Goal: Task Accomplishment & Management: Use online tool/utility

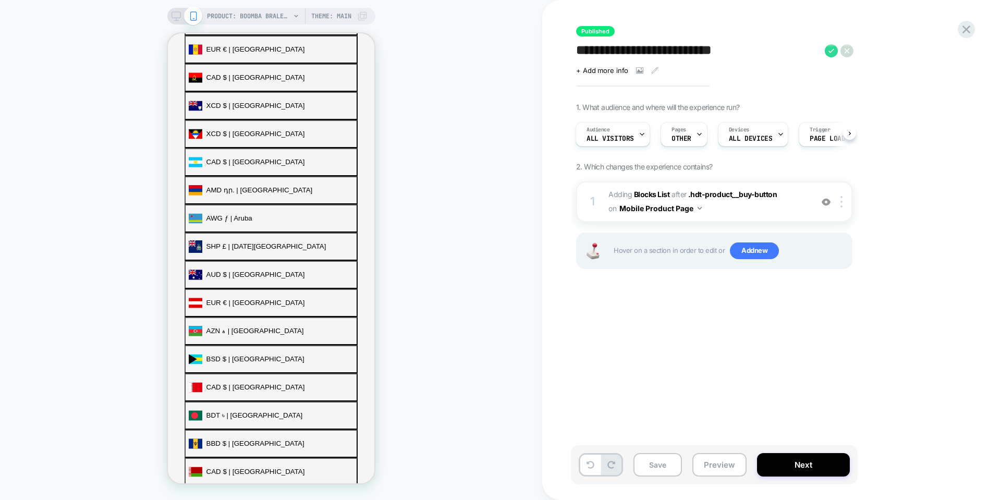
scroll to position [364, 0]
click at [969, 28] on icon at bounding box center [967, 29] width 14 height 14
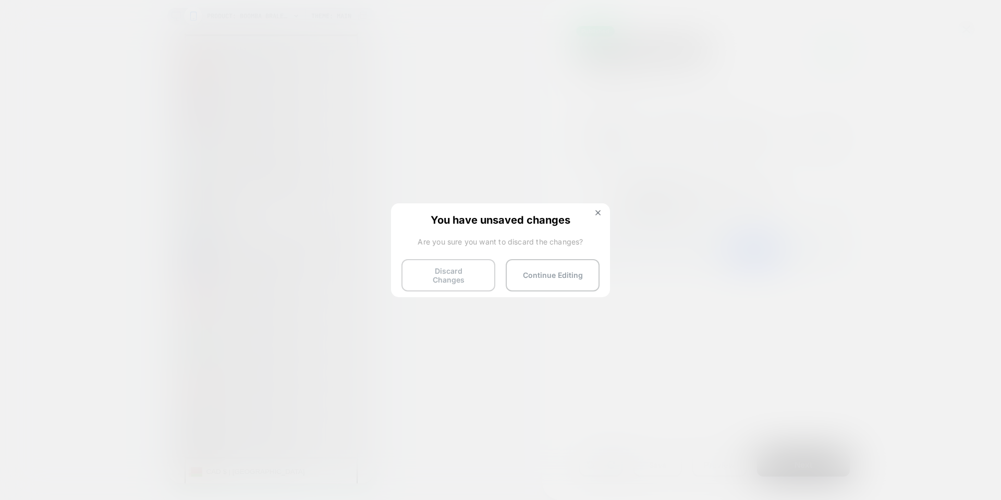
click at [470, 273] on button "Discard Changes" at bounding box center [449, 275] width 94 height 32
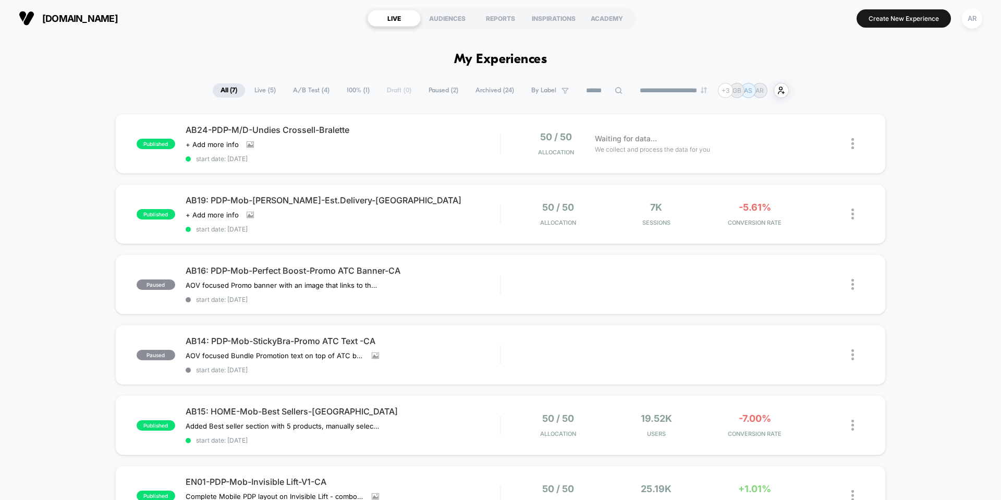
click at [260, 93] on span "Live ( 5 )" at bounding box center [265, 90] width 37 height 14
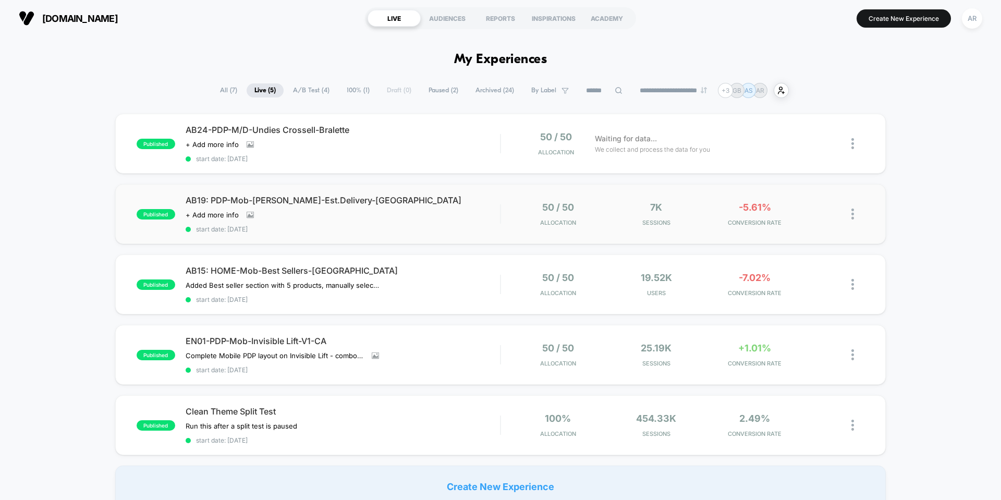
click at [442, 194] on div "published AB19: PDP-Mob-Demi Boost-Est.Delivery-CA Click to view images Click t…" at bounding box center [500, 214] width 771 height 60
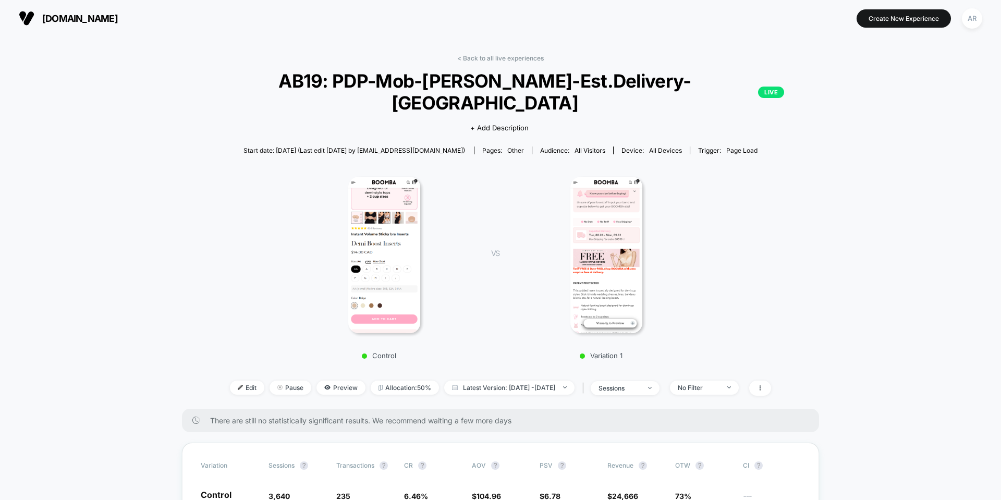
click at [493, 64] on div "< Back to all live experiences AB19: PDP-Mob-Demi Boost-Est.Delivery-CA LIVE Cl…" at bounding box center [500, 231] width 631 height 355
click at [493, 59] on link "< Back to all live experiences" at bounding box center [500, 58] width 87 height 8
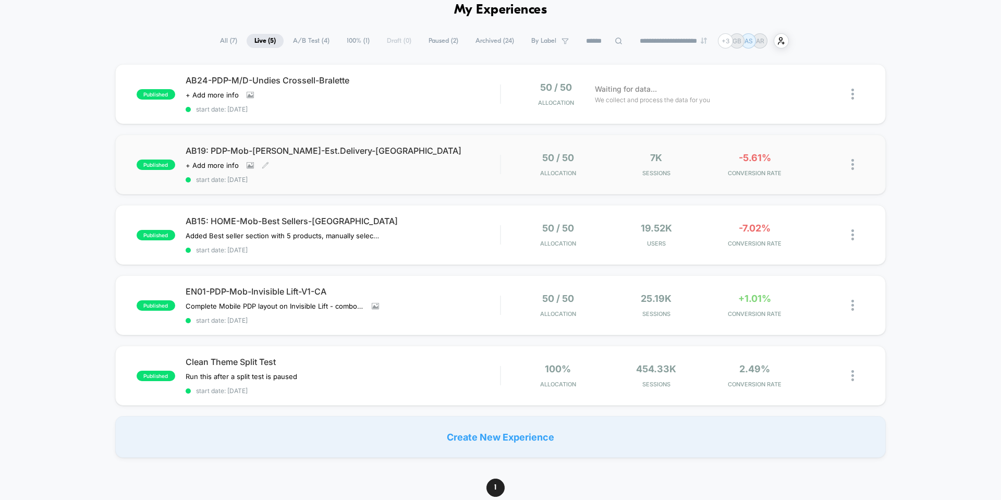
scroll to position [52, 0]
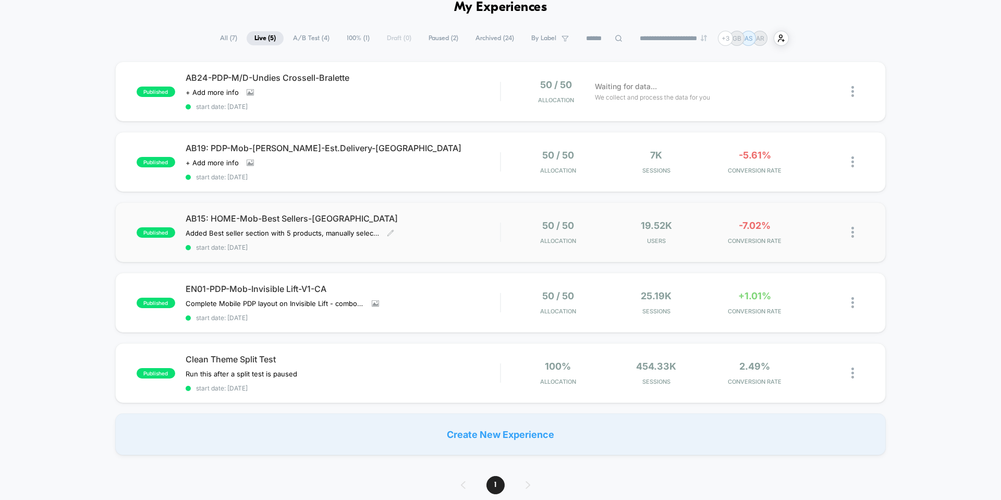
click at [470, 245] on span "start date: [DATE]" at bounding box center [343, 248] width 315 height 8
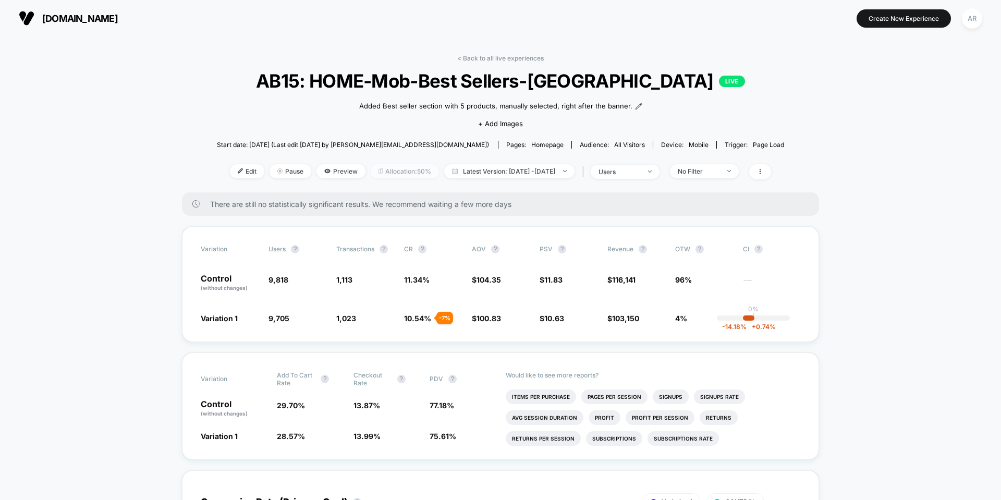
click at [384, 173] on span "Allocation: 50%" at bounding box center [405, 171] width 68 height 14
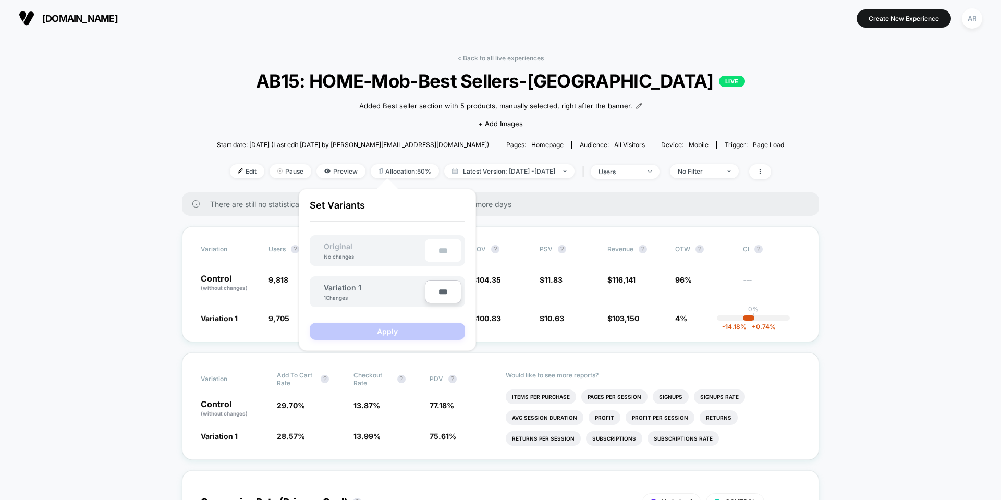
click at [444, 295] on input "***" at bounding box center [443, 291] width 37 height 23
click at [445, 253] on div "***" at bounding box center [443, 250] width 37 height 23
click at [446, 294] on input "***" at bounding box center [443, 291] width 37 height 23
click at [363, 282] on div "Variation 1 1 Changes" at bounding box center [369, 292] width 112 height 23
click at [359, 252] on div "Original No changes" at bounding box center [338, 251] width 51 height 18
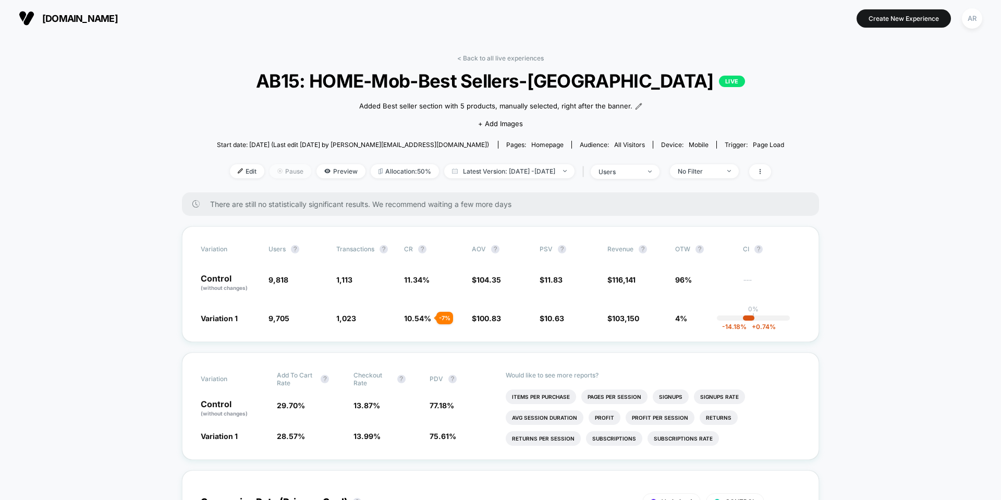
click at [283, 171] on div at bounding box center [284, 171] width 3 height 1
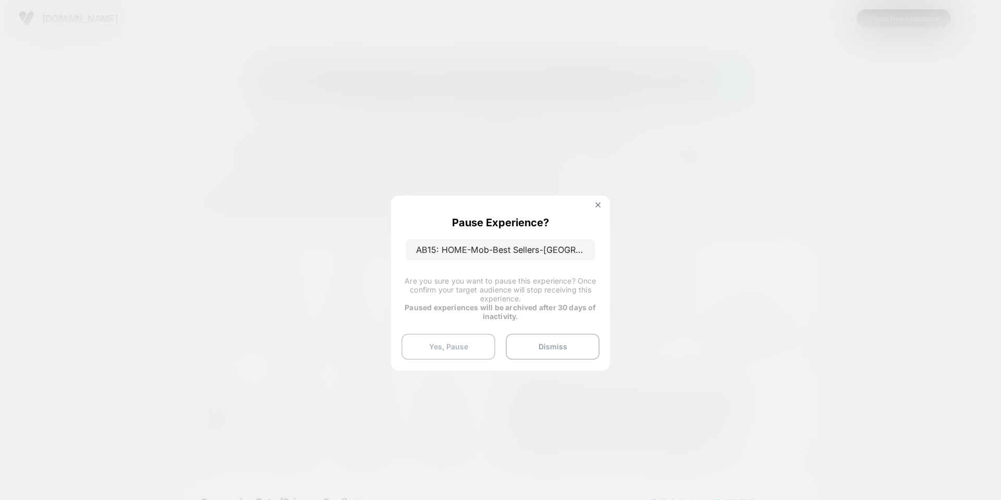
click at [466, 344] on button "Yes, Pause" at bounding box center [449, 347] width 94 height 26
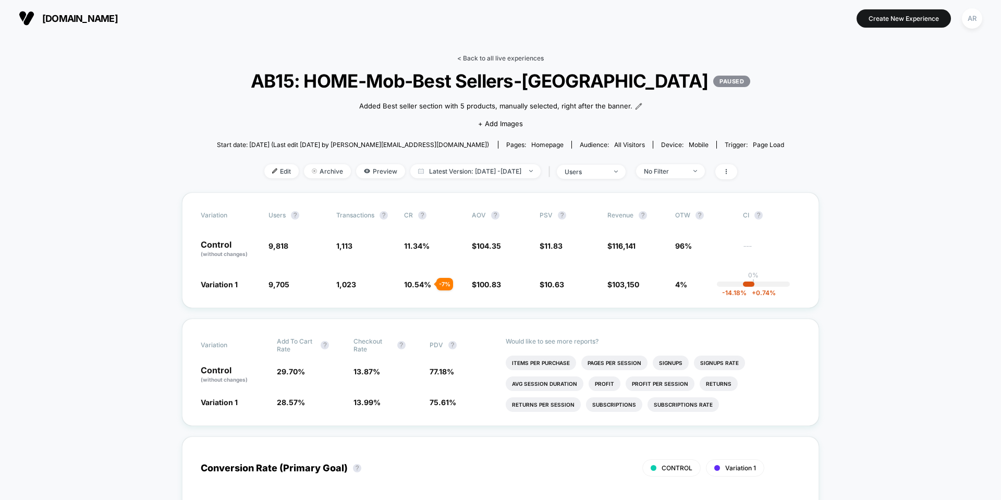
click at [525, 55] on link "< Back to all live experiences" at bounding box center [500, 58] width 87 height 8
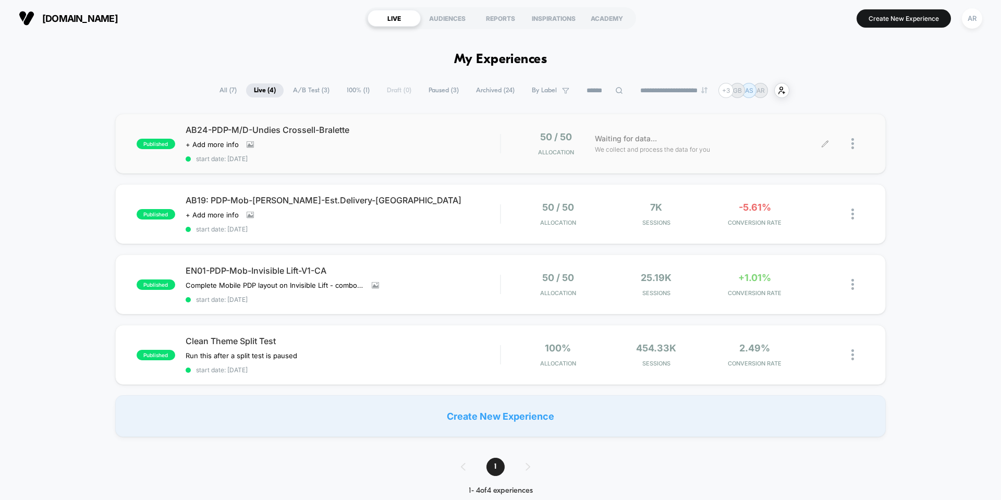
click at [851, 148] on div at bounding box center [845, 143] width 39 height 25
click at [853, 148] on img at bounding box center [853, 143] width 3 height 11
click at [440, 94] on span "Paused ( 3 )" at bounding box center [444, 90] width 46 height 14
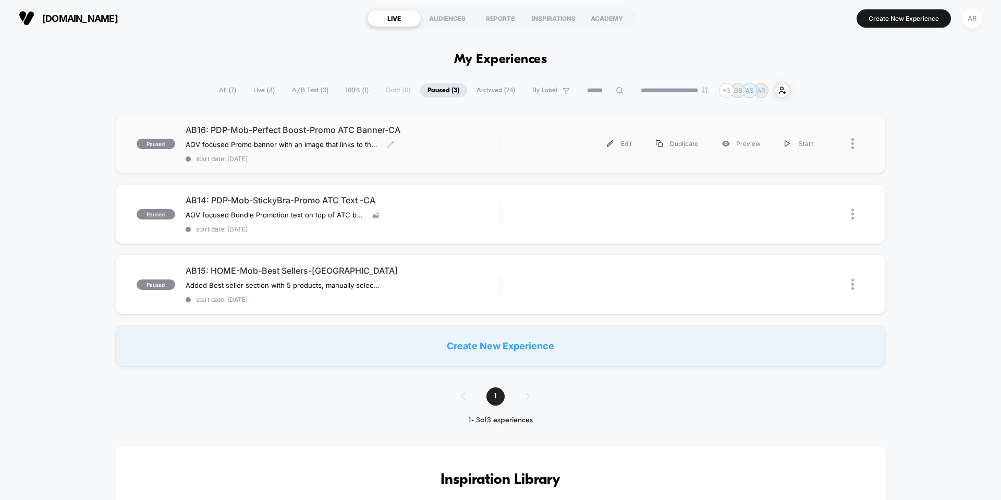
click at [470, 144] on div "AB16: PDP-Mob-Perfect Boost-Promo ATC Banner-CA AOV focused Promo banner with a…" at bounding box center [343, 144] width 315 height 38
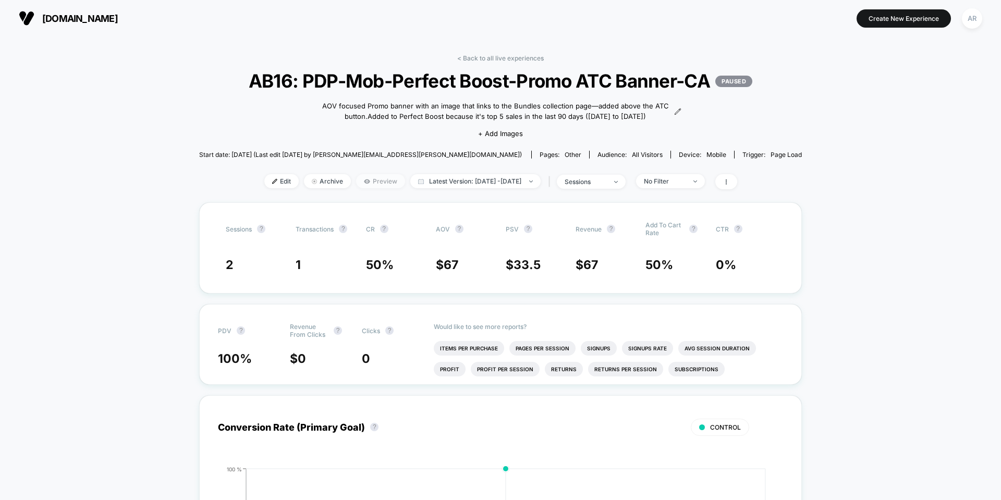
click at [367, 188] on span "Preview" at bounding box center [380, 181] width 49 height 14
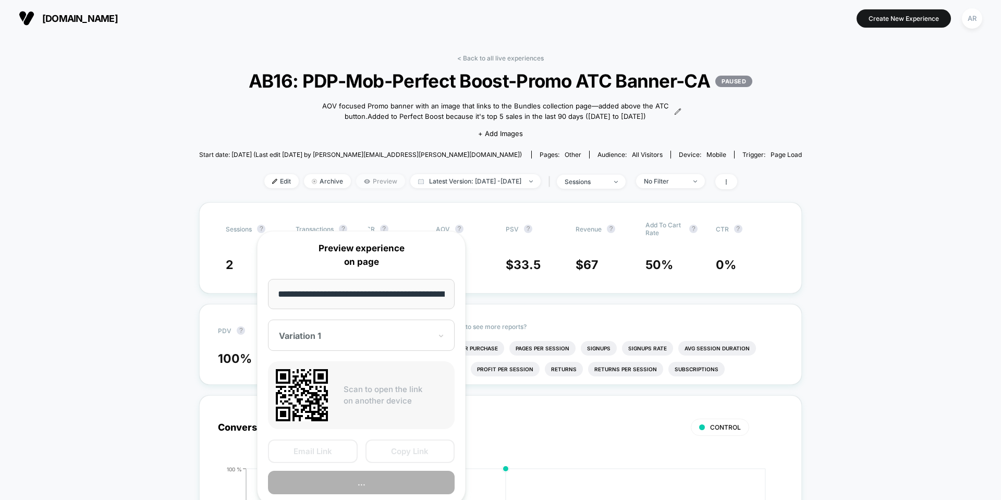
scroll to position [0, 70]
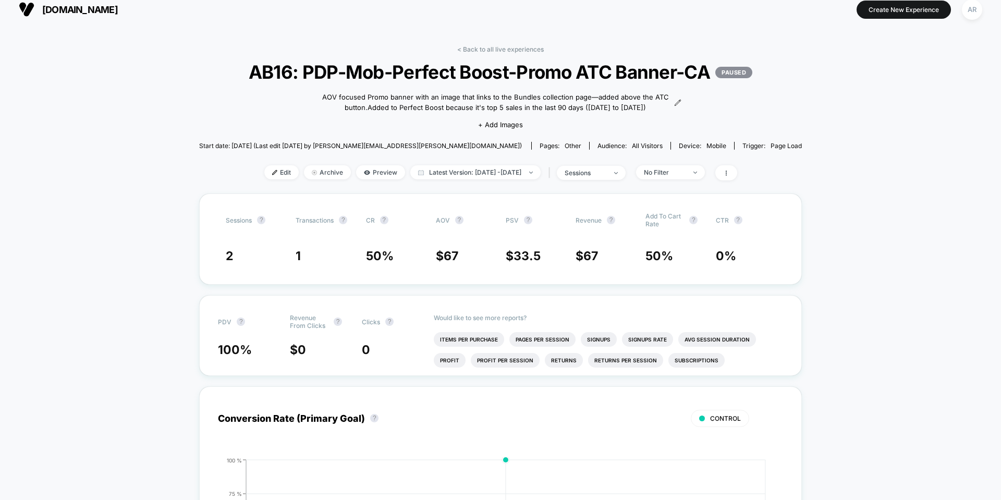
scroll to position [0, 0]
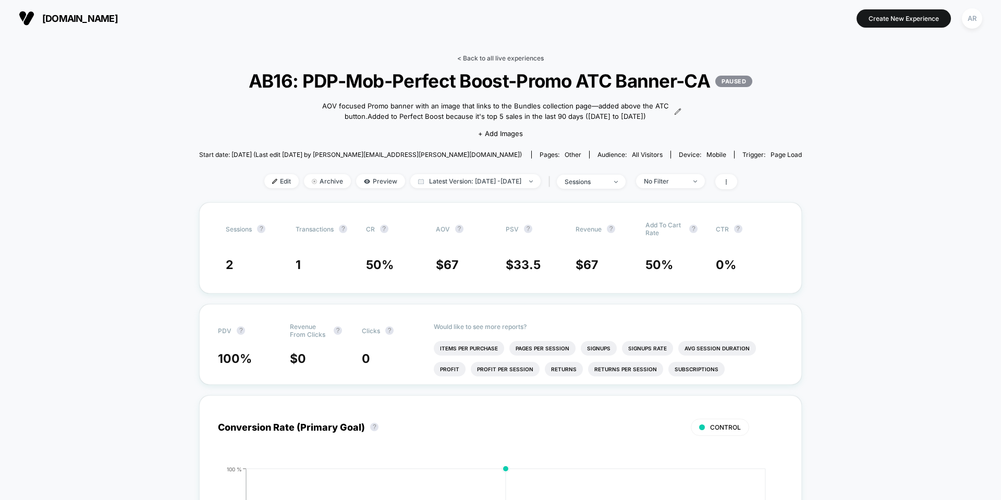
click at [491, 59] on link "< Back to all live experiences" at bounding box center [500, 58] width 87 height 8
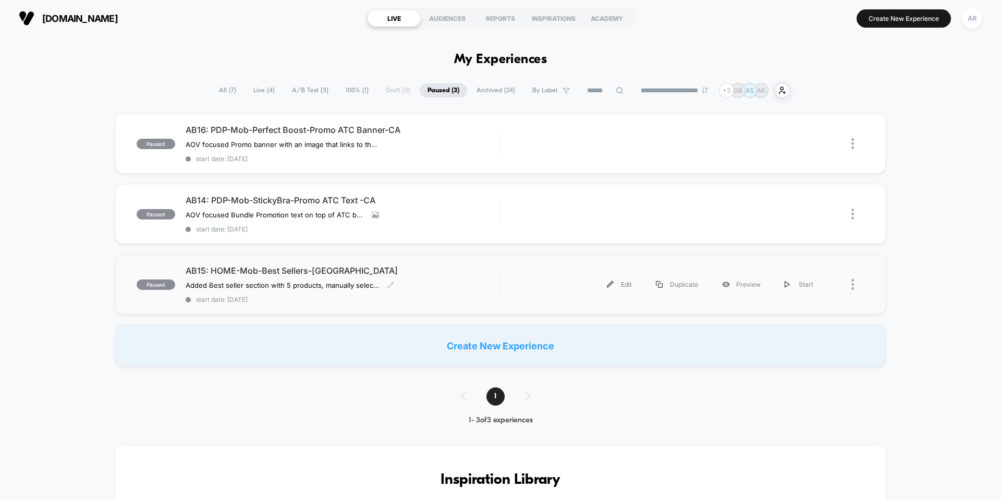
click at [293, 270] on span "AB15: HOME-Mob-Best Sellers-[GEOGRAPHIC_DATA]" at bounding box center [343, 270] width 315 height 10
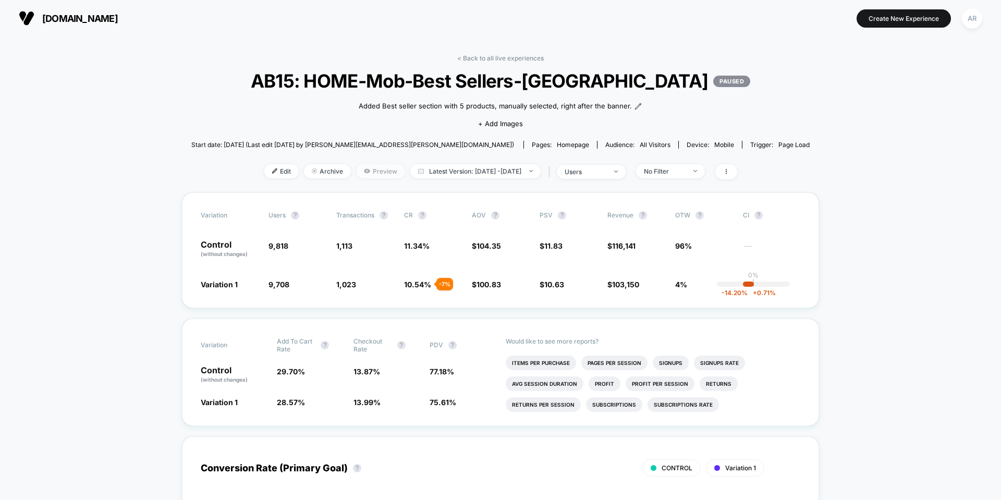
click at [357, 170] on span "Preview" at bounding box center [380, 171] width 49 height 14
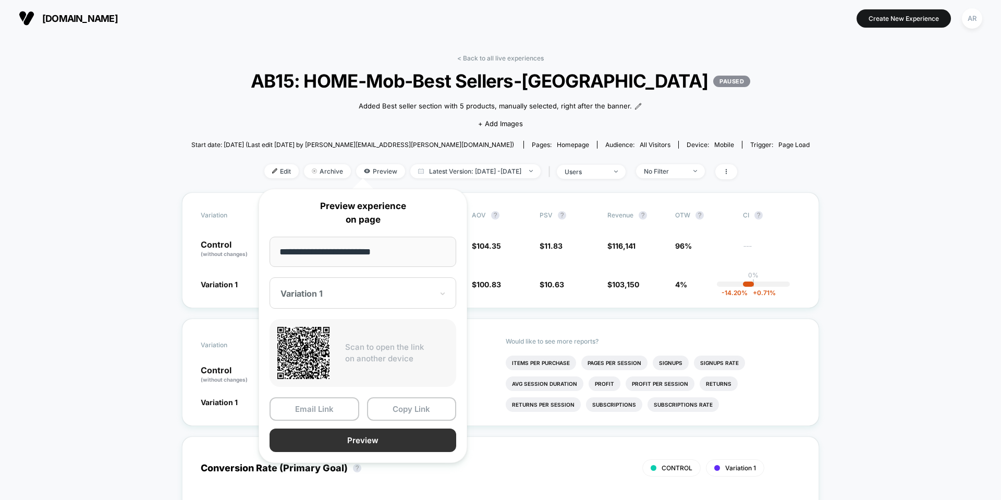
click at [324, 439] on button "Preview" at bounding box center [363, 440] width 187 height 23
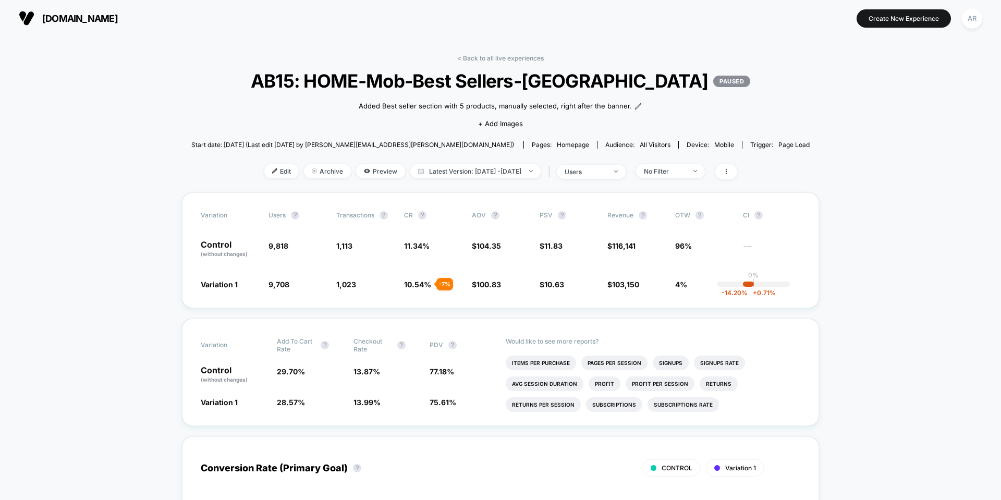
click at [496, 116] on div "Added Best seller section with 5 products, manually selected, right after the b…" at bounding box center [500, 114] width 371 height 44
click at [497, 123] on span "+ Add Images" at bounding box center [500, 123] width 45 height 8
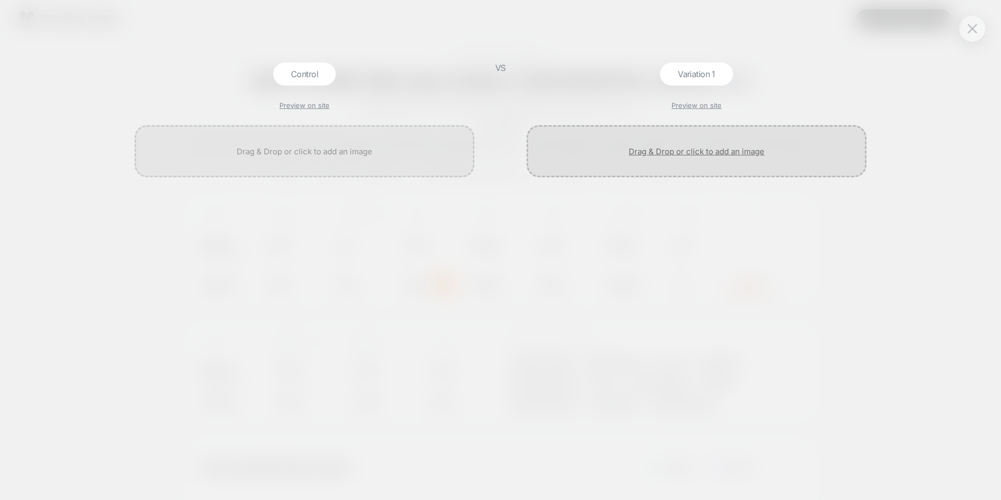
click at [645, 149] on div at bounding box center [697, 151] width 340 height 52
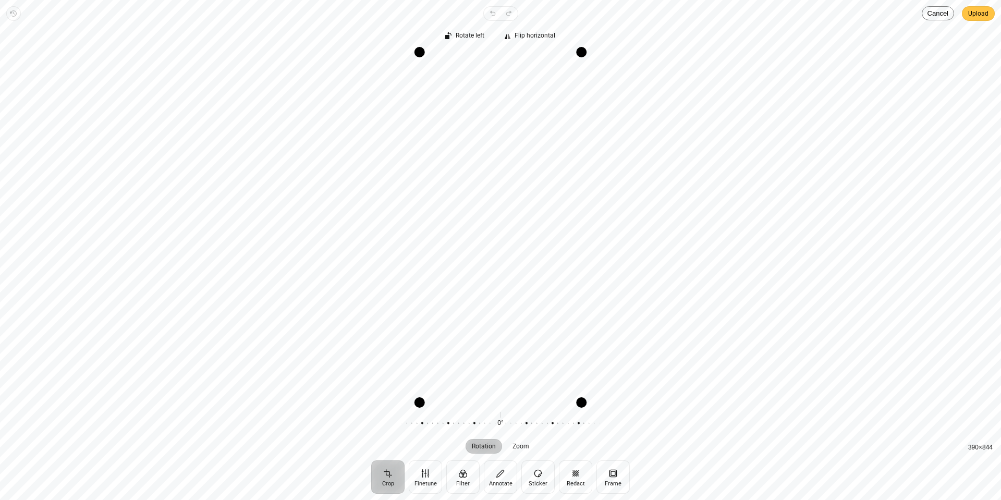
click at [984, 11] on span "Upload" at bounding box center [979, 13] width 20 height 13
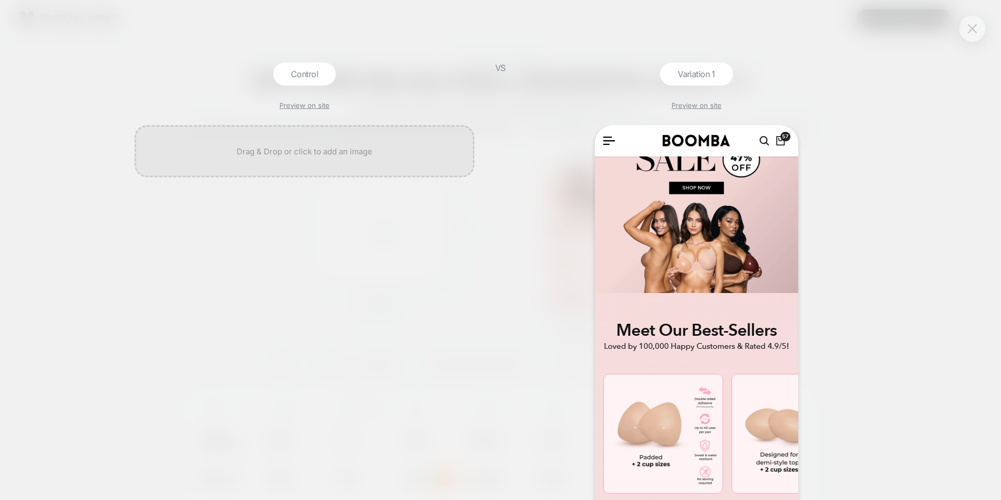
click at [970, 26] on img at bounding box center [972, 28] width 9 height 9
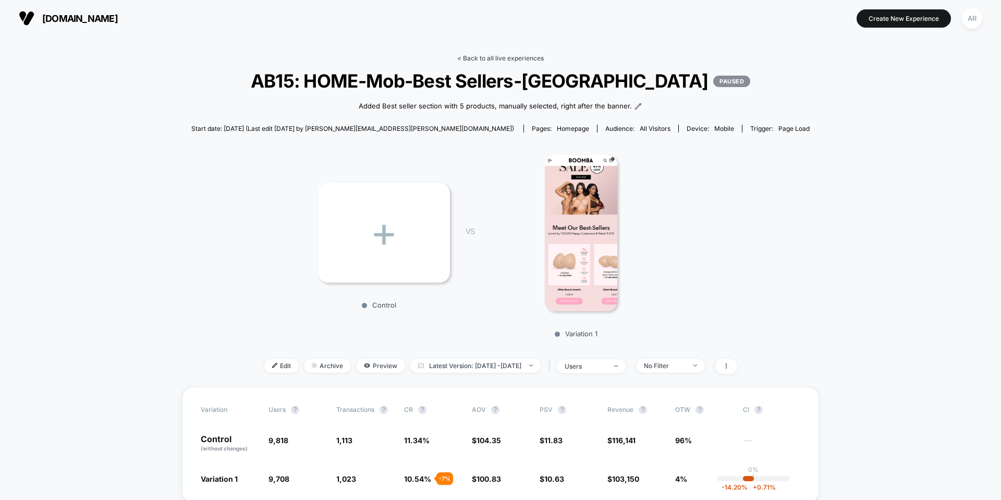
click at [501, 56] on link "< Back to all live experiences" at bounding box center [500, 58] width 87 height 8
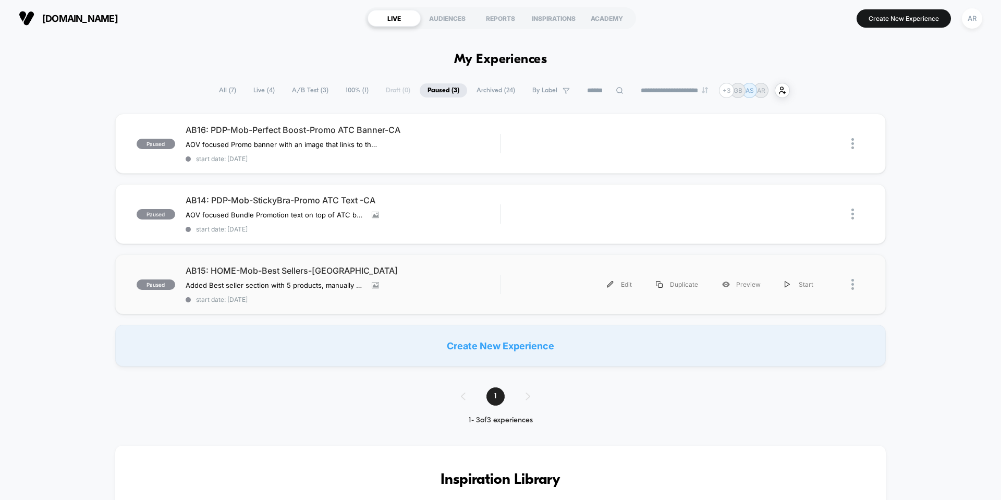
click at [506, 275] on div "Edit Duplicate Preview Start" at bounding box center [683, 284] width 364 height 23
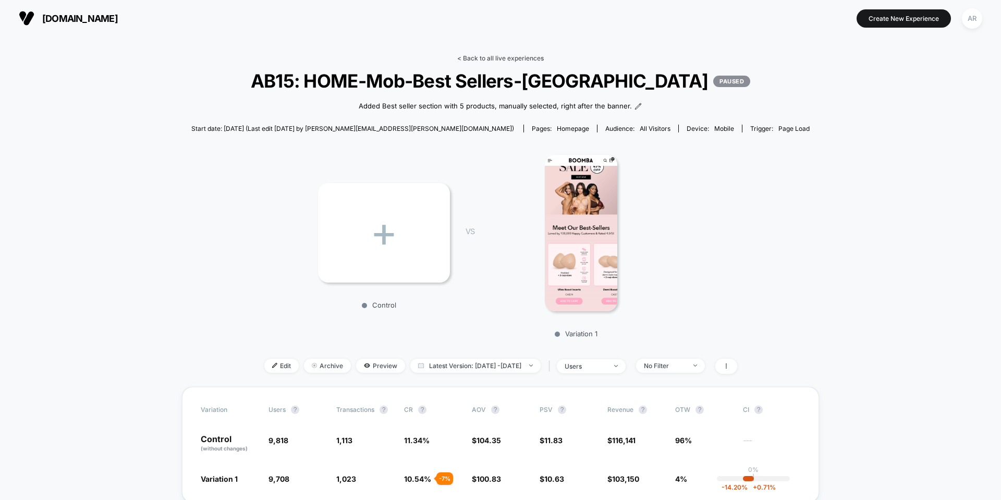
click at [476, 58] on link "< Back to all live experiences" at bounding box center [500, 58] width 87 height 8
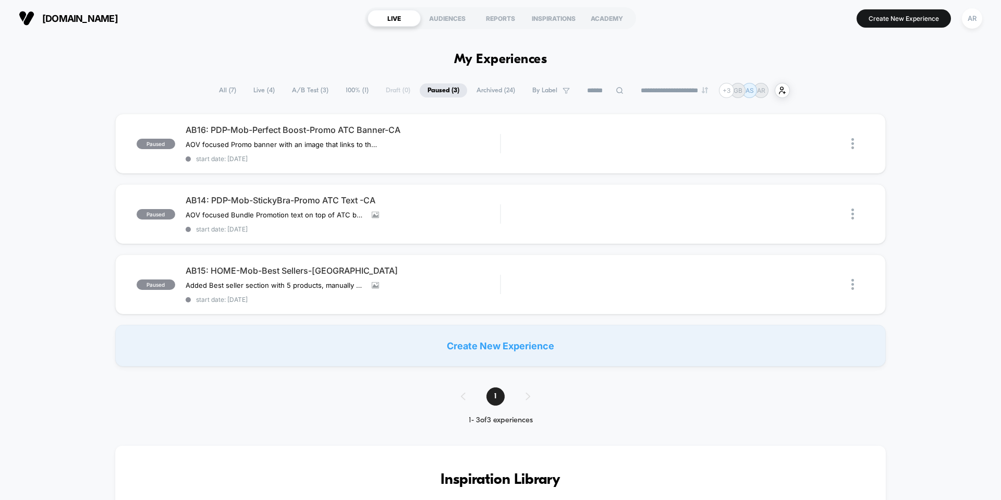
click at [223, 95] on span "All ( 7 )" at bounding box center [227, 90] width 33 height 14
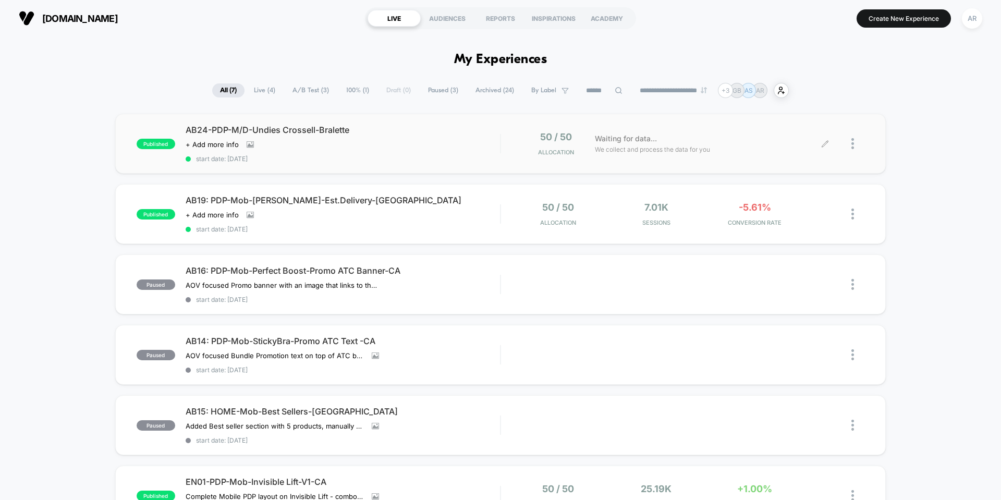
click at [858, 145] on div at bounding box center [858, 143] width 13 height 25
click at [818, 110] on div "Duplicate" at bounding box center [800, 107] width 94 height 23
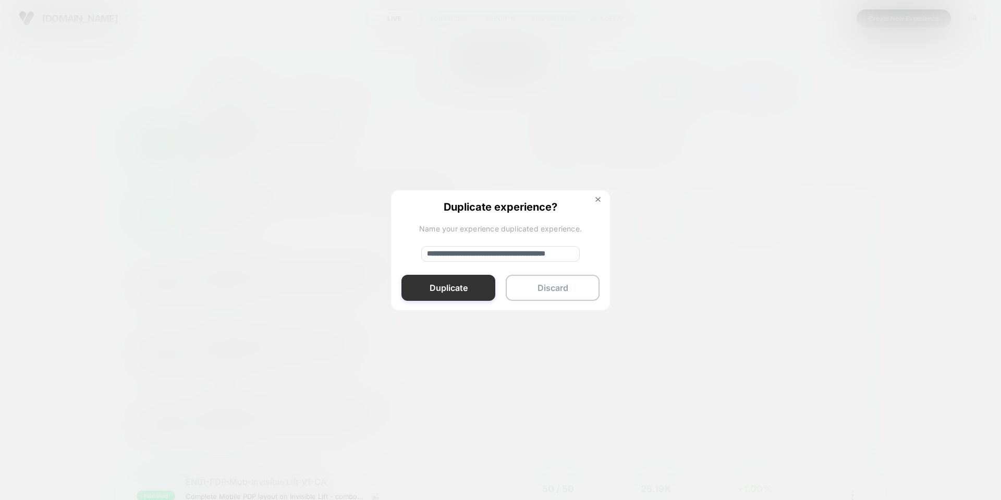
click at [435, 285] on button "Duplicate" at bounding box center [449, 288] width 94 height 26
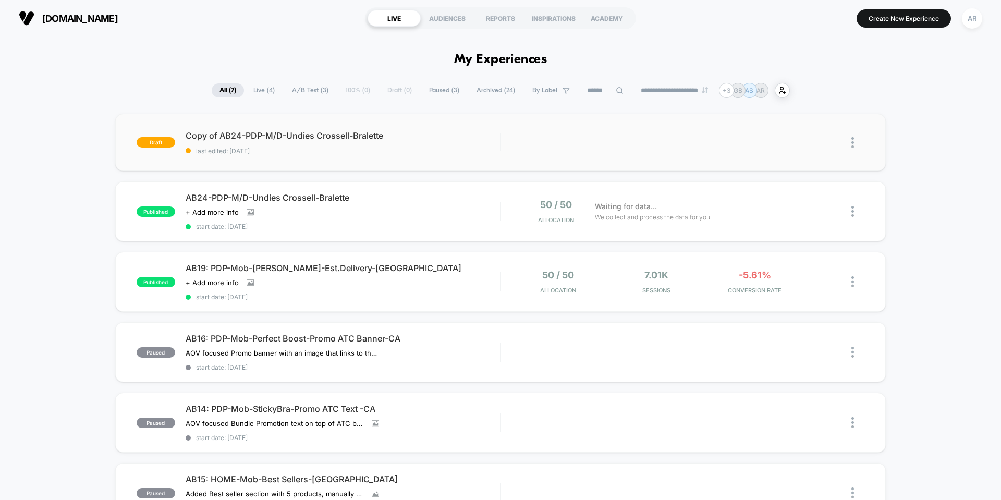
click at [854, 139] on img at bounding box center [853, 142] width 3 height 11
click at [806, 92] on div "Edit" at bounding box center [800, 94] width 94 height 23
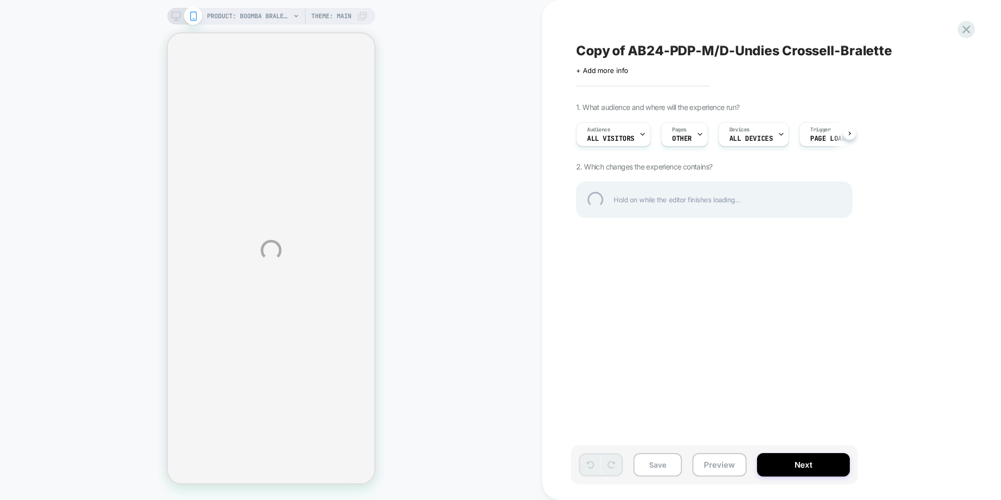
drag, startPoint x: 776, startPoint y: 133, endPoint x: 669, endPoint y: 131, distance: 107.5
click at [669, 131] on div "PRODUCT: BOOMBA Bralette PRODUCT: BOOMBA Bralette Theme: MAIN Copy of AB24-PDP-…" at bounding box center [500, 250] width 1001 height 500
click at [854, 135] on div "PRODUCT: BOOMBA Bralette PRODUCT: BOOMBA Bralette Theme: MAIN Copy of AB24-PDP-…" at bounding box center [500, 250] width 1001 height 500
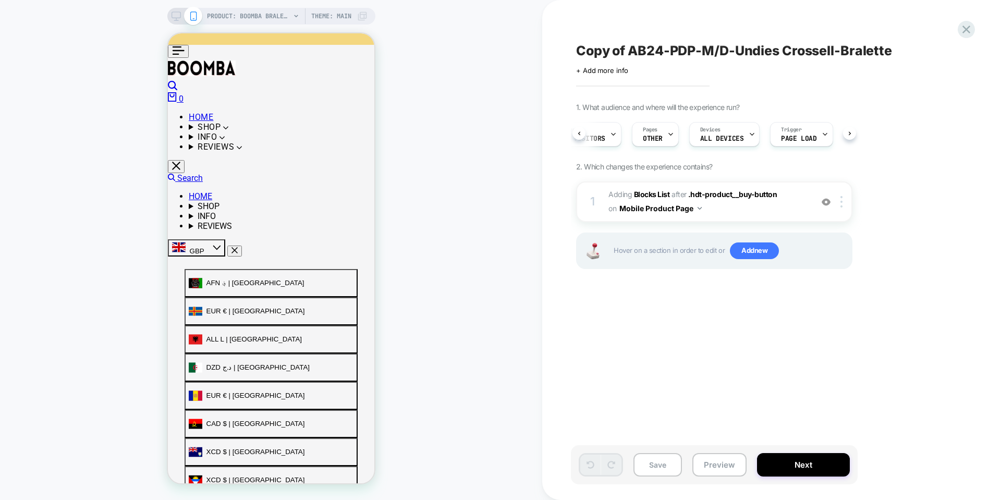
scroll to position [0, 39]
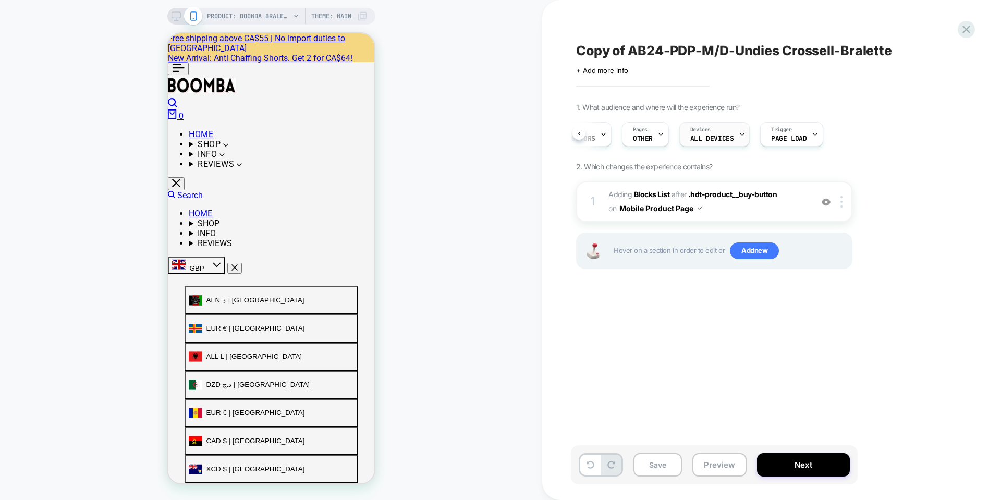
drag, startPoint x: 699, startPoint y: 135, endPoint x: 724, endPoint y: 139, distance: 25.4
click at [724, 139] on span "ALL DEVICES" at bounding box center [712, 138] width 43 height 7
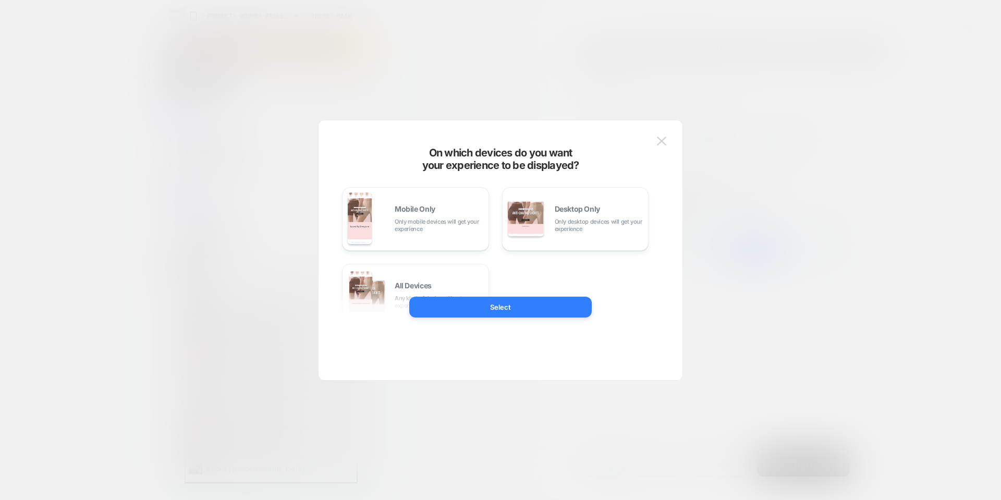
click at [785, 128] on div at bounding box center [500, 250] width 1001 height 500
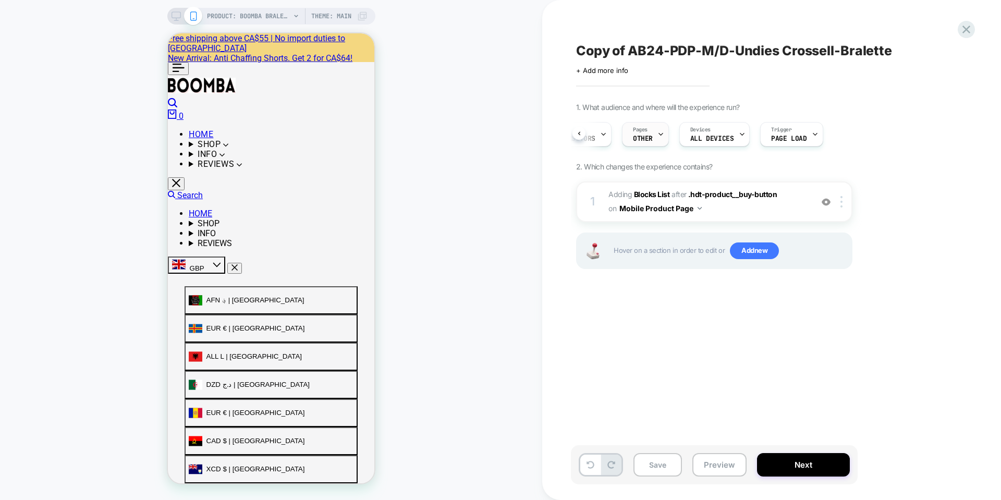
click at [662, 134] on icon at bounding box center [661, 134] width 7 height 7
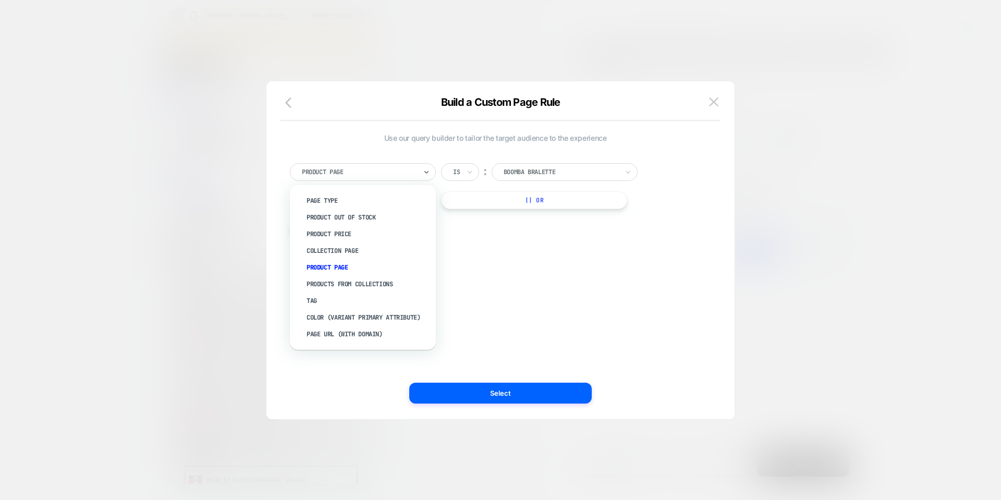
click at [356, 175] on div at bounding box center [359, 171] width 115 height 9
click at [552, 167] on div at bounding box center [561, 171] width 115 height 9
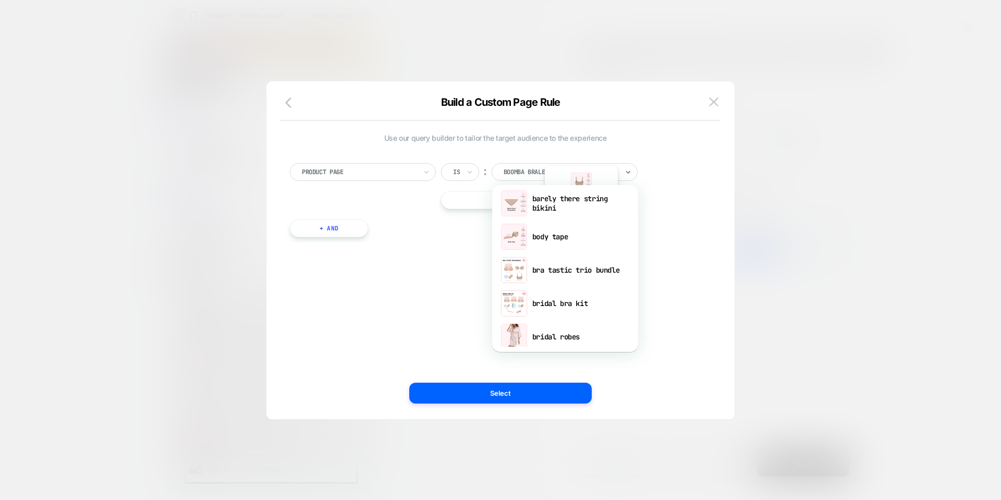
scroll to position [678, 0]
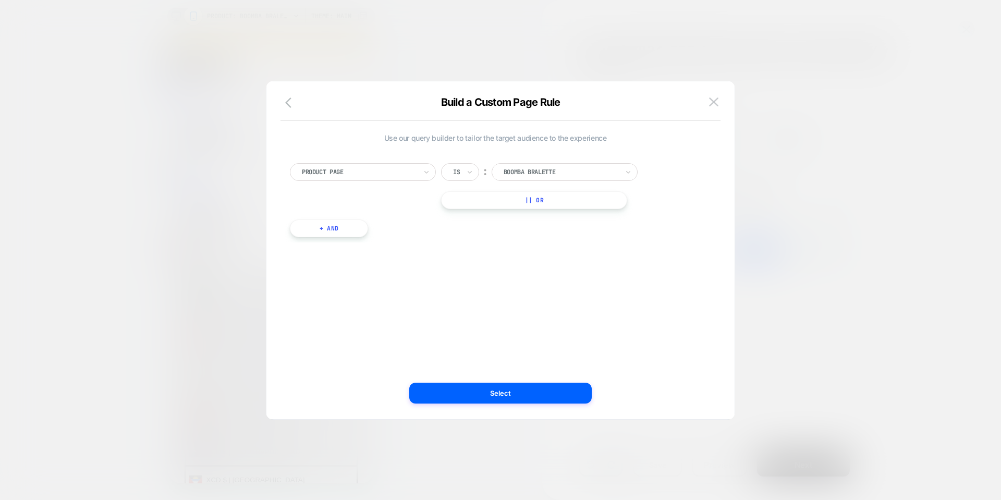
click at [546, 164] on div "boomba bralette" at bounding box center [565, 172] width 146 height 18
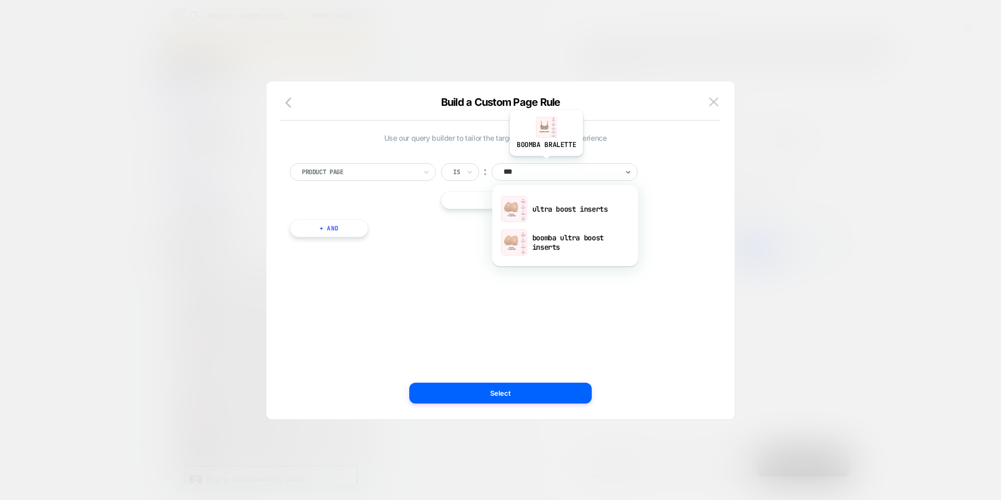
type input "****"
click at [557, 198] on div "ultra boost inserts" at bounding box center [566, 208] width 136 height 33
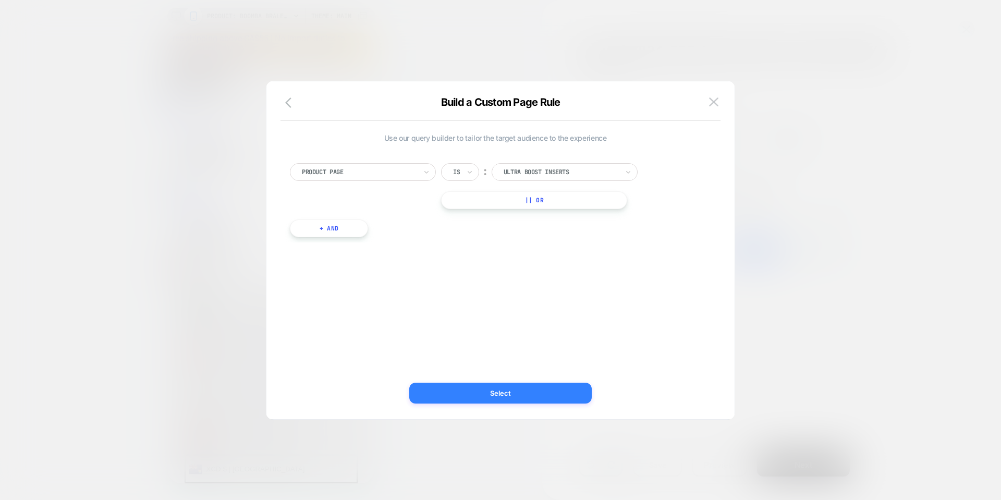
click at [523, 390] on button "Select" at bounding box center [500, 393] width 183 height 21
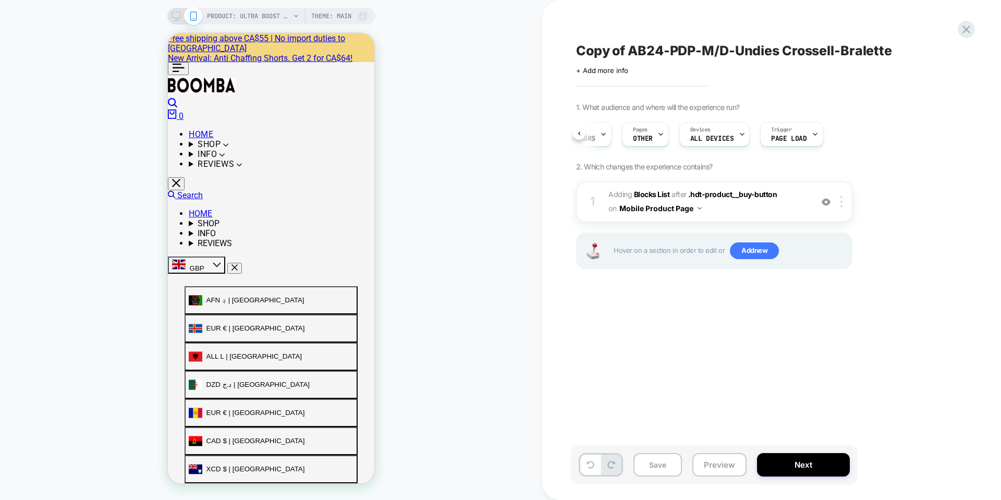
scroll to position [0, 40]
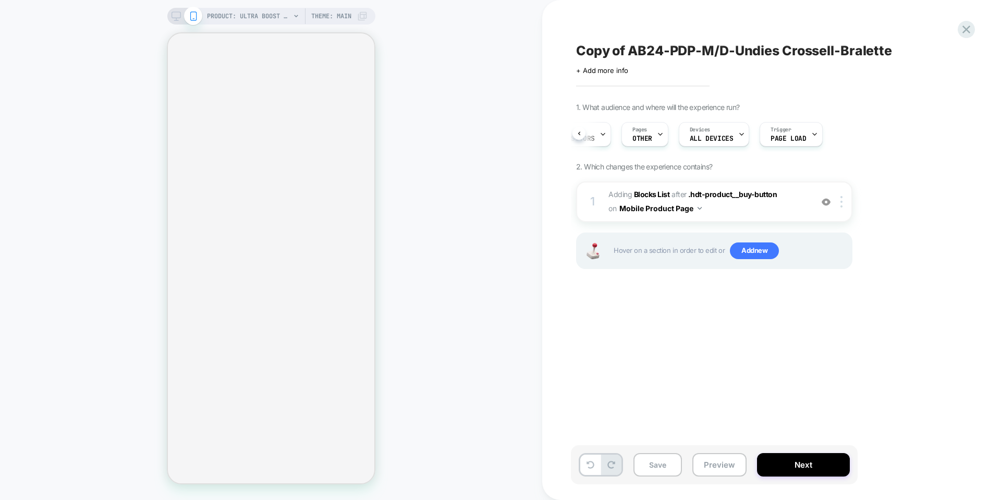
select select "**********"
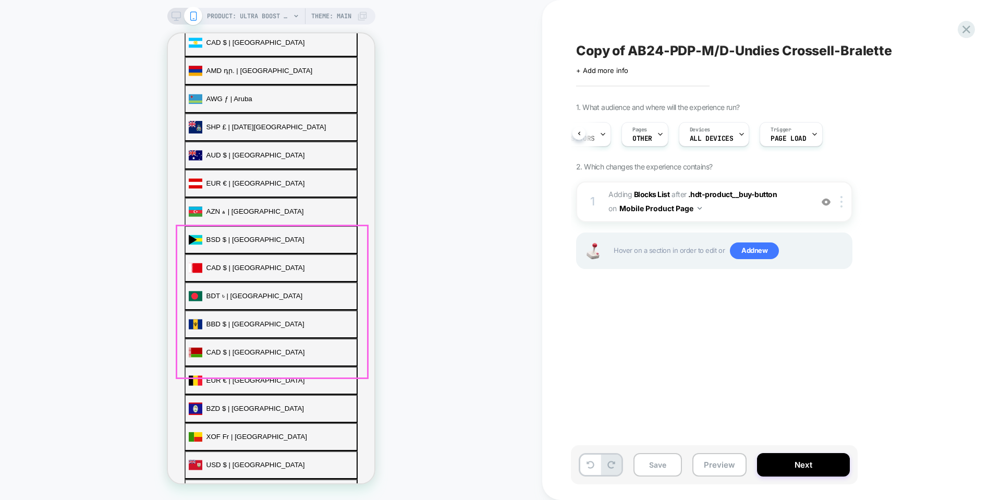
scroll to position [0, 0]
click at [623, 51] on span "Copy of AB24-PDP-M/D-Undies Crossell-Bralette" at bounding box center [734, 51] width 316 height 16
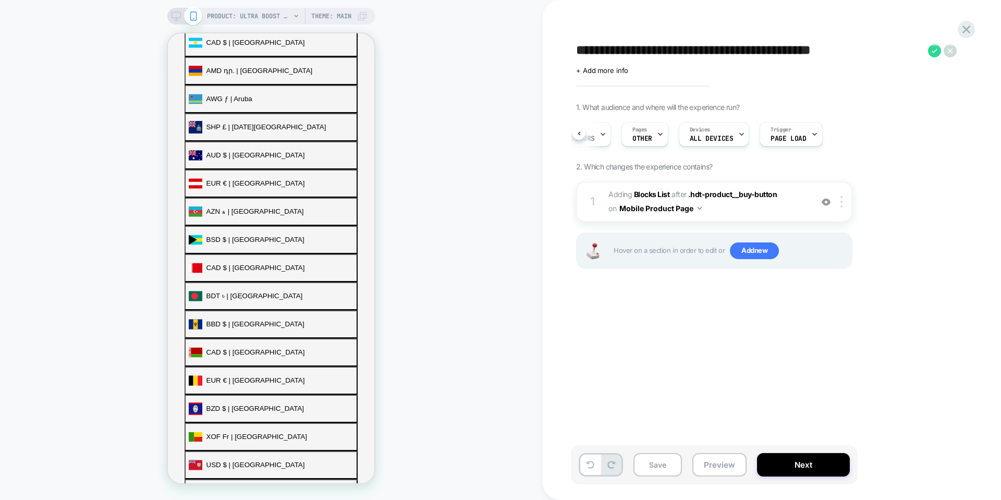
click at [640, 49] on textarea "**********" at bounding box center [749, 51] width 347 height 16
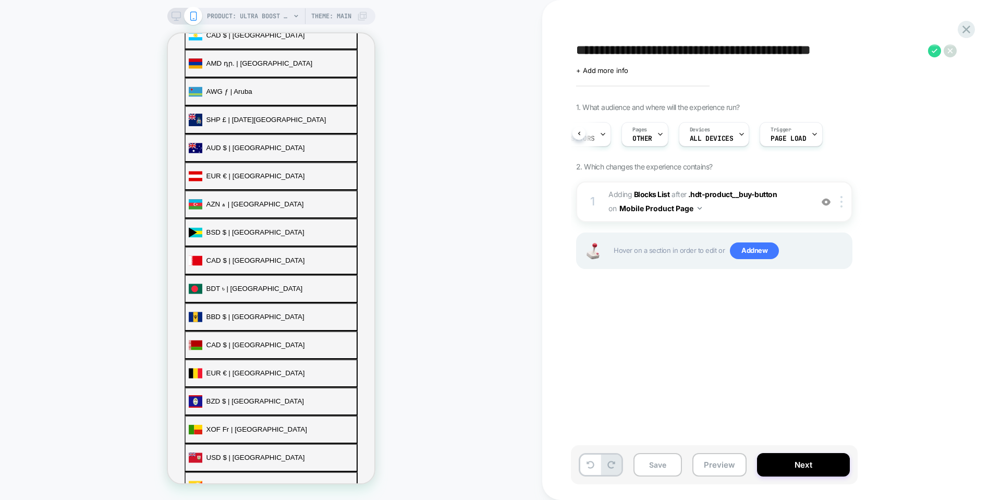
scroll to position [469, 0]
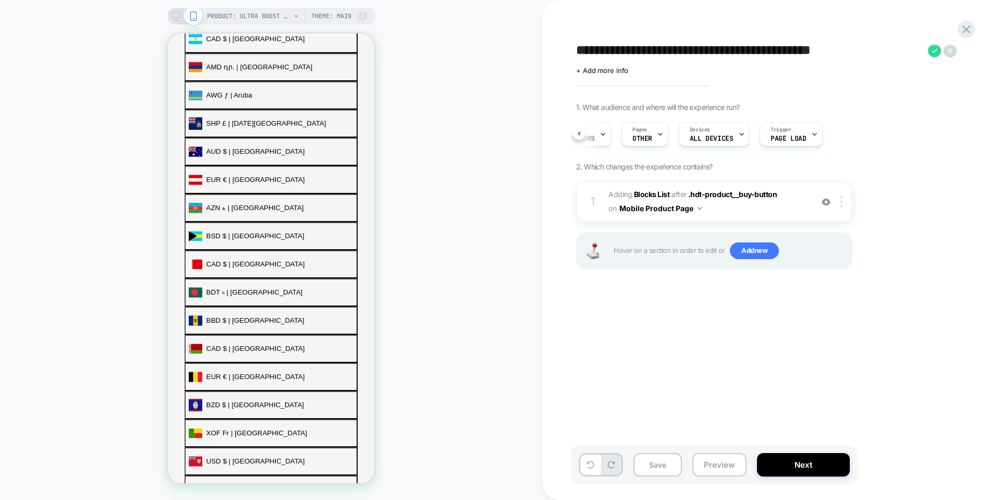
click at [640, 49] on textarea "**********" at bounding box center [749, 51] width 347 height 16
click at [634, 49] on textarea "**********" at bounding box center [749, 51] width 347 height 16
click at [630, 52] on textarea "**********" at bounding box center [749, 51] width 347 height 16
click at [660, 49] on textarea "**********" at bounding box center [749, 51] width 347 height 16
click at [629, 51] on textarea "**********" at bounding box center [749, 51] width 347 height 16
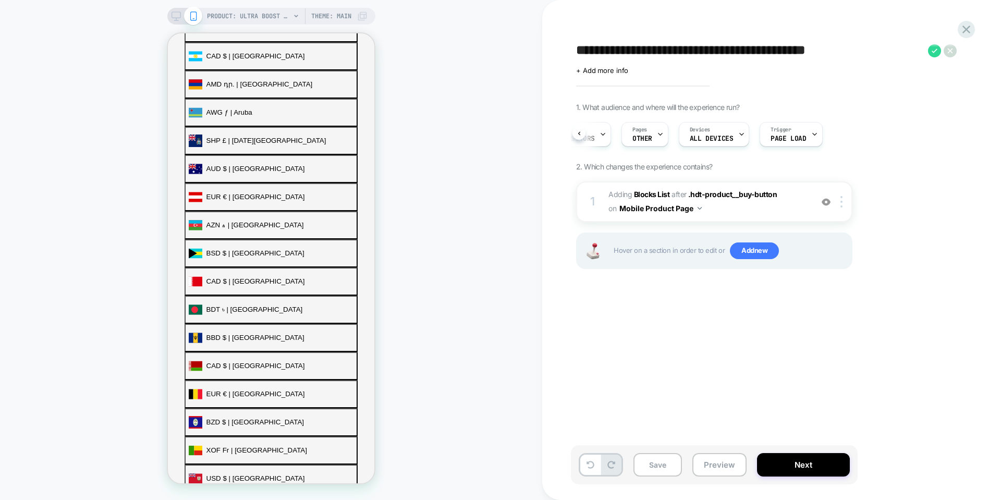
scroll to position [483, 0]
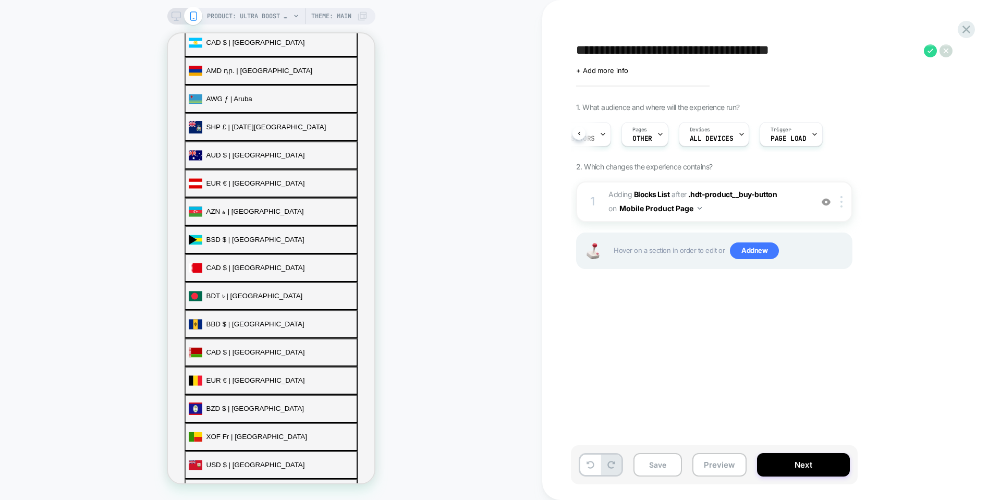
click at [821, 52] on textarea "**********" at bounding box center [747, 51] width 343 height 16
click at [839, 51] on textarea "**********" at bounding box center [747, 51] width 343 height 16
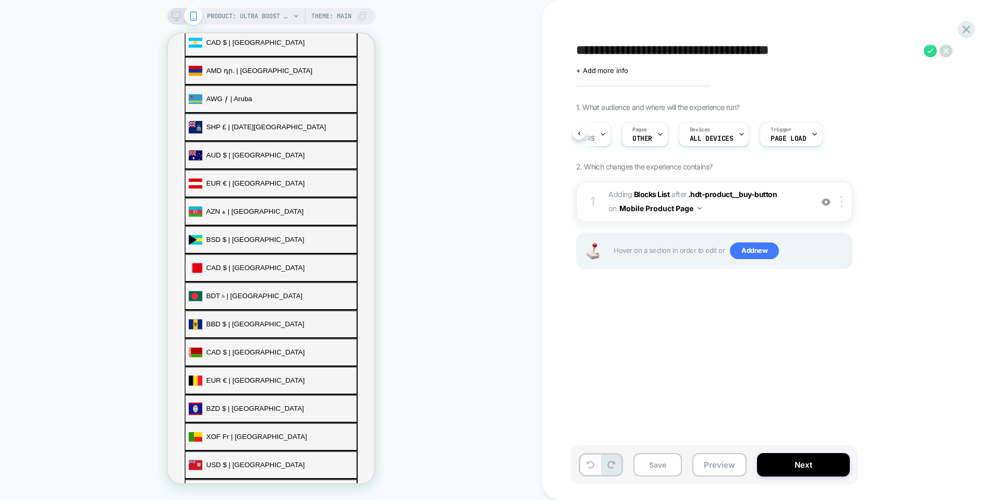
click at [839, 51] on textarea "**********" at bounding box center [747, 51] width 343 height 16
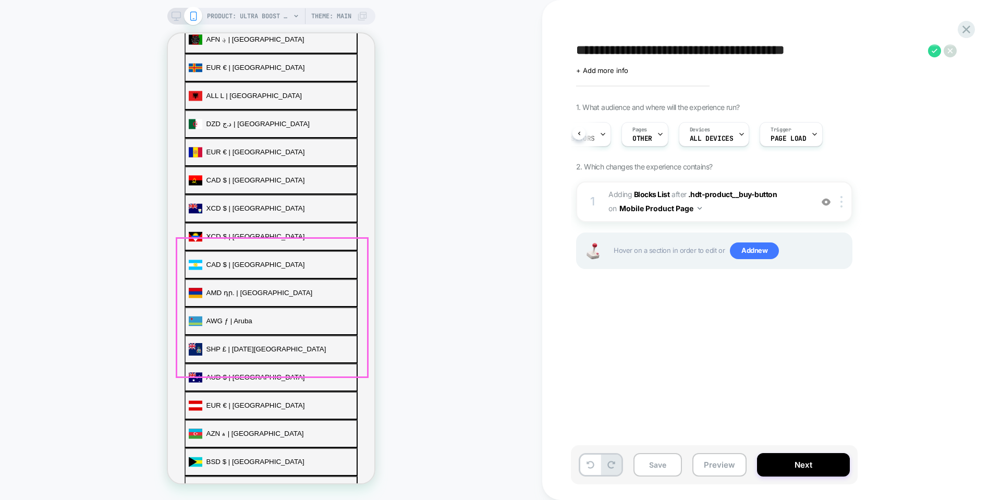
scroll to position [274, 0]
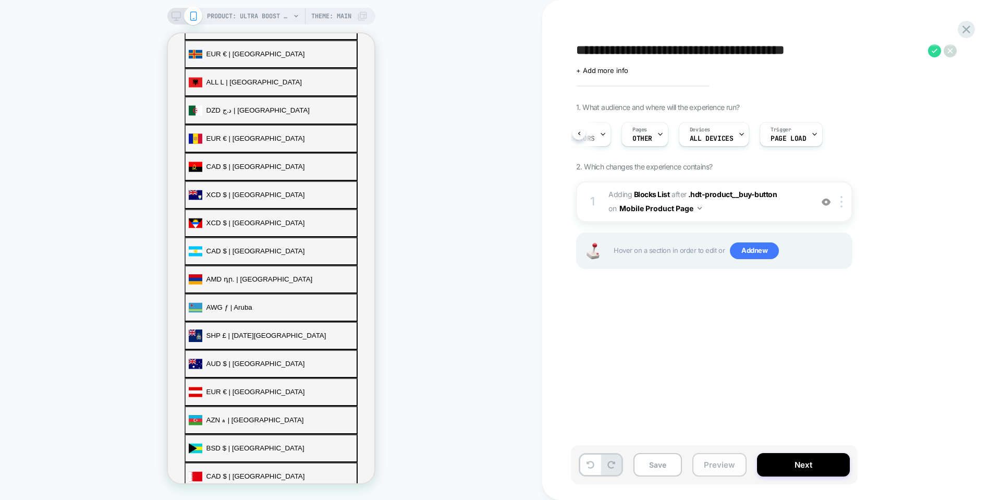
type textarea "**********"
click at [729, 459] on button "Preview" at bounding box center [720, 464] width 54 height 23
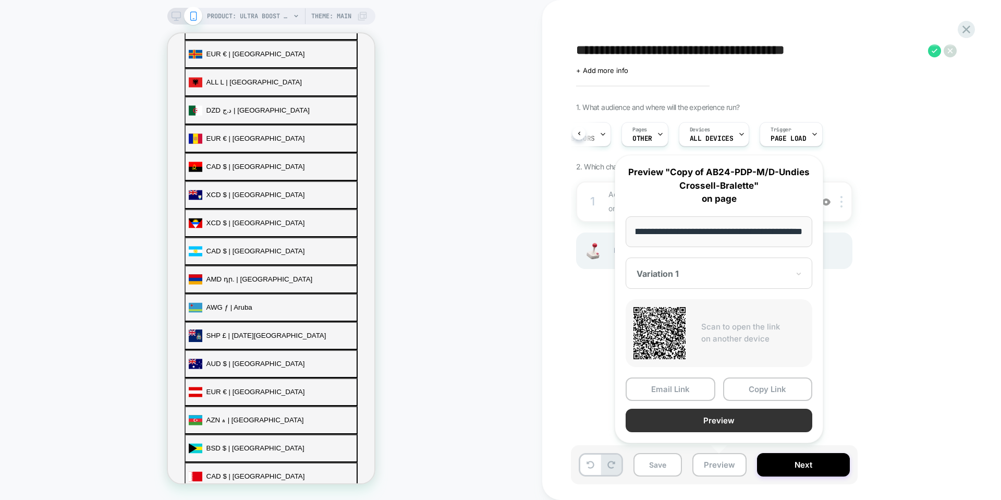
scroll to position [0, 0]
click at [673, 421] on button "Preview" at bounding box center [719, 420] width 187 height 23
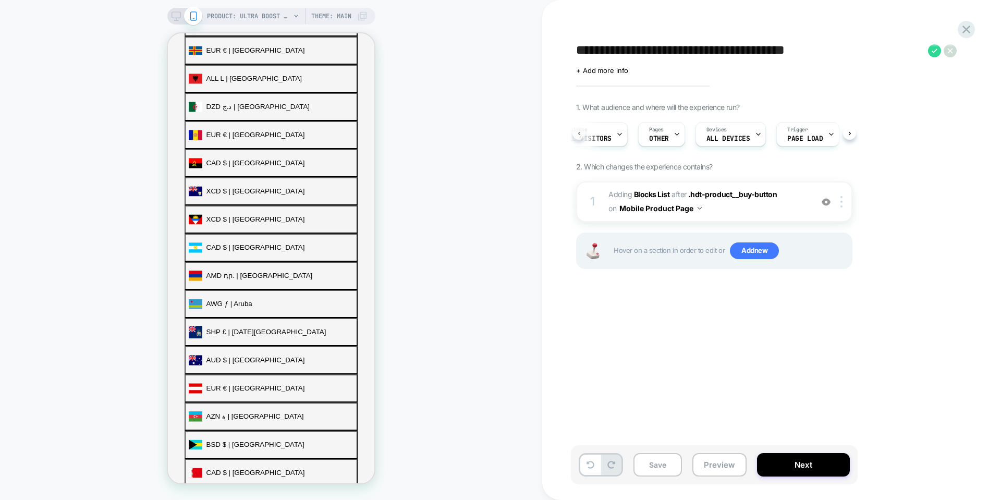
scroll to position [0, 3]
click at [691, 138] on div "Pages OTHER" at bounding box center [679, 134] width 41 height 23
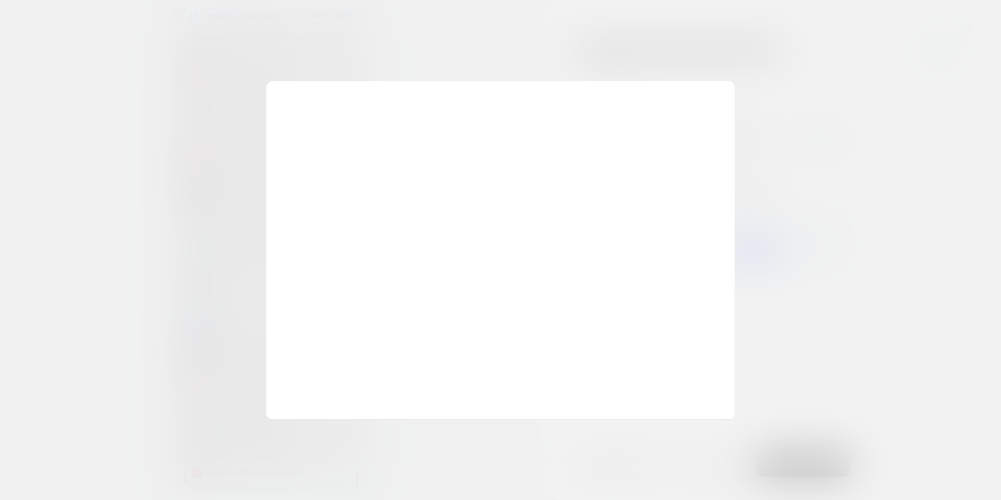
click at [852, 175] on div at bounding box center [500, 250] width 1001 height 500
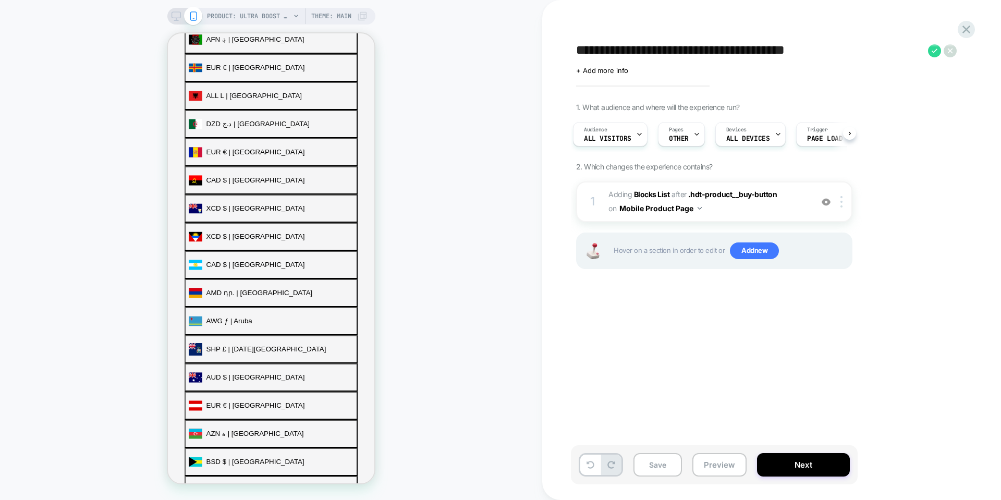
scroll to position [274, 0]
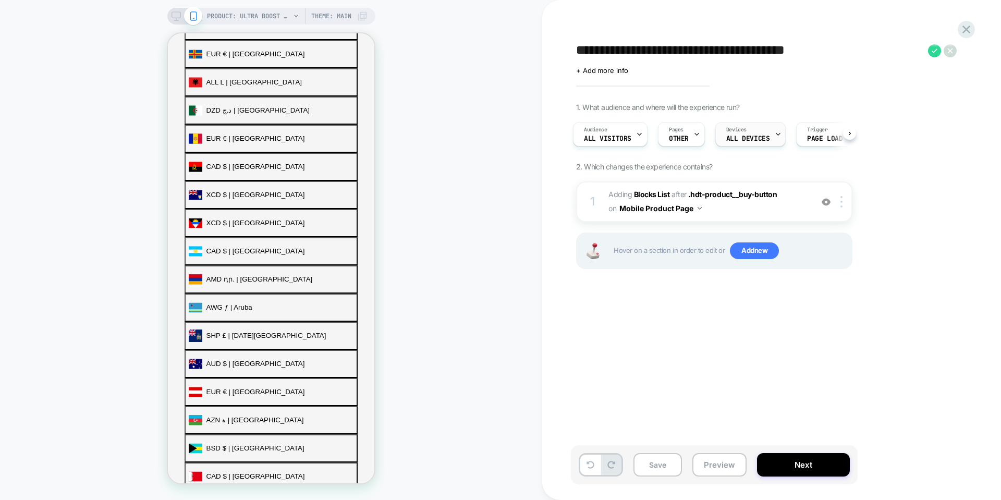
click at [760, 138] on span "ALL DEVICES" at bounding box center [748, 138] width 43 height 7
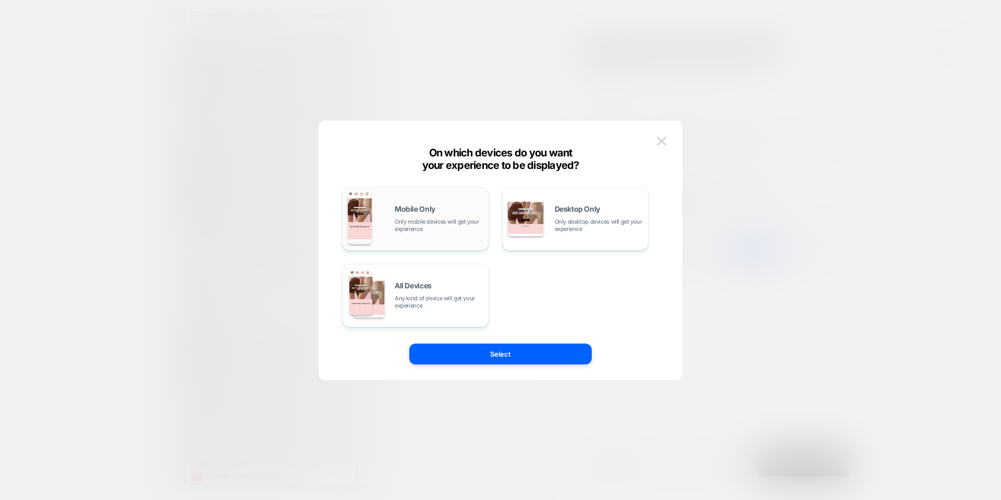
click at [426, 227] on span "Only mobile devices will get your experience" at bounding box center [439, 225] width 89 height 15
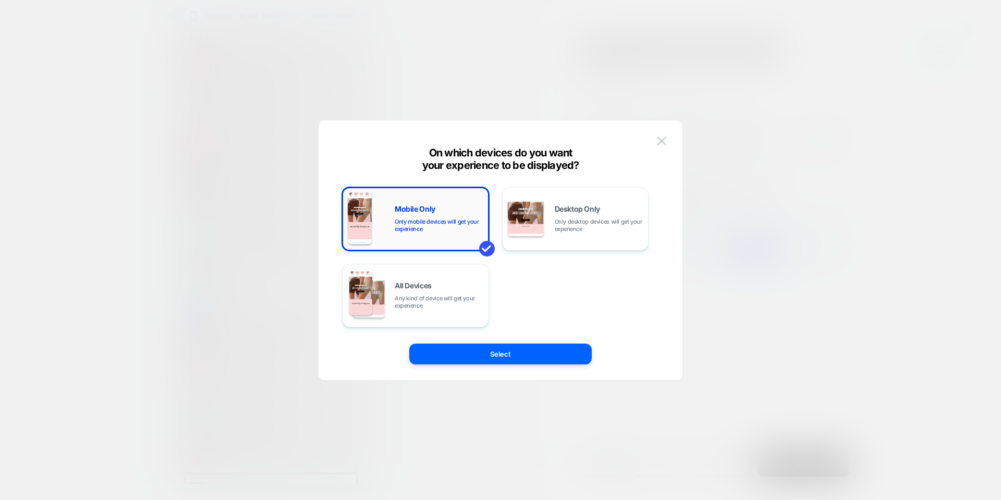
scroll to position [261, 0]
click at [426, 227] on span "Only mobile devices will get your experience" at bounding box center [439, 225] width 89 height 15
click at [425, 293] on div "All Devices Any kind of device will get your experience" at bounding box center [439, 295] width 89 height 27
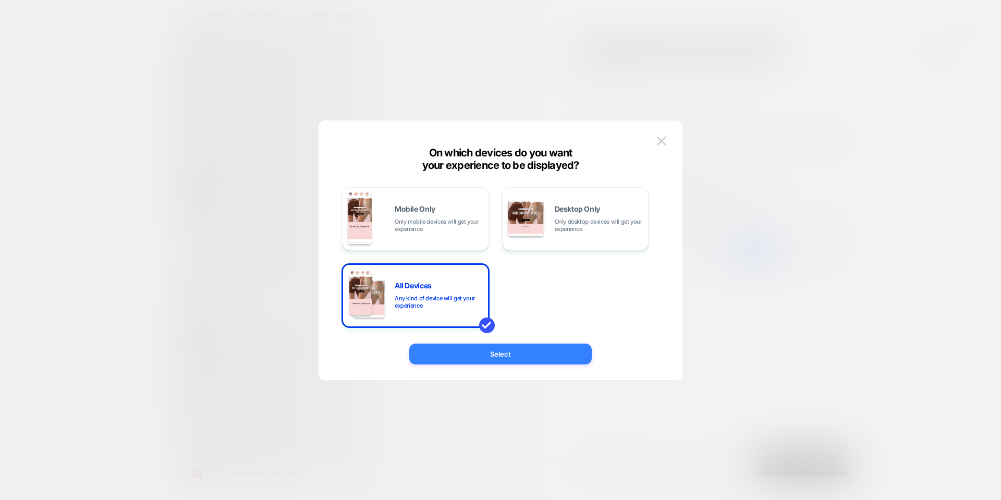
click at [480, 349] on button "Select" at bounding box center [500, 354] width 183 height 21
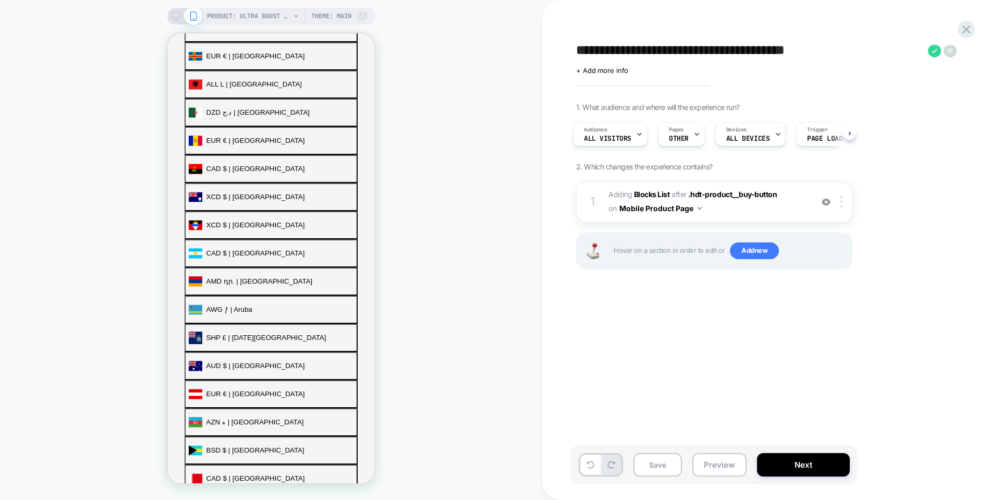
scroll to position [274, 0]
click at [848, 132] on icon at bounding box center [850, 133] width 4 height 4
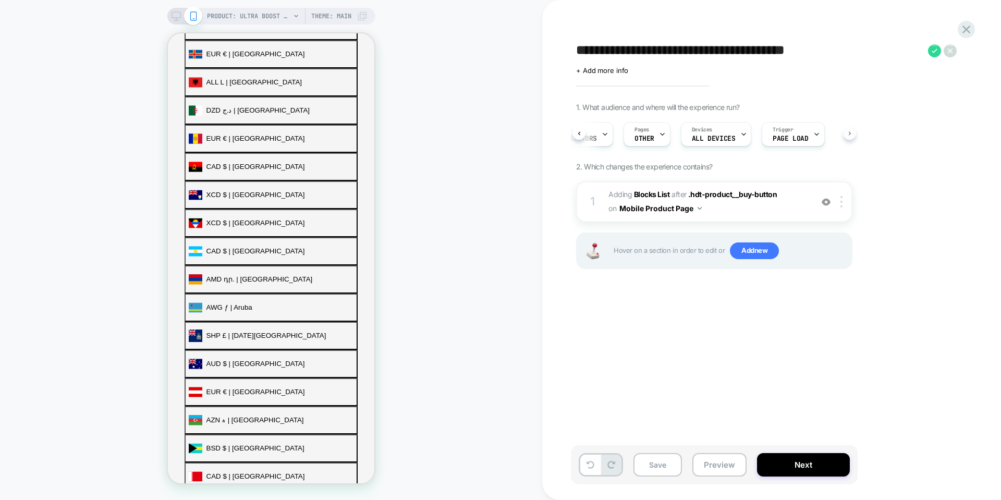
scroll to position [0, 39]
click at [713, 131] on div "Devices ALL DEVICES" at bounding box center [713, 134] width 64 height 23
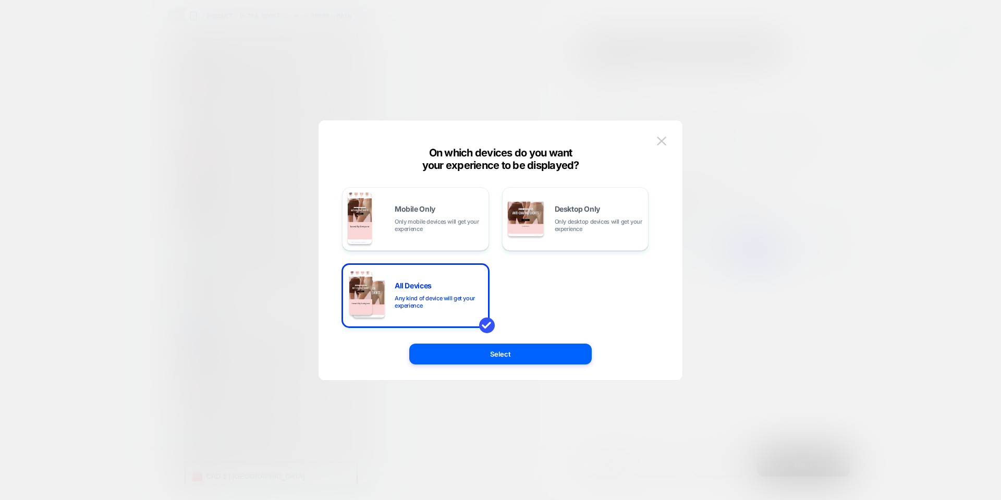
click at [857, 210] on div at bounding box center [500, 250] width 1001 height 500
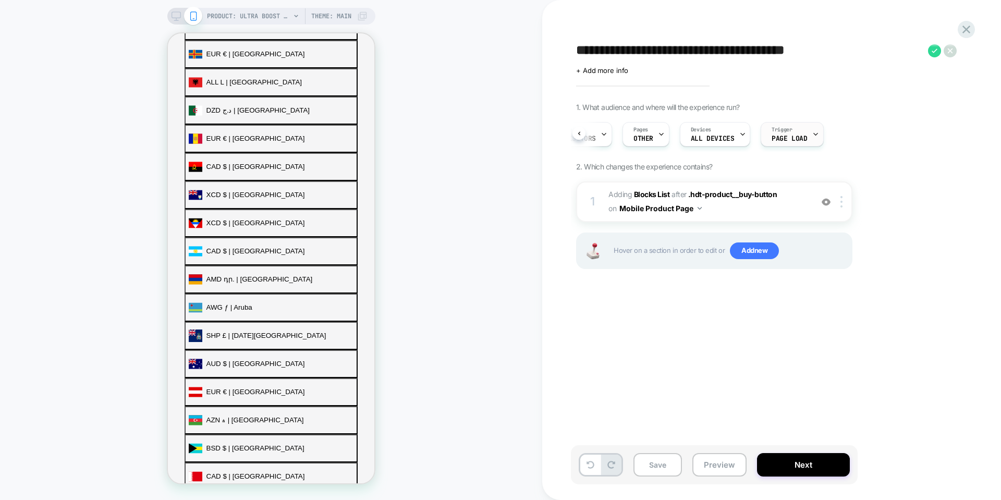
scroll to position [261, 0]
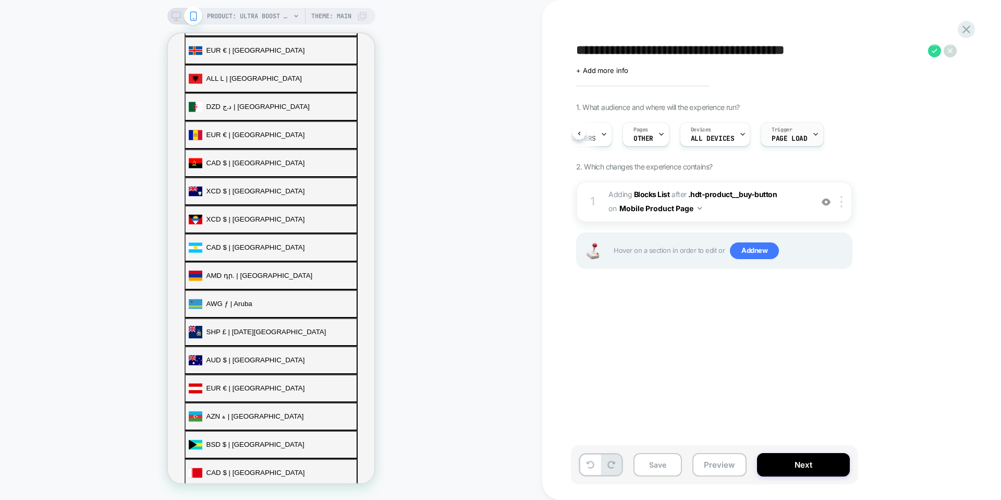
click at [804, 139] on span "Page Load" at bounding box center [789, 138] width 35 height 7
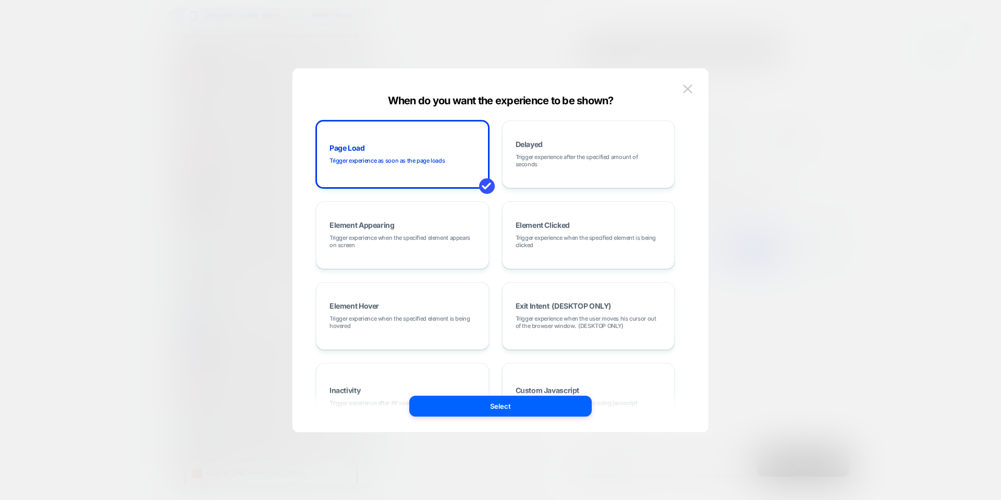
click at [680, 95] on div "When do you want the experience to be shown?" at bounding box center [501, 100] width 416 height 13
click at [685, 92] on img at bounding box center [687, 88] width 9 height 9
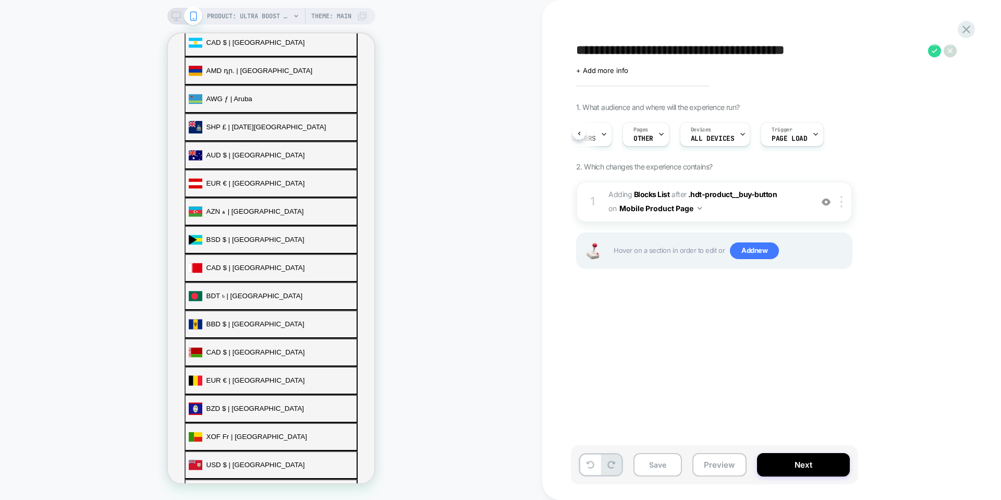
scroll to position [469, 0]
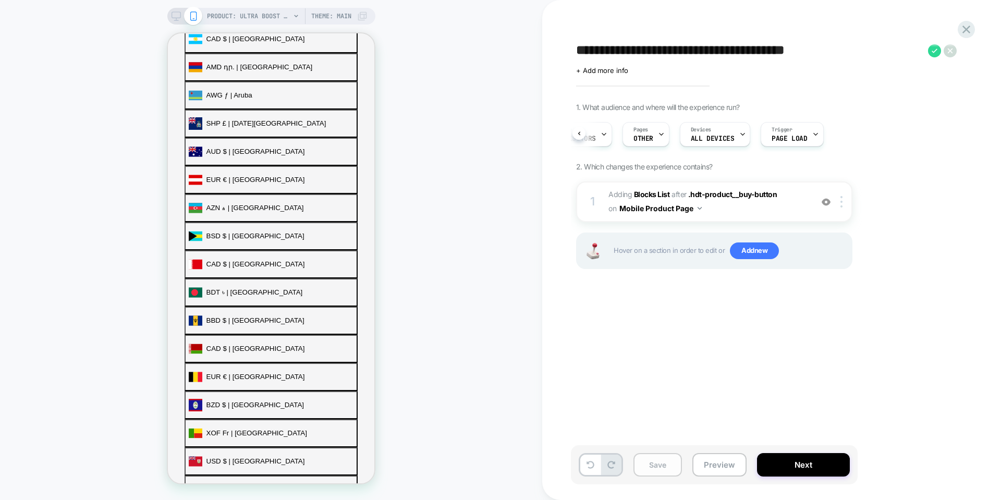
click at [666, 469] on button "Save" at bounding box center [658, 464] width 49 height 23
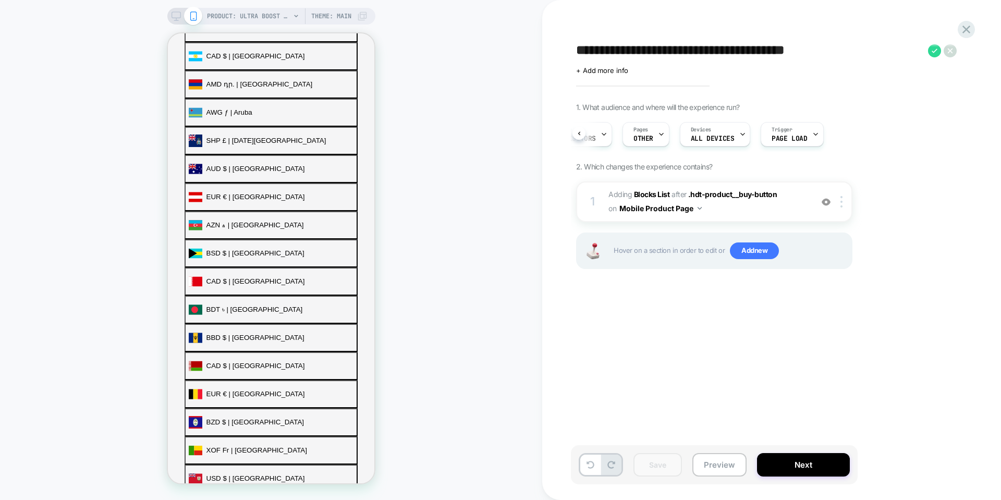
scroll to position [483, 0]
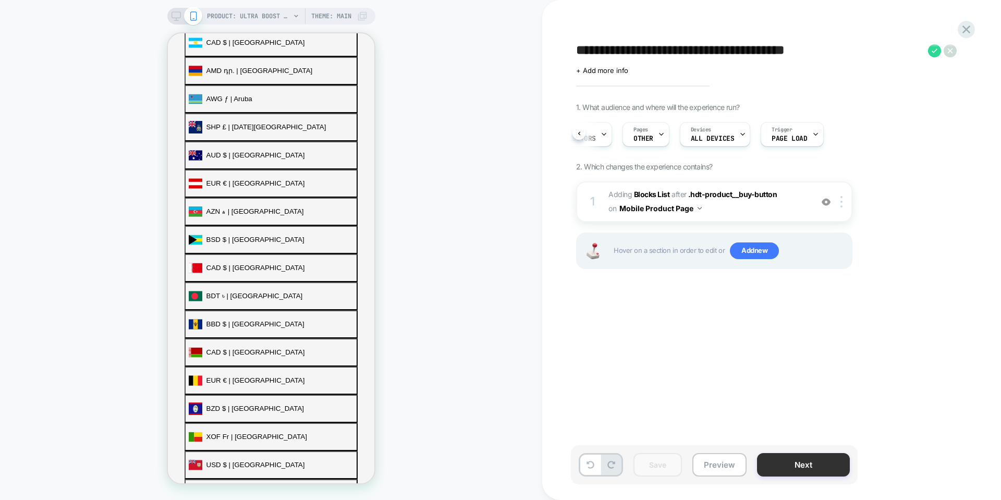
click at [822, 457] on button "Next" at bounding box center [803, 464] width 93 height 23
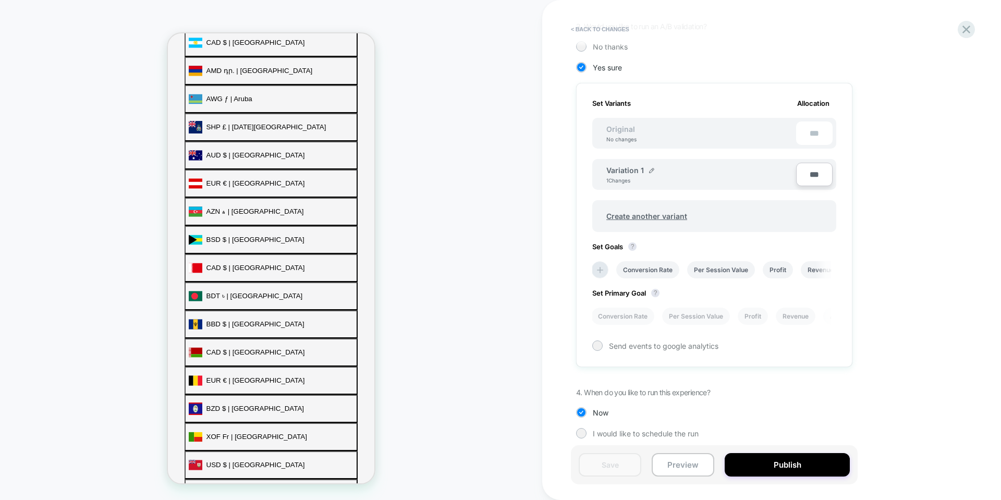
scroll to position [267, 0]
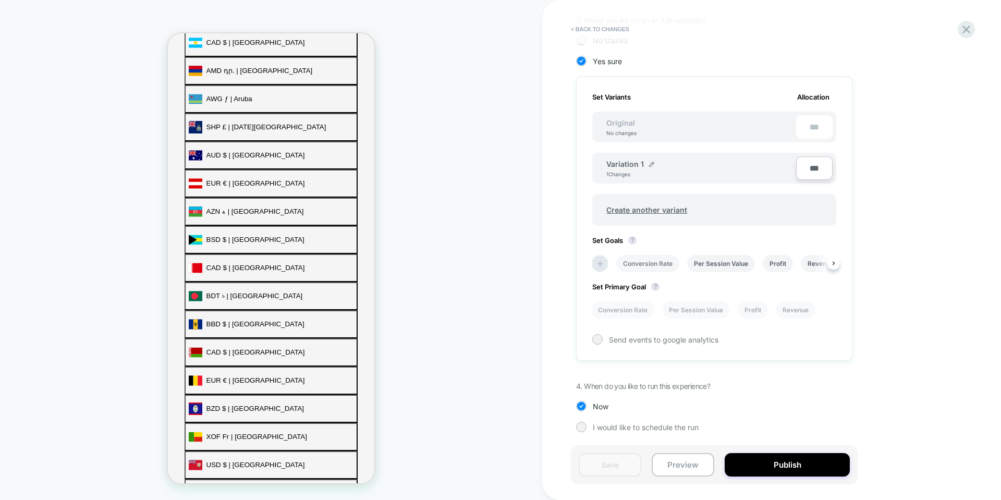
click at [648, 265] on li "Conversion Rate" at bounding box center [648, 263] width 63 height 17
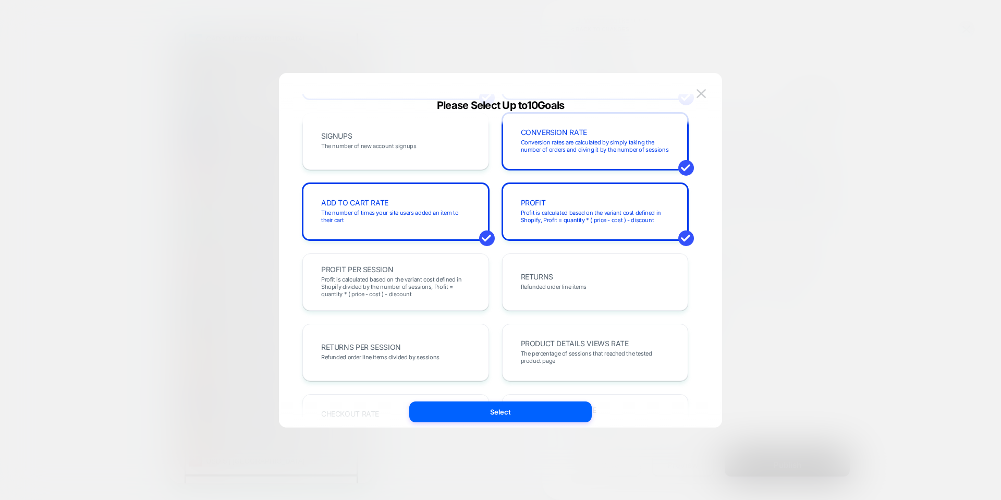
scroll to position [261, 0]
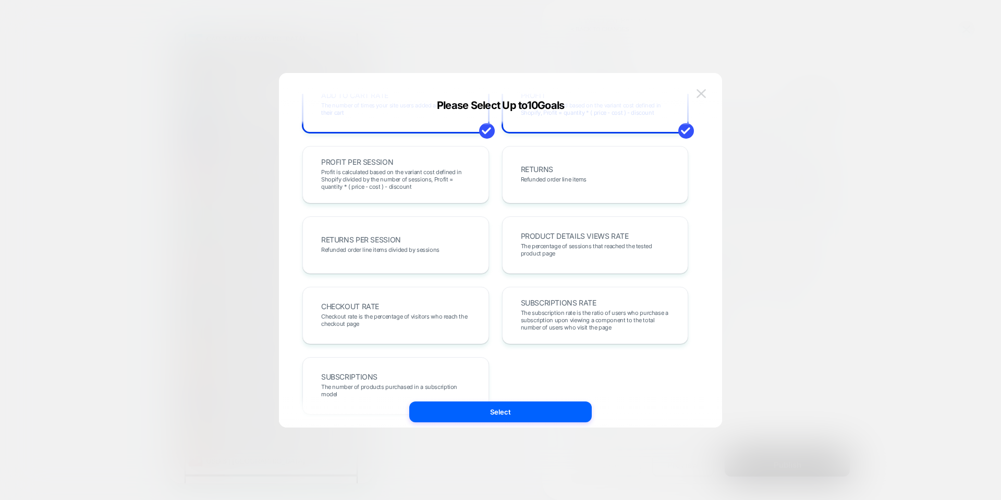
click at [698, 91] on img at bounding box center [701, 93] width 9 height 9
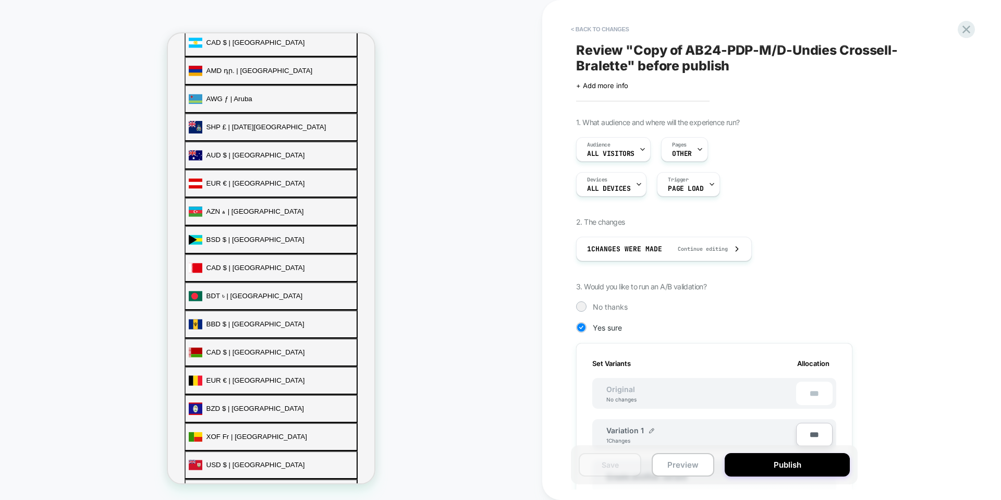
scroll to position [0, 0]
click at [600, 30] on button "< Back to changes" at bounding box center [600, 29] width 69 height 17
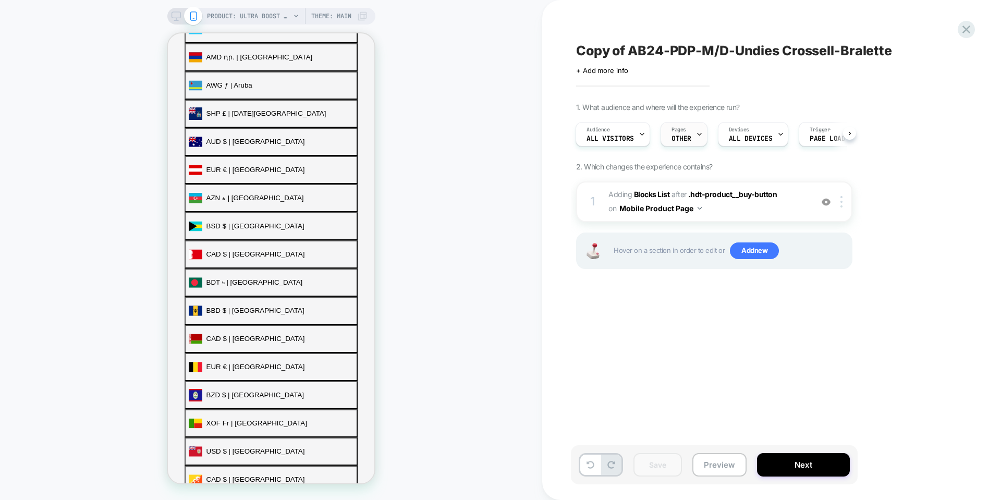
scroll to position [469, 0]
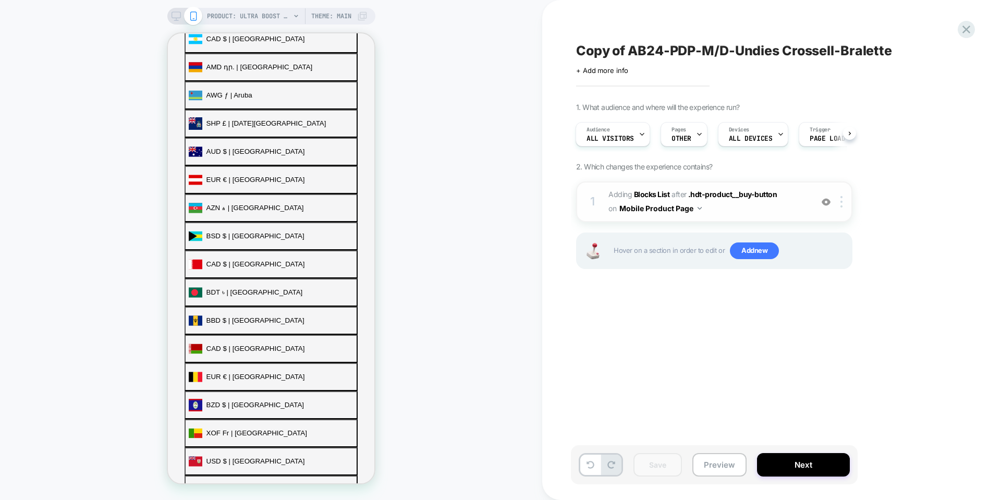
click at [794, 189] on span "#_loomi_addon_1758592350824_dup1758715018 Adding Blocks List AFTER .hdt-product…" at bounding box center [708, 202] width 199 height 28
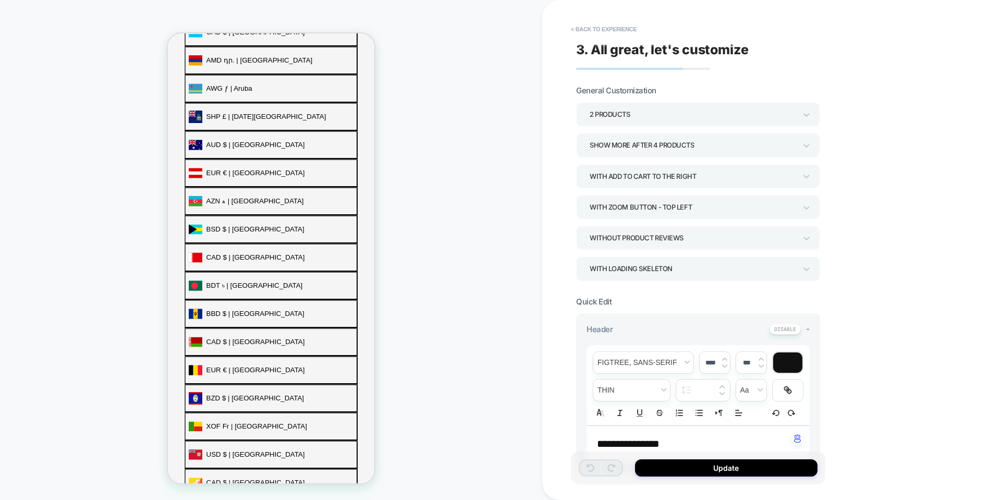
scroll to position [507, 0]
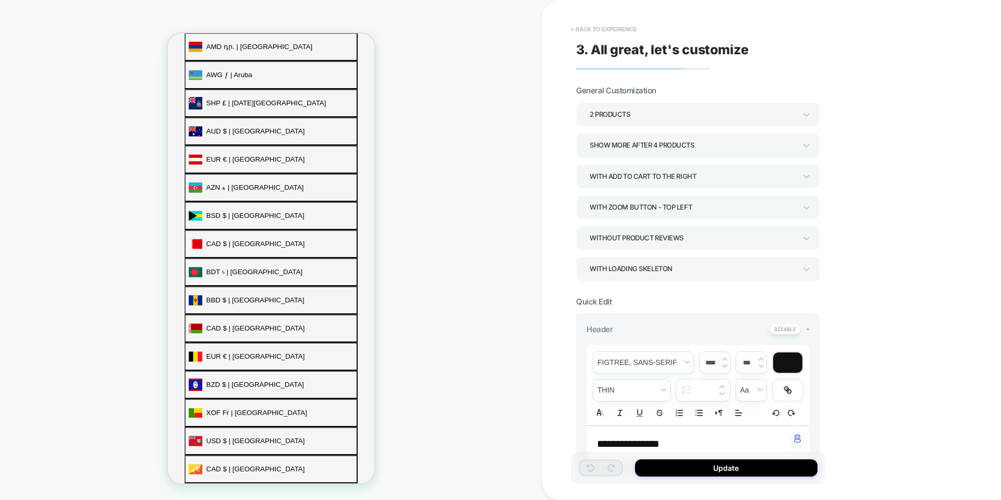
click at [603, 26] on button "< Back to experience" at bounding box center [604, 29] width 76 height 17
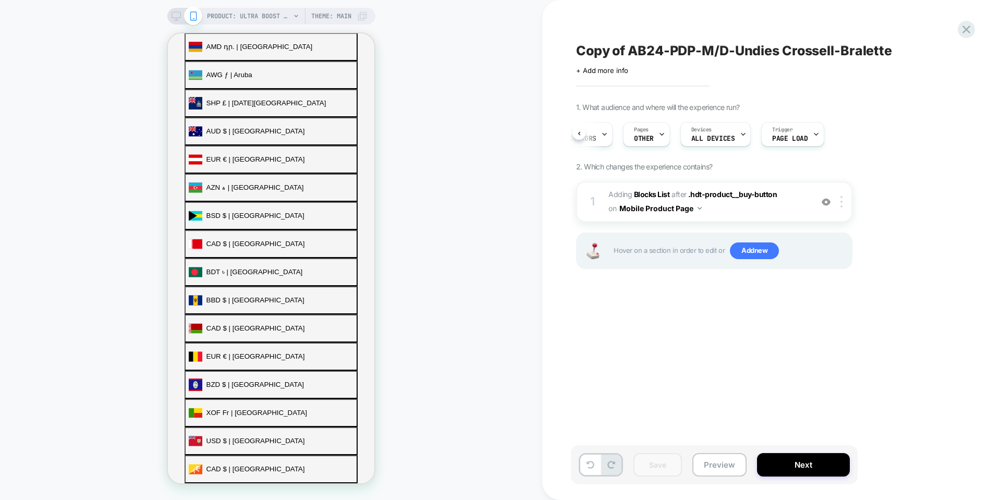
scroll to position [493, 0]
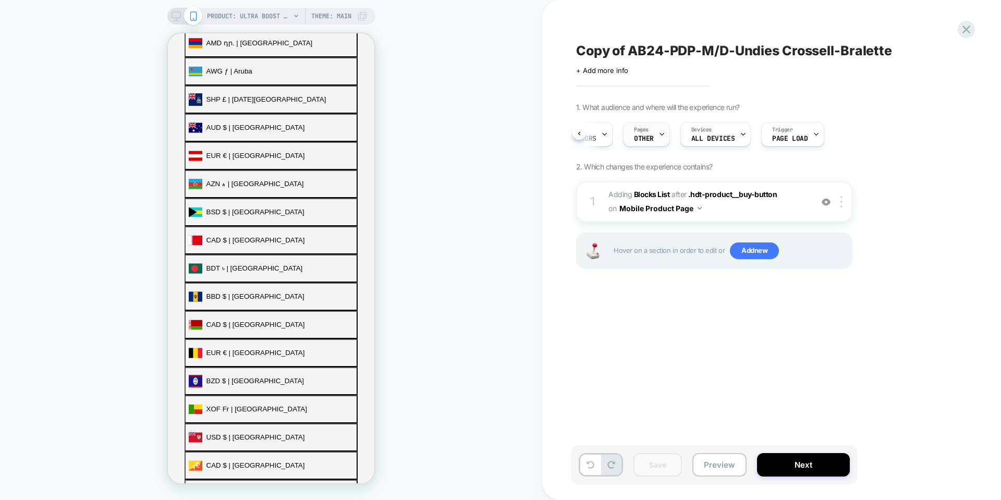
click at [660, 134] on icon at bounding box center [662, 135] width 4 height 2
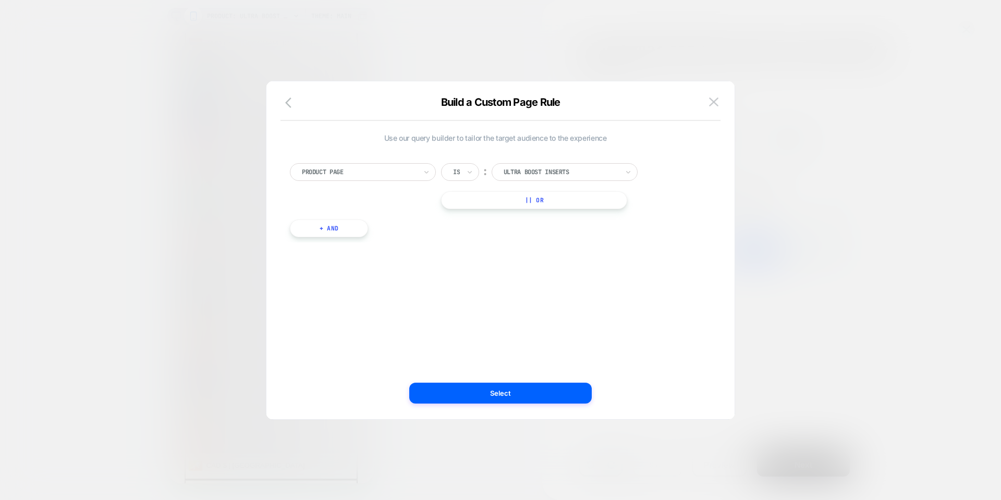
click at [292, 104] on icon "button" at bounding box center [291, 102] width 13 height 13
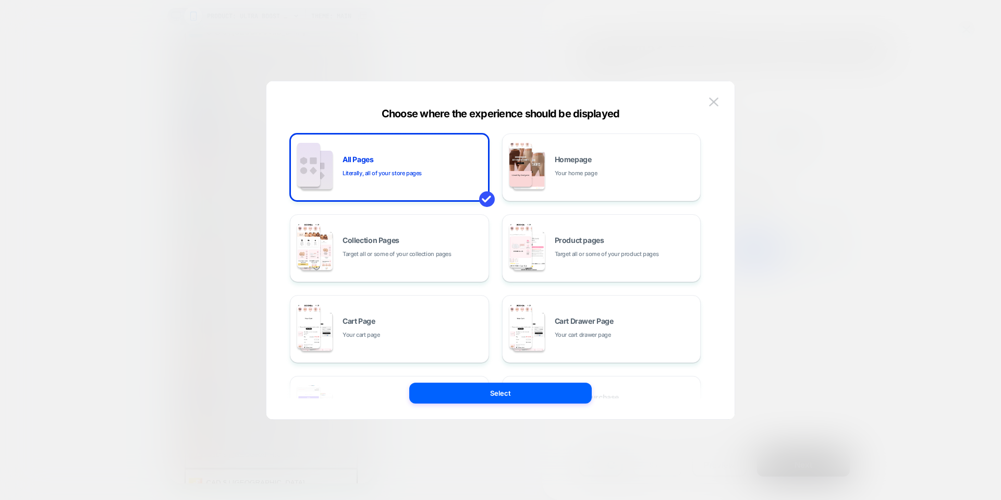
scroll to position [507, 0]
click at [593, 231] on div "Product pages Target all or some of your product pages" at bounding box center [602, 248] width 188 height 57
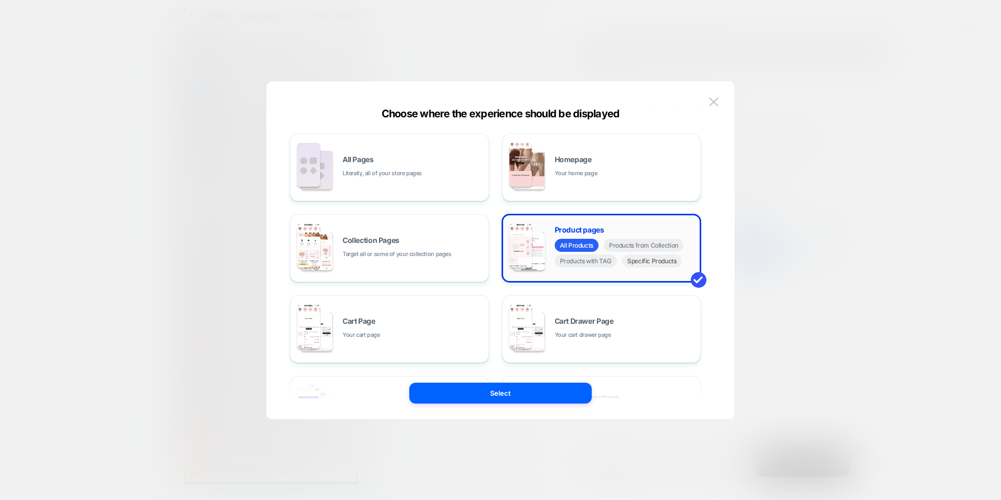
click at [648, 262] on span "Specific Products" at bounding box center [652, 261] width 60 height 13
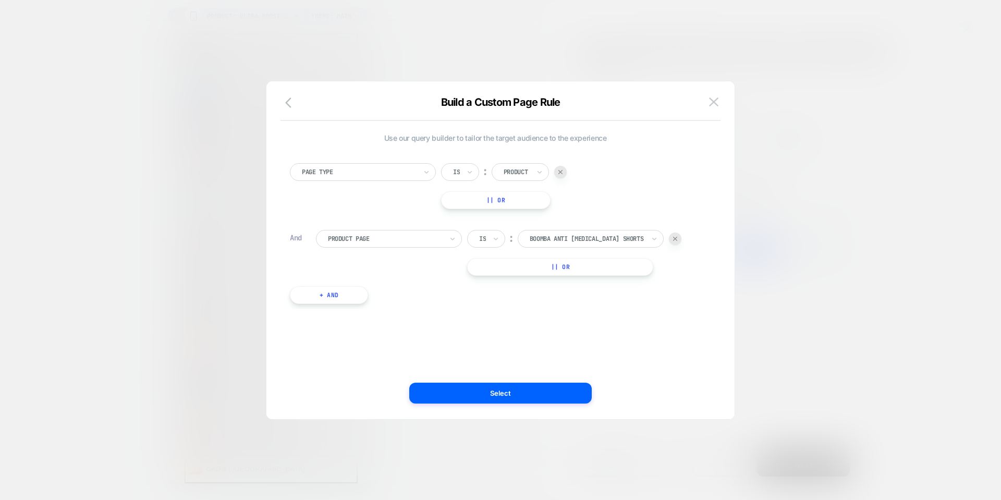
scroll to position [493, 0]
click at [589, 243] on div at bounding box center [587, 238] width 115 height 9
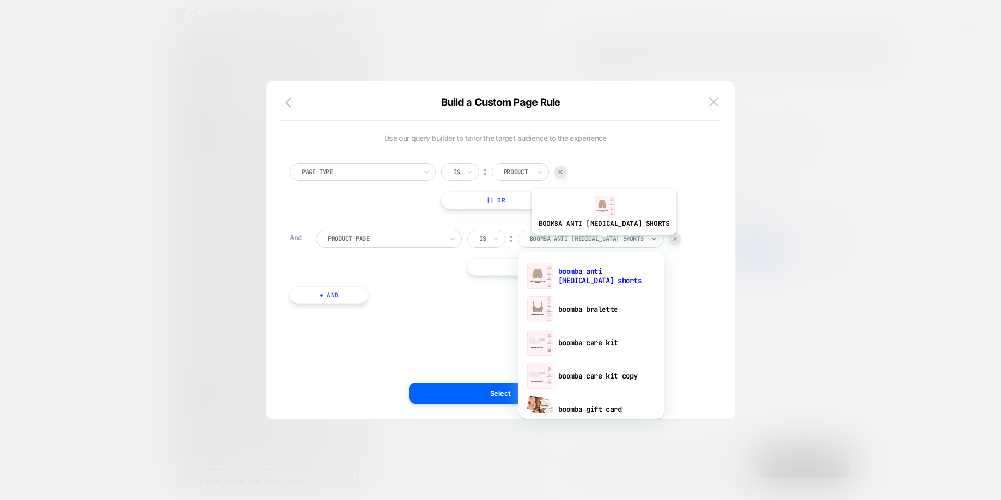
scroll to position [507, 0]
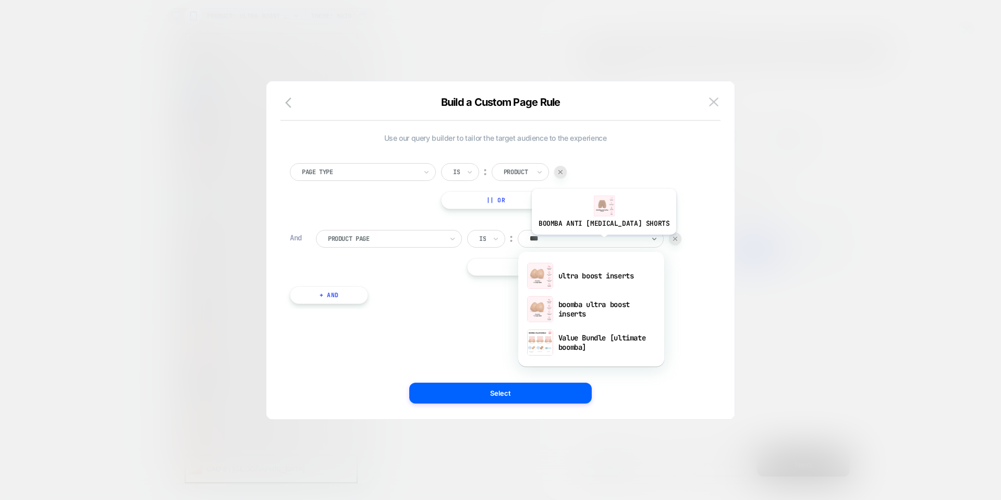
type input "****"
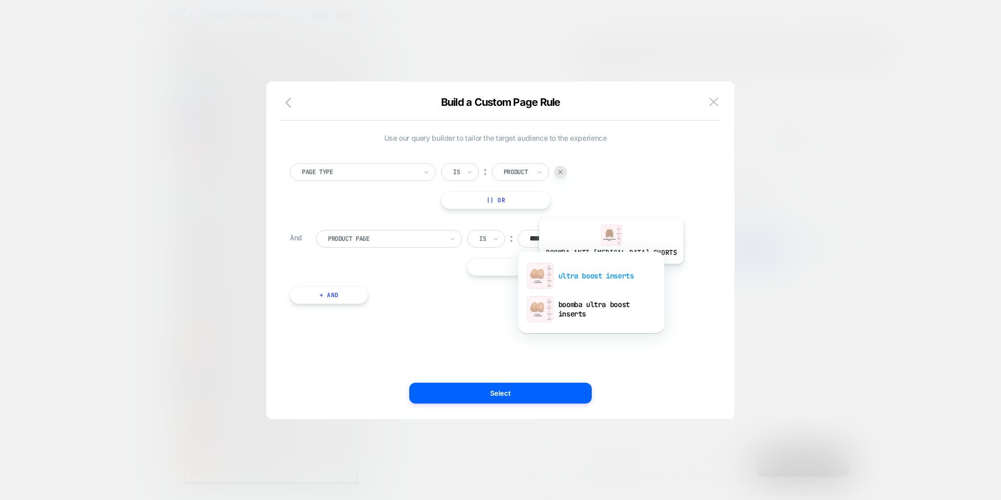
click at [596, 272] on div "ultra boost inserts" at bounding box center [592, 275] width 136 height 33
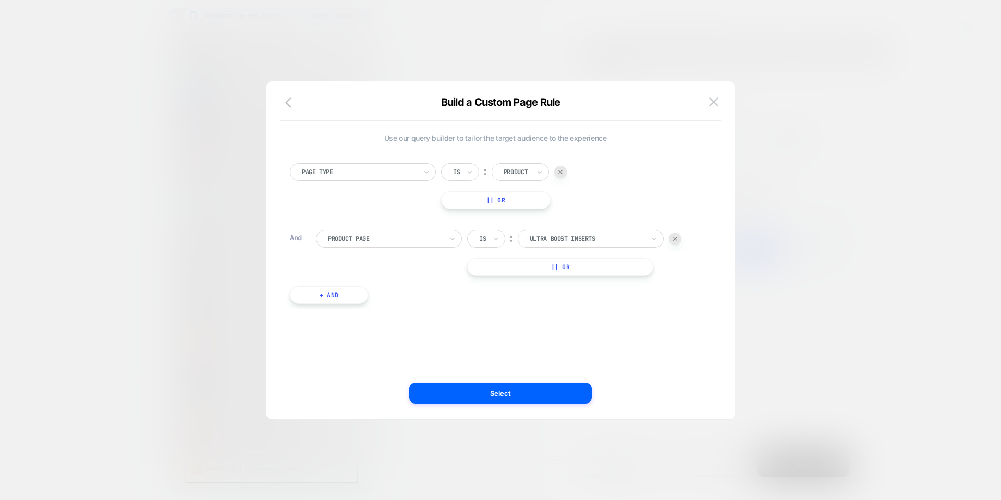
click at [548, 387] on button "Select" at bounding box center [500, 393] width 183 height 21
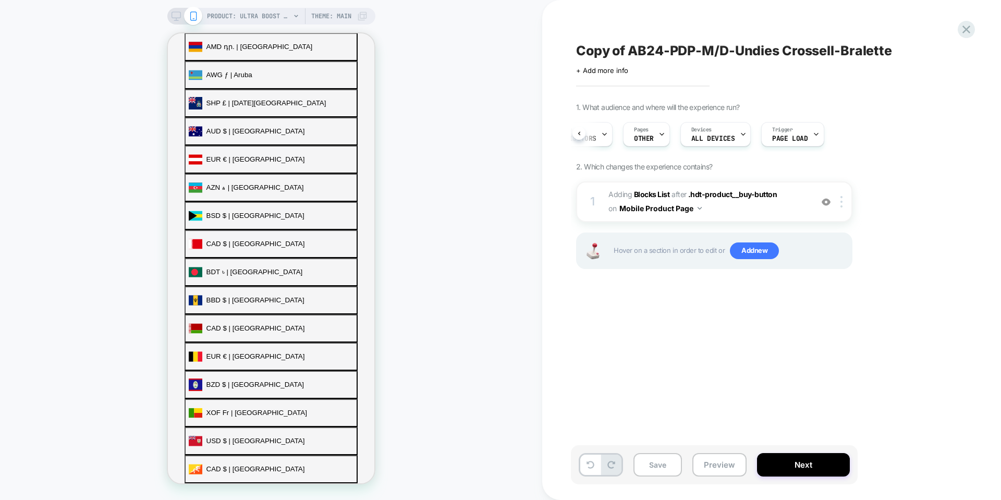
scroll to position [493, 0]
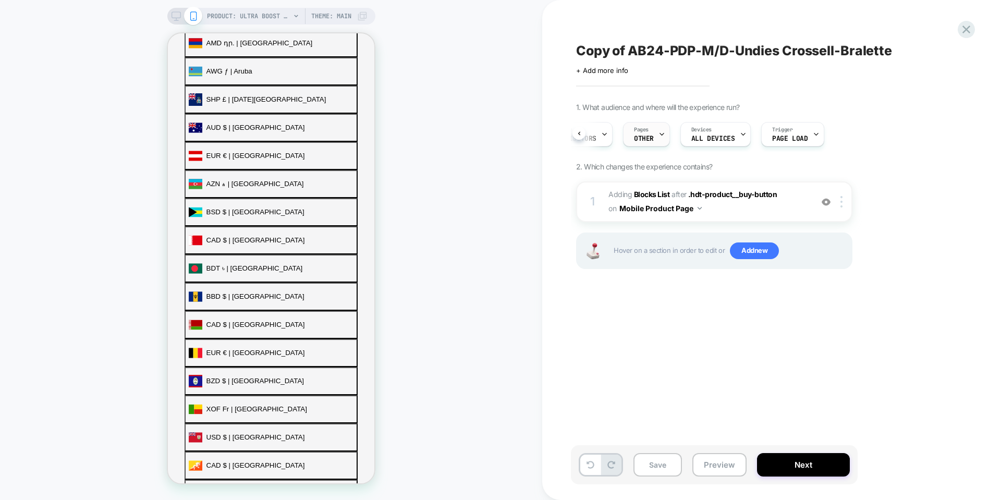
click at [659, 141] on div at bounding box center [662, 134] width 7 height 23
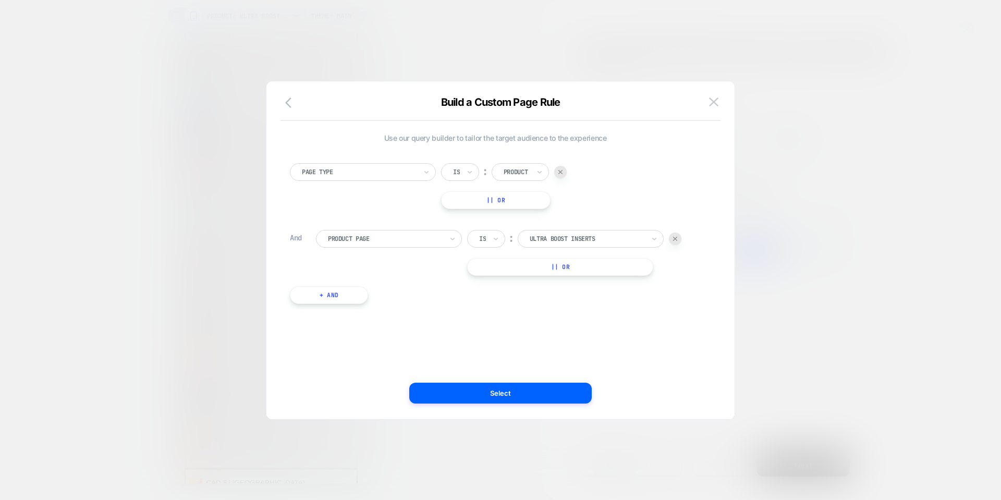
scroll to position [507, 0]
click at [561, 173] on img at bounding box center [561, 172] width 4 height 4
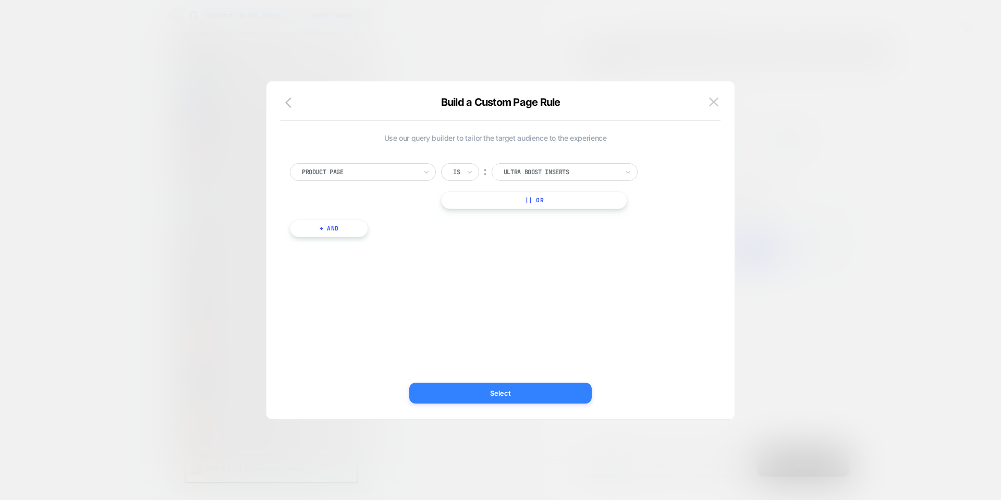
scroll to position [493, 0]
drag, startPoint x: 552, startPoint y: 390, endPoint x: 382, endPoint y: 108, distance: 328.6
click at [535, 283] on div "Build a Custom Page Rule Use our query builder to tailor the target audience to…" at bounding box center [501, 256] width 468 height 328
click at [289, 103] on icon "button" at bounding box center [291, 102] width 13 height 13
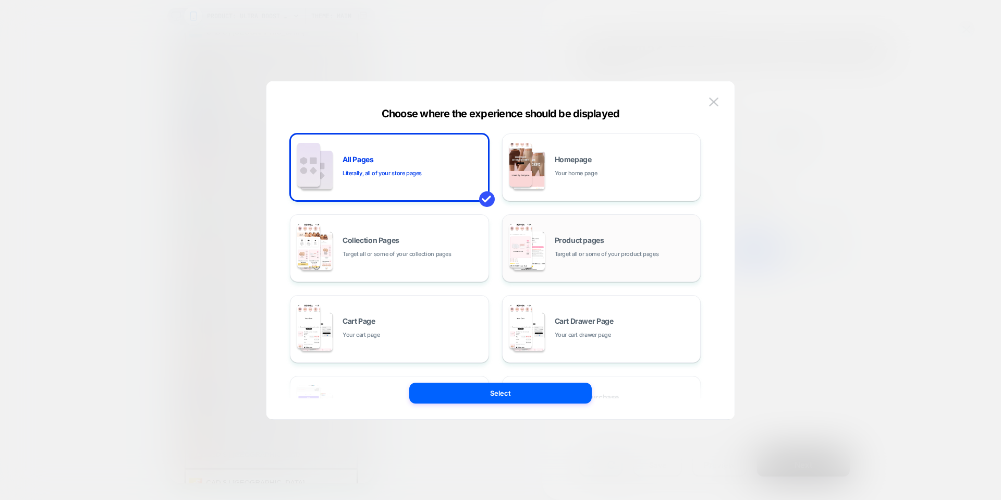
scroll to position [507, 0]
click at [677, 235] on div "Product pages Target all or some of your product pages" at bounding box center [602, 248] width 188 height 57
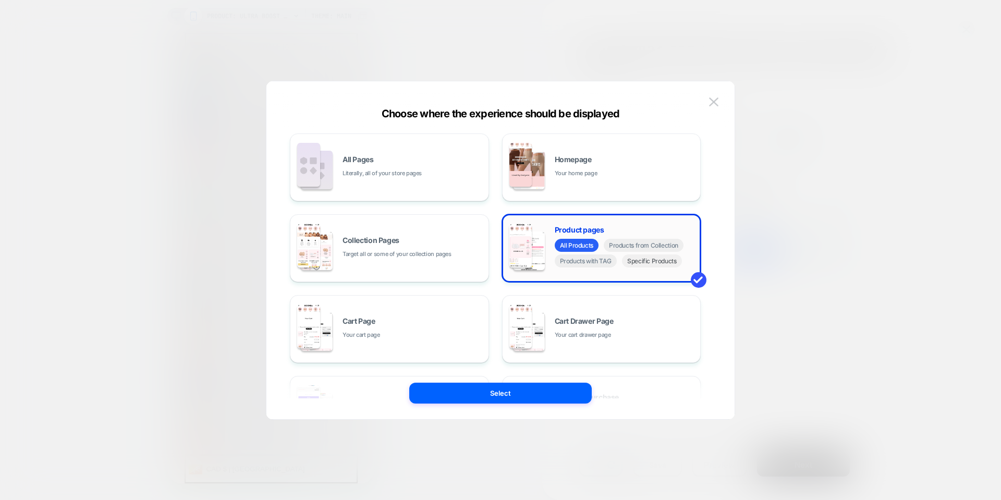
click at [650, 261] on span "Specific Products" at bounding box center [652, 261] width 60 height 13
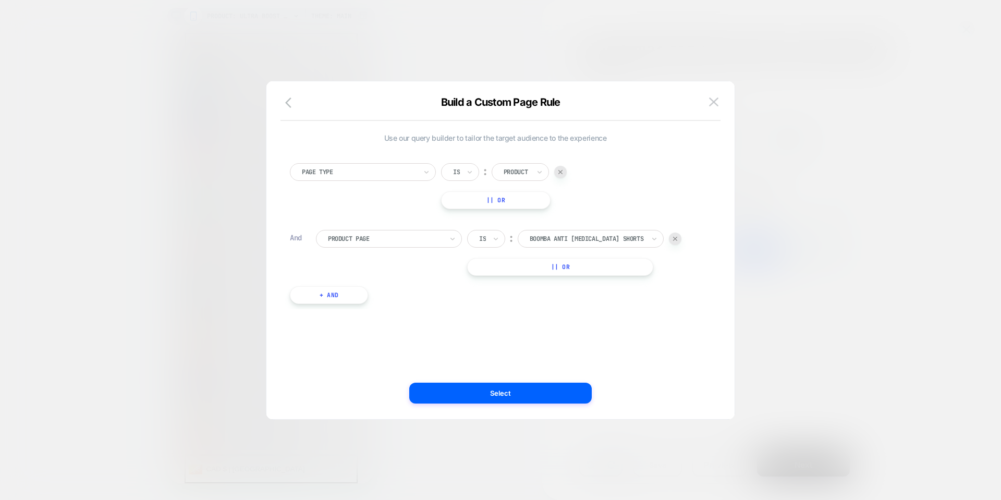
scroll to position [493, 0]
click at [650, 244] on div "boomba anti chafing shorts" at bounding box center [591, 239] width 146 height 18
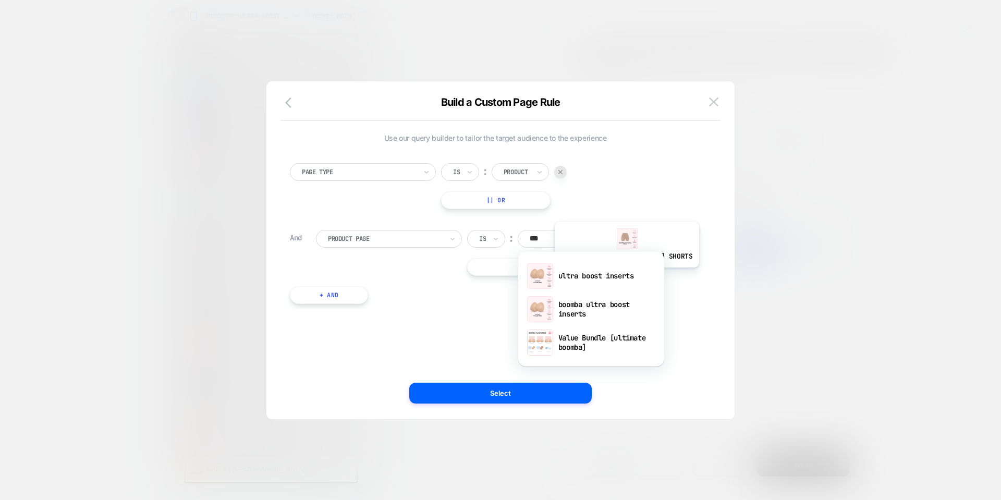
scroll to position [0, 0]
type input "****"
click at [612, 275] on div "ultra boost inserts" at bounding box center [592, 275] width 136 height 33
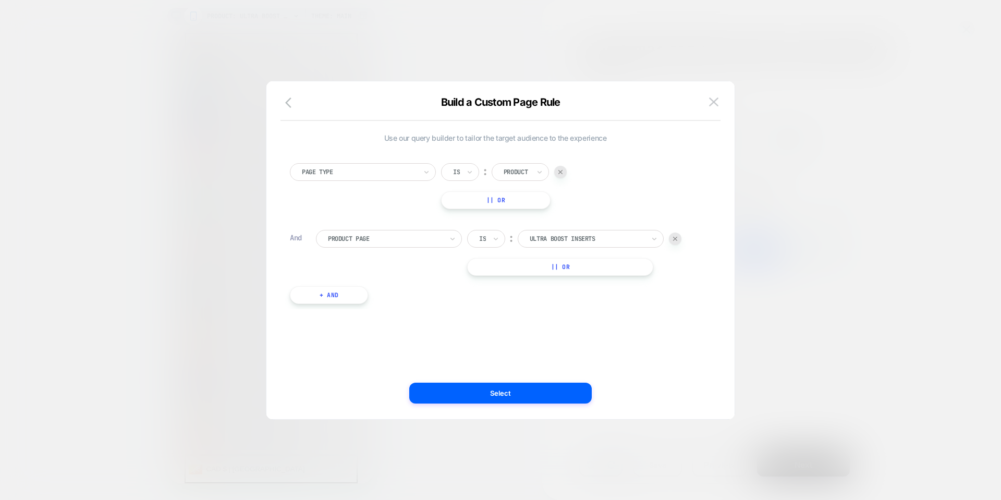
scroll to position [493, 0]
click at [524, 170] on div at bounding box center [517, 171] width 26 height 9
click at [628, 166] on div "Page Type Is ︰ option Homepage focused, 1 of 5. 5 results available. Use Up and…" at bounding box center [495, 186] width 411 height 46
click at [521, 396] on button "Select" at bounding box center [500, 393] width 183 height 21
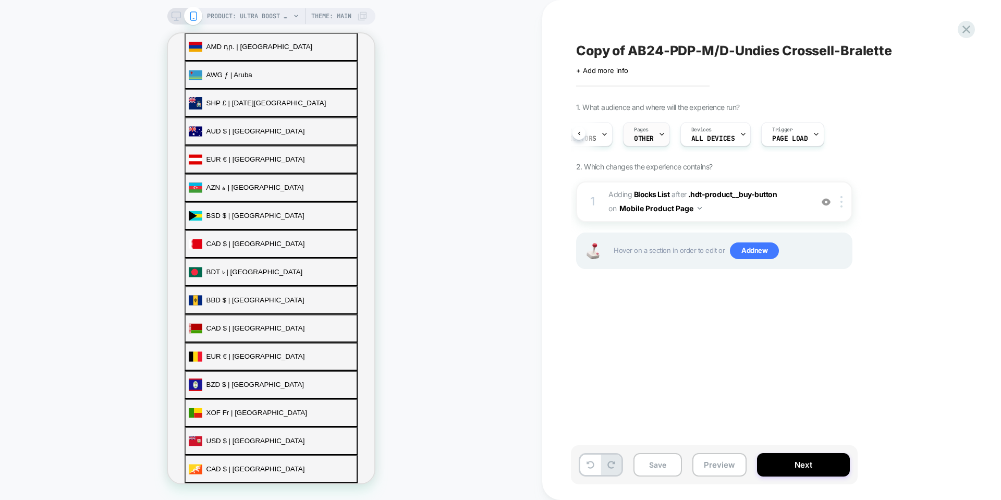
click at [650, 143] on div "Pages OTHER" at bounding box center [644, 134] width 41 height 23
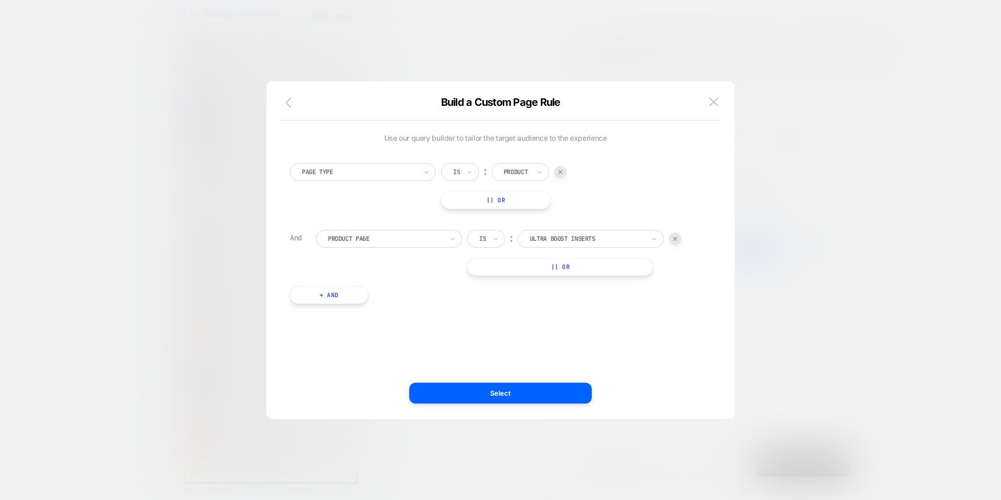
click at [289, 106] on icon "button" at bounding box center [288, 103] width 6 height 10
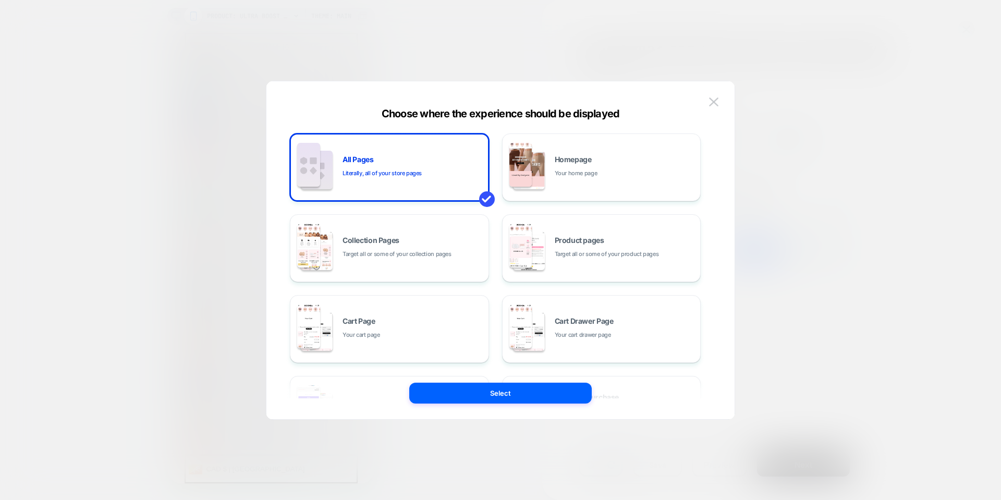
scroll to position [493, 0]
click at [588, 255] on span "Target all or some of your product pages" at bounding box center [607, 254] width 104 height 10
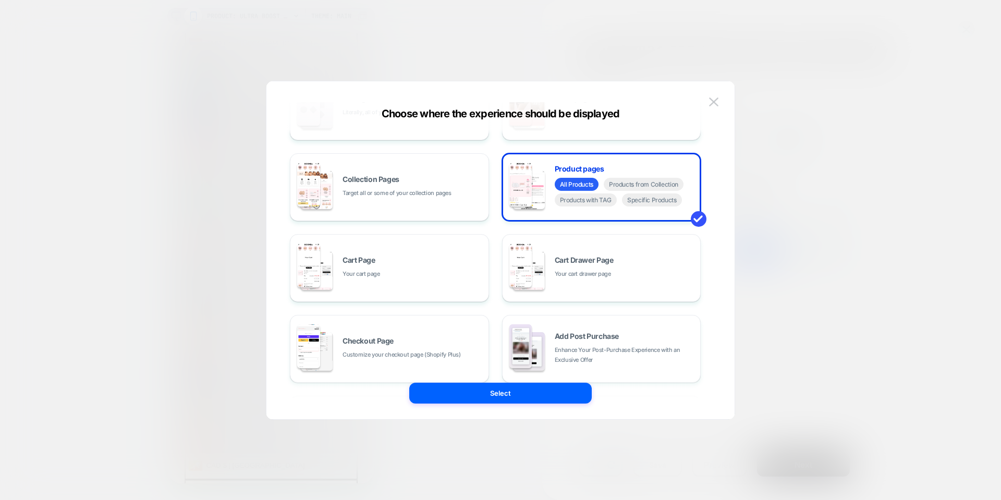
scroll to position [53, 0]
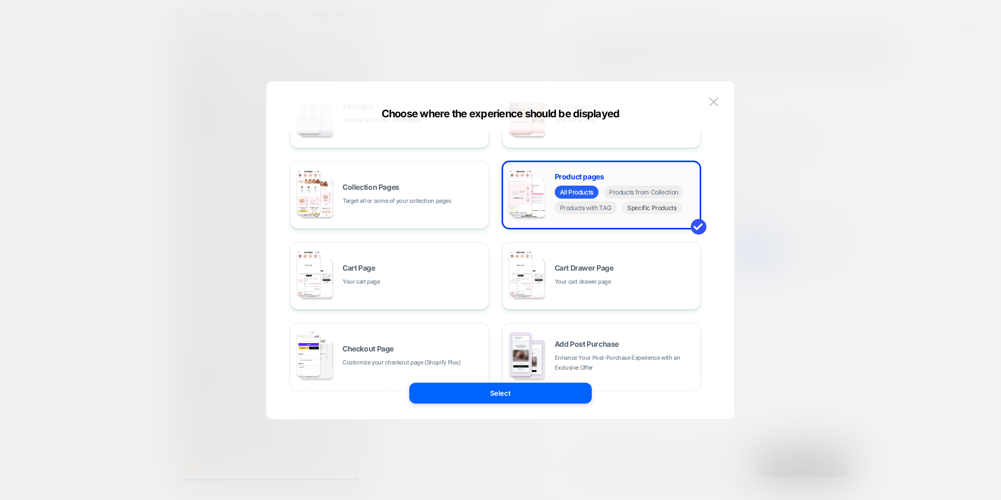
click at [666, 213] on span "Specific Products" at bounding box center [652, 207] width 60 height 13
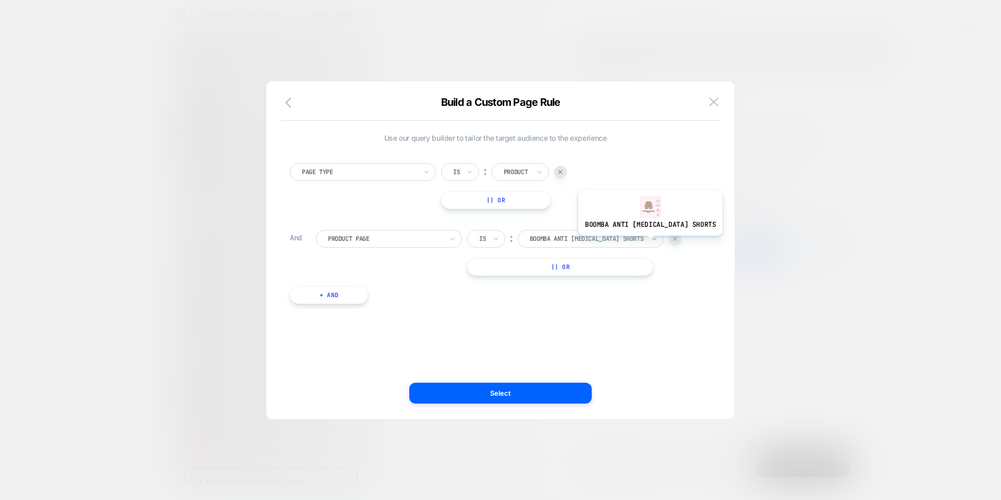
scroll to position [507, 0]
click at [675, 237] on img at bounding box center [675, 239] width 4 height 4
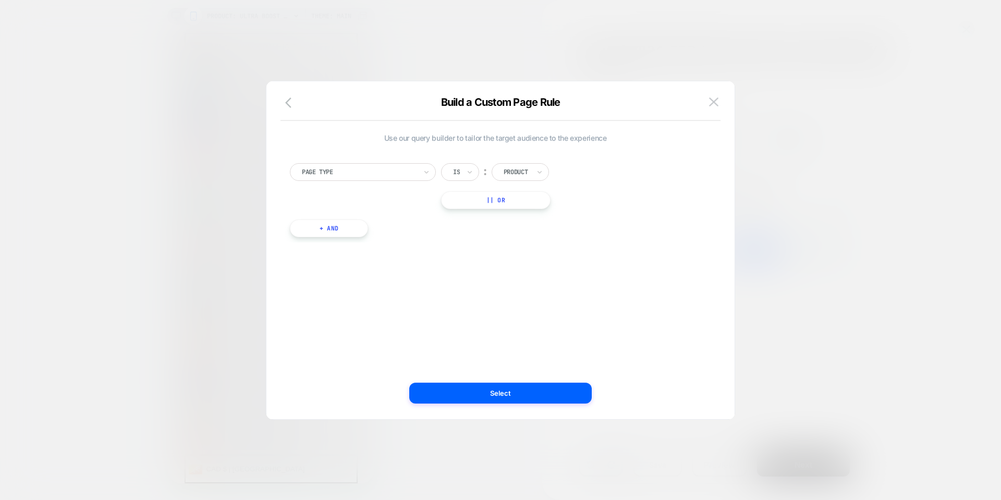
click at [417, 174] on div "Page Type" at bounding box center [359, 171] width 117 height 11
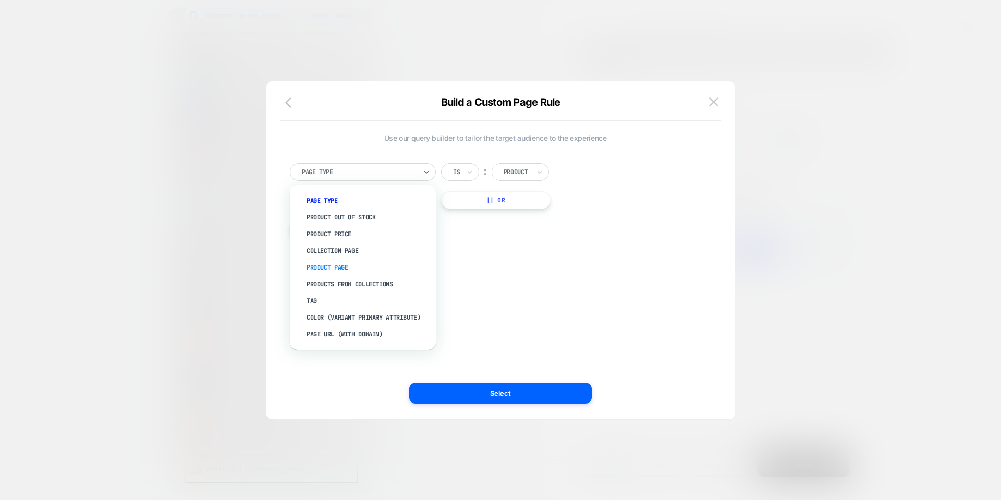
click at [386, 265] on div "Product Page" at bounding box center [368, 267] width 136 height 17
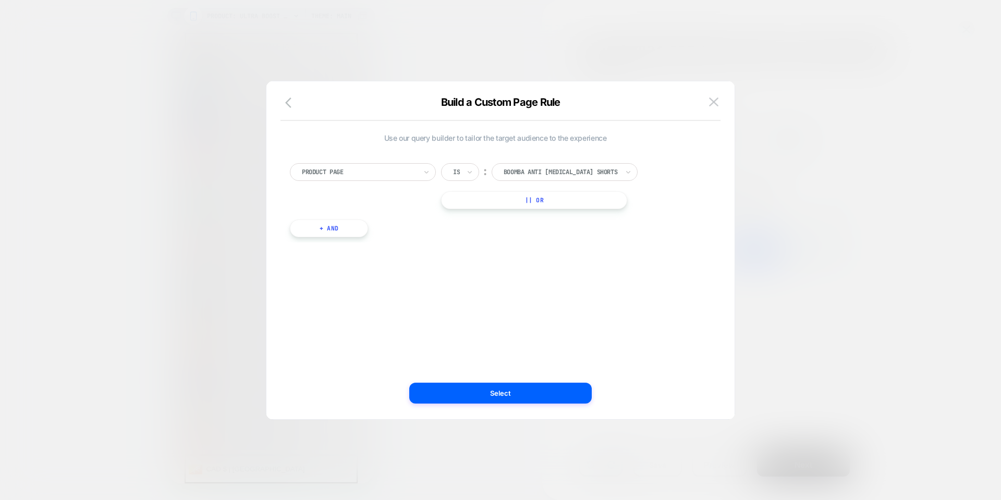
scroll to position [493, 0]
click at [591, 176] on div at bounding box center [561, 171] width 115 height 9
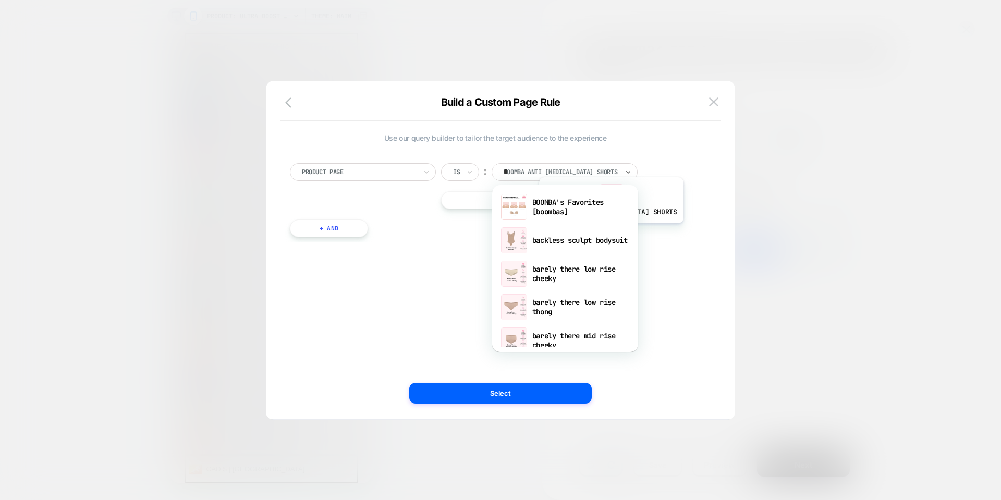
scroll to position [0, 0]
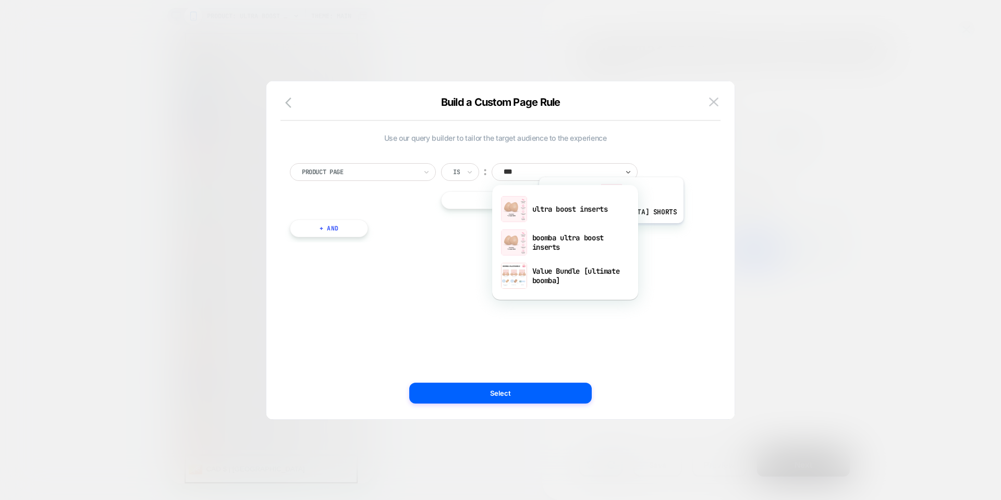
type input "****"
click at [597, 213] on div "ultra boost inserts" at bounding box center [566, 208] width 136 height 33
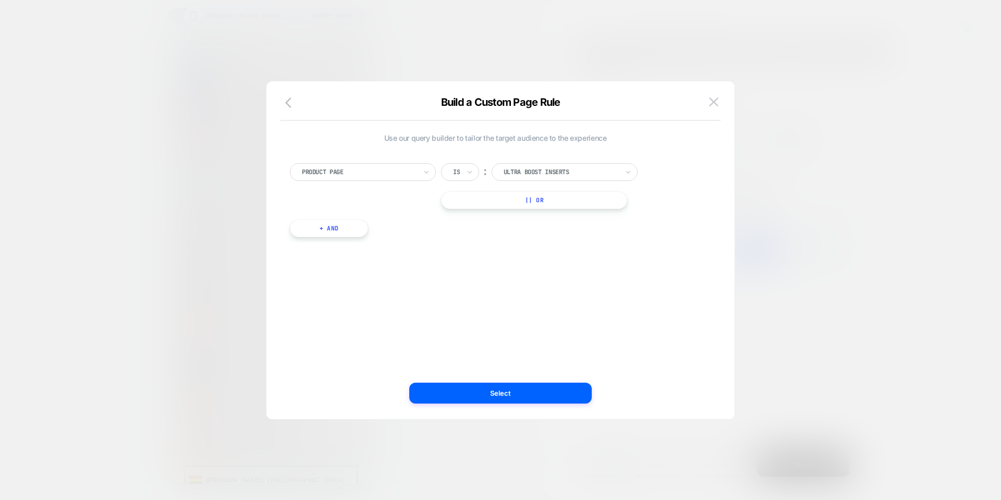
scroll to position [493, 0]
click at [484, 392] on button "Select" at bounding box center [500, 393] width 183 height 21
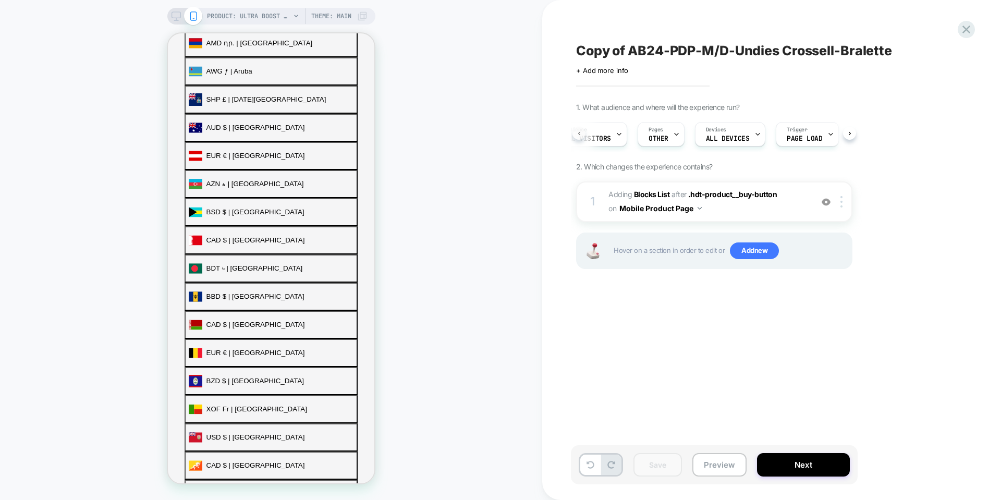
click at [582, 136] on button at bounding box center [579, 133] width 13 height 13
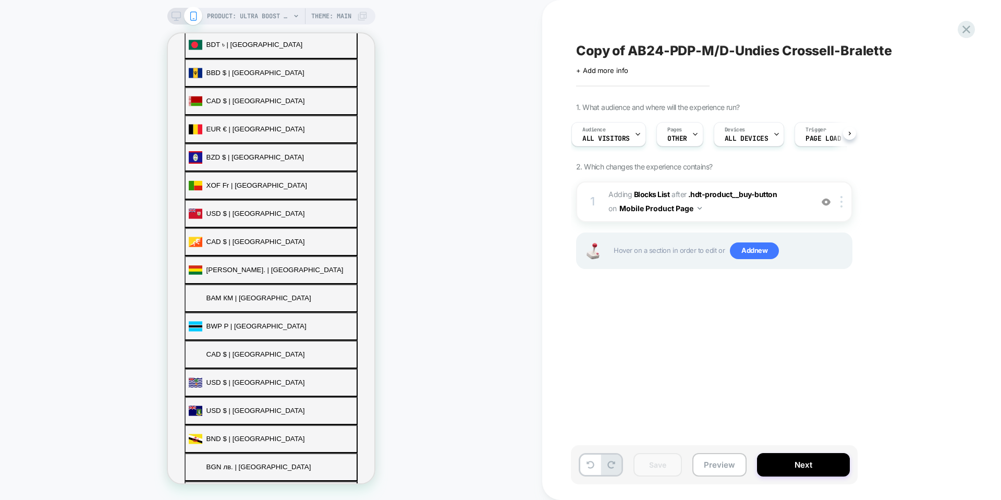
scroll to position [768, 0]
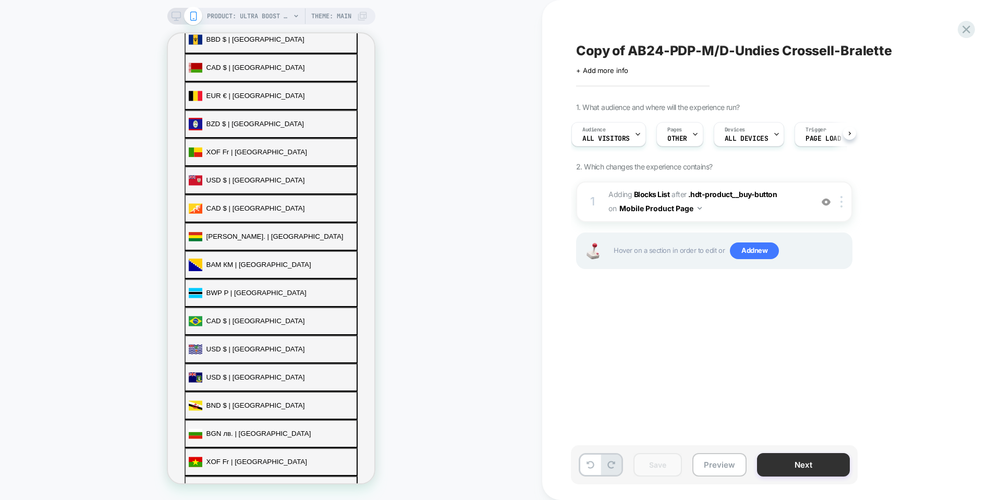
click at [793, 464] on button "Next" at bounding box center [803, 464] width 93 height 23
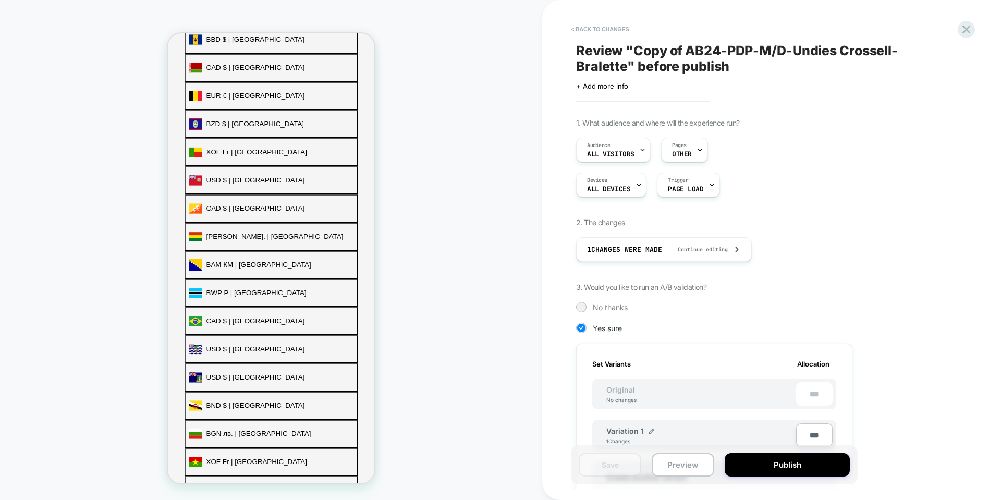
scroll to position [754, 0]
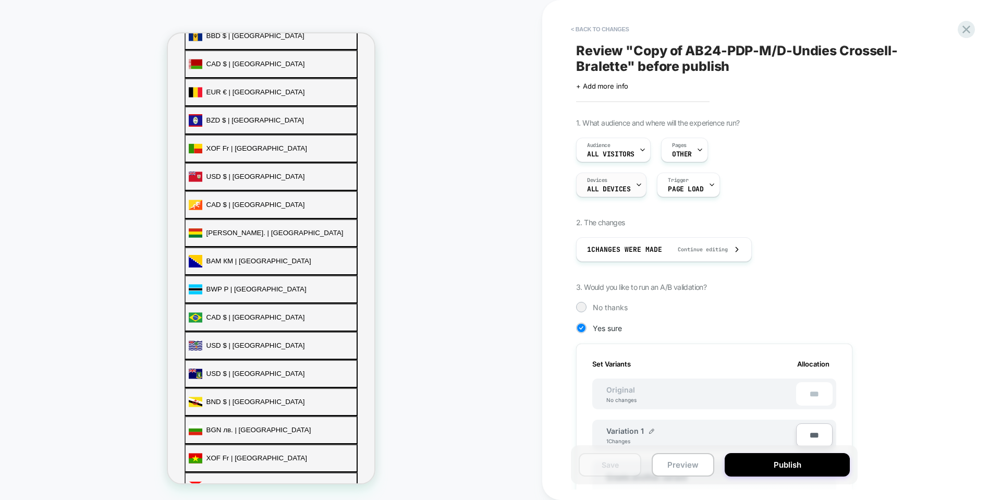
click at [625, 188] on span "ALL DEVICES" at bounding box center [608, 189] width 43 height 7
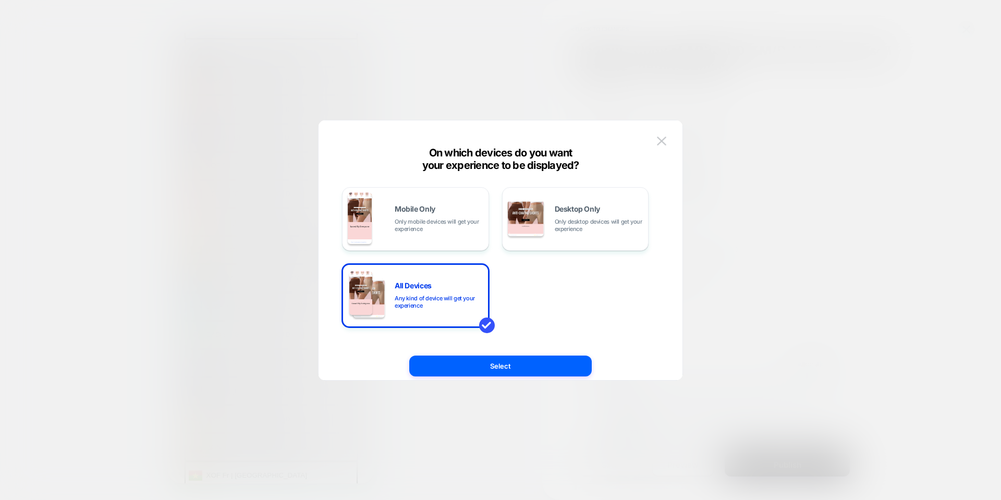
scroll to position [768, 0]
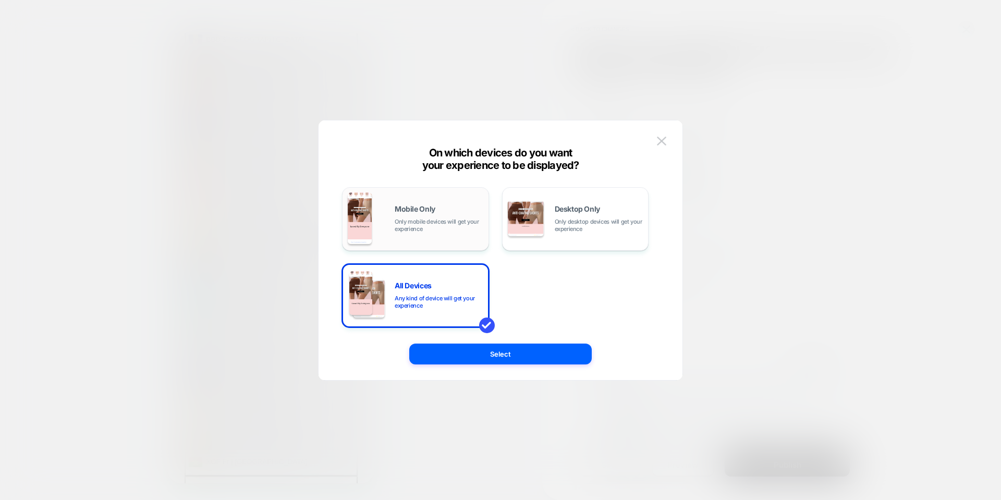
click at [436, 213] on div "Mobile Only Only mobile devices will get your experience" at bounding box center [439, 219] width 89 height 27
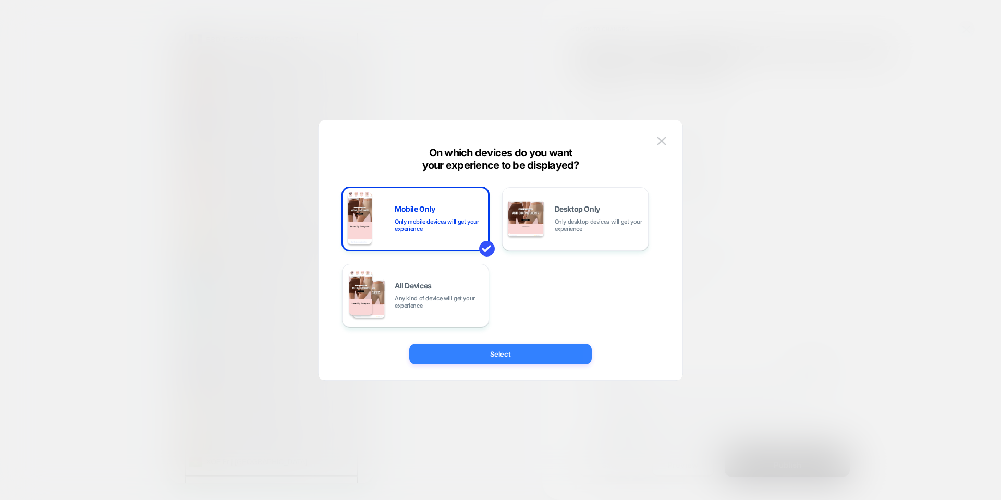
click at [493, 354] on button "Select" at bounding box center [500, 354] width 183 height 21
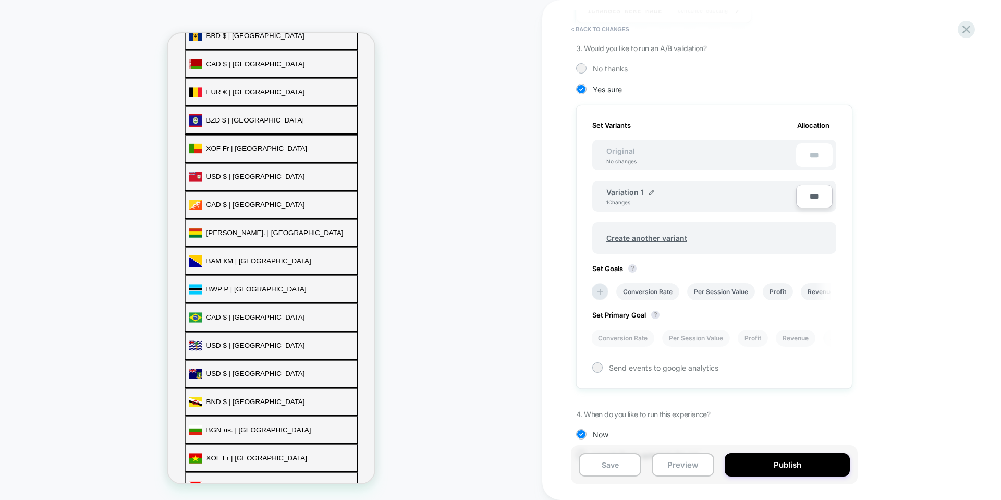
scroll to position [267, 0]
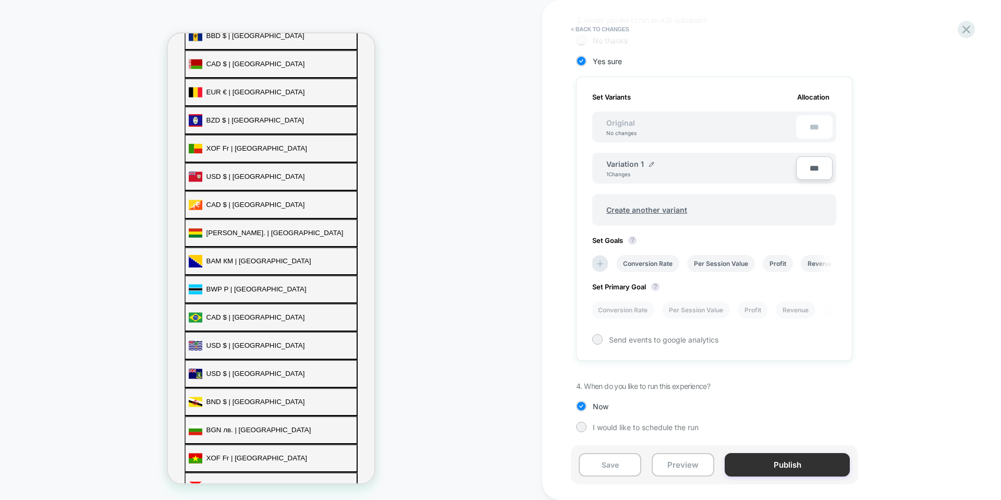
click at [783, 458] on button "Publish" at bounding box center [787, 464] width 125 height 23
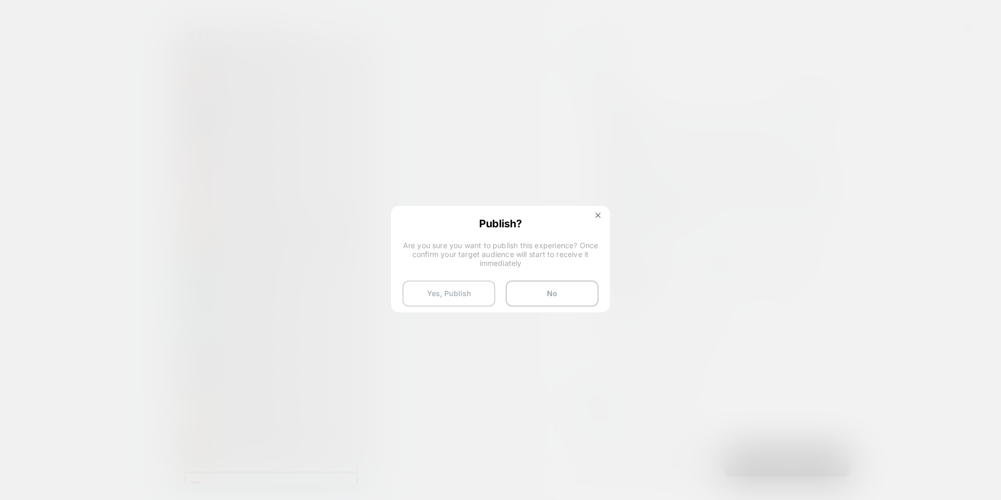
click at [417, 293] on button "Yes, Publish" at bounding box center [449, 294] width 93 height 26
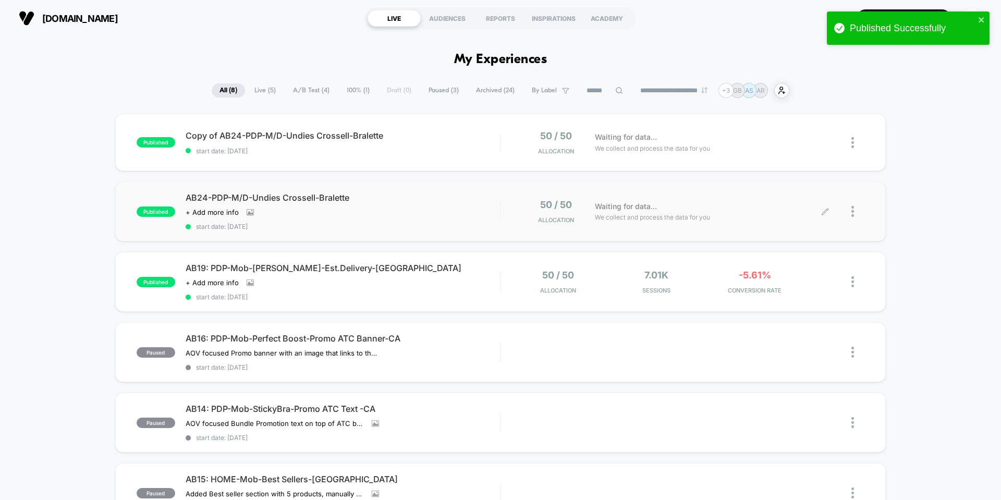
click at [854, 211] on img at bounding box center [853, 211] width 3 height 11
click at [872, 214] on div "published AB24-PDP-M/D-Undies Crossell-Bralette Click to view images Click to e…" at bounding box center [500, 212] width 771 height 60
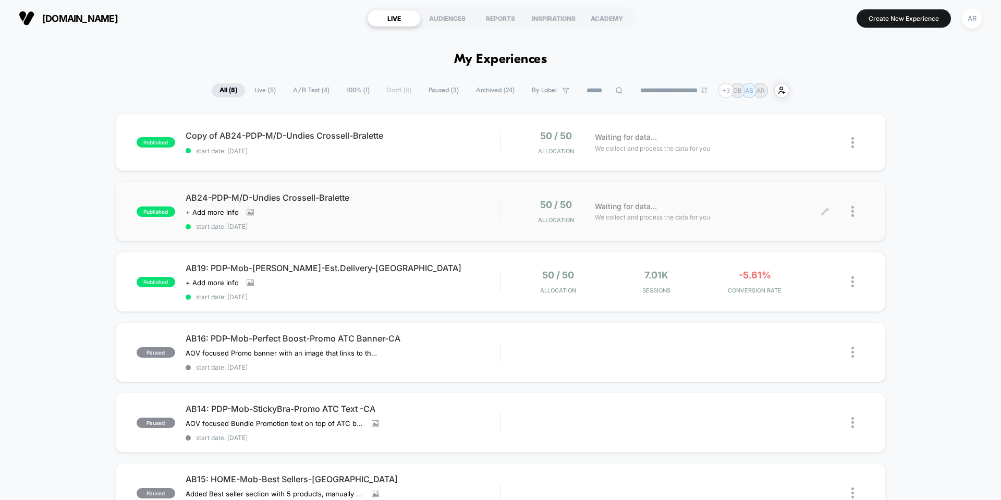
click at [826, 212] on icon at bounding box center [826, 212] width 8 height 8
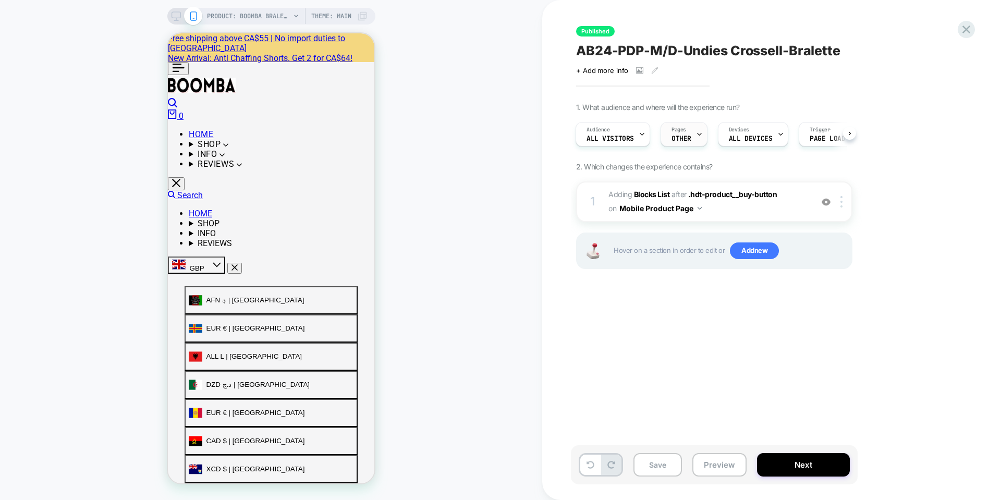
click at [693, 135] on div "Pages OTHER" at bounding box center [681, 134] width 41 height 23
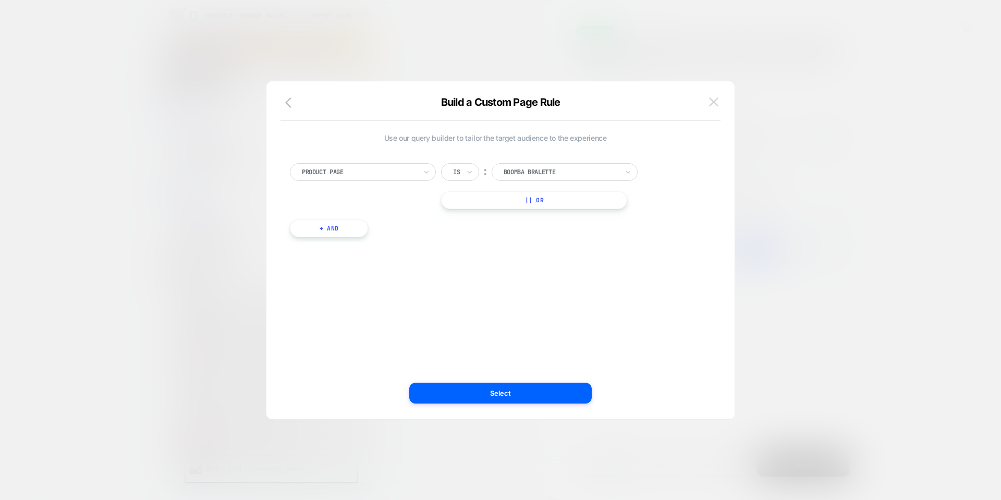
click at [711, 107] on button at bounding box center [714, 102] width 16 height 16
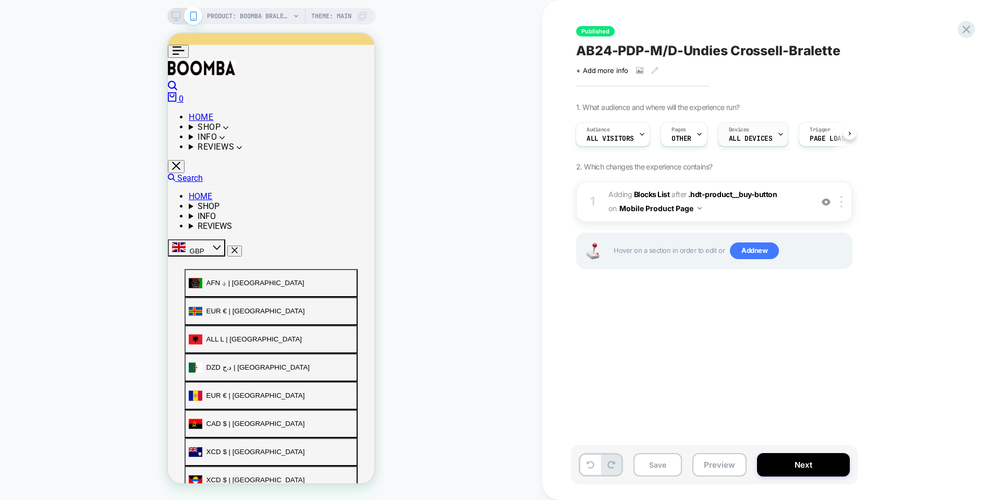
click at [764, 144] on div "Devices ALL DEVICES" at bounding box center [751, 134] width 64 height 23
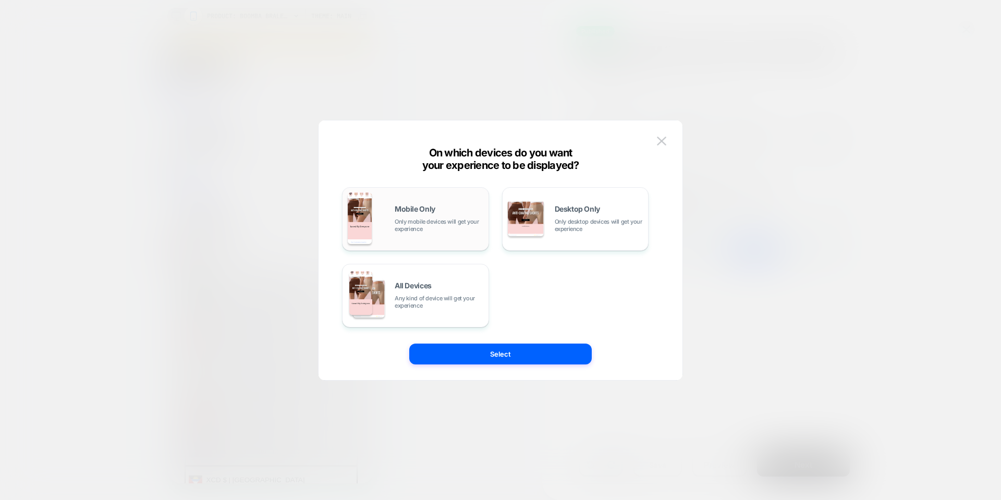
click at [412, 231] on span "Only mobile devices will get your experience" at bounding box center [439, 225] width 89 height 15
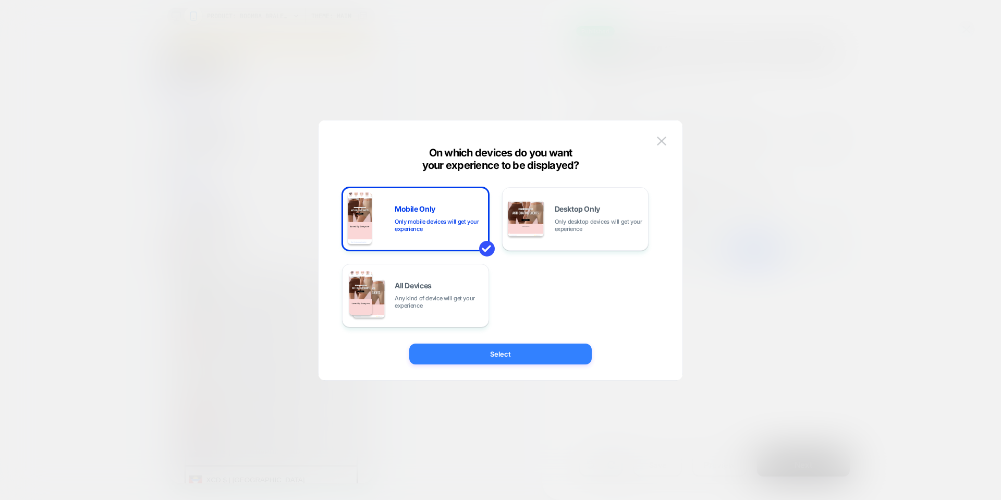
click at [516, 361] on button "Select" at bounding box center [500, 354] width 183 height 21
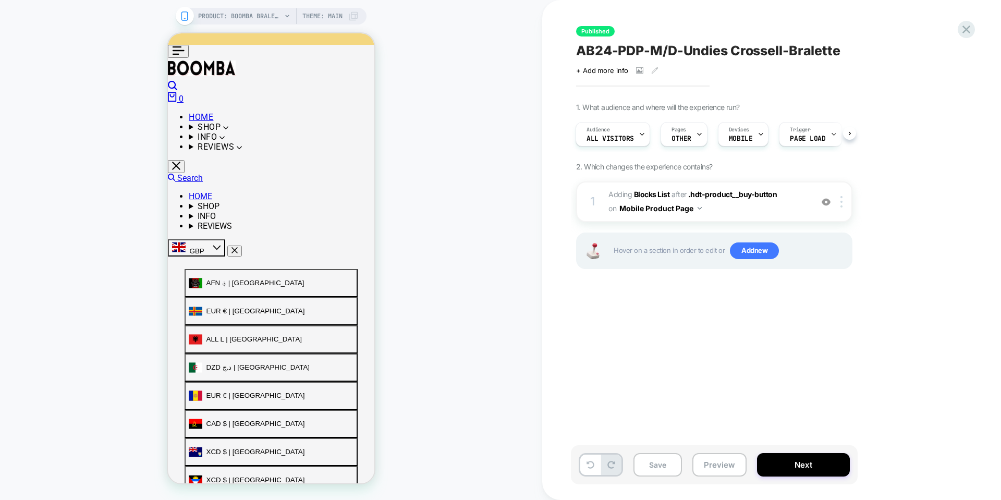
click at [673, 50] on span "AB24-PDP-M/D-Undies Crossell-Bralette" at bounding box center [708, 51] width 264 height 16
click at [670, 52] on textarea "**********" at bounding box center [645, 51] width 139 height 16
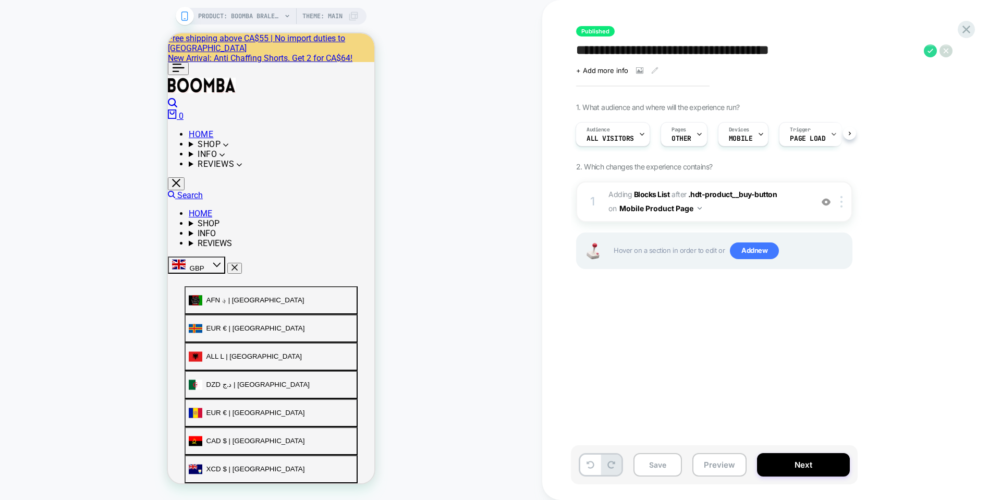
click at [676, 53] on textarea "**********" at bounding box center [747, 51] width 343 height 16
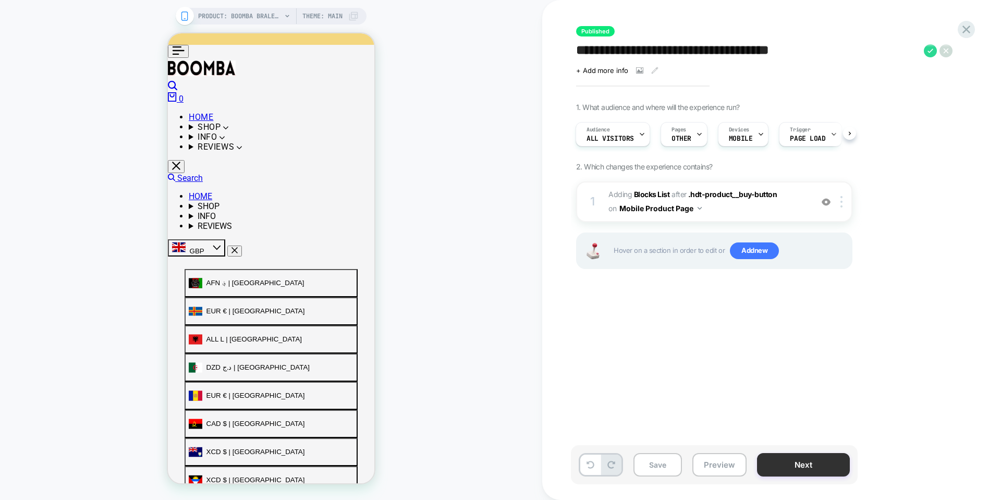
type textarea "**********"
click at [805, 464] on button "Next" at bounding box center [803, 464] width 93 height 23
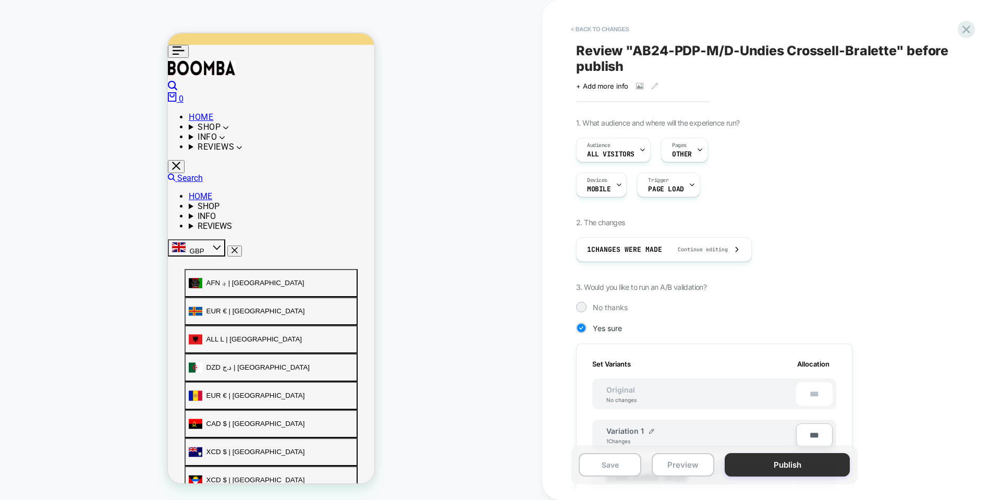
scroll to position [0, 1]
click at [805, 463] on button "Publish" at bounding box center [787, 464] width 125 height 23
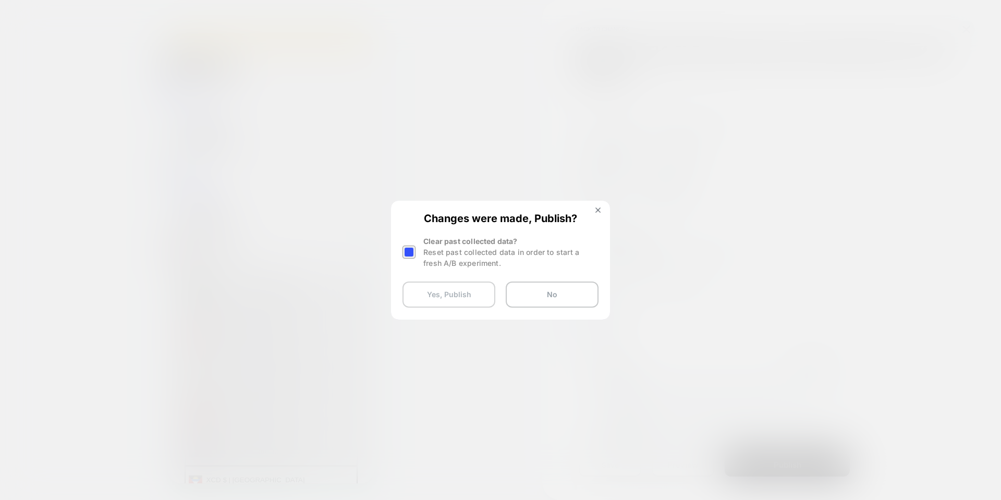
click at [442, 303] on button "Yes, Publish" at bounding box center [449, 295] width 93 height 26
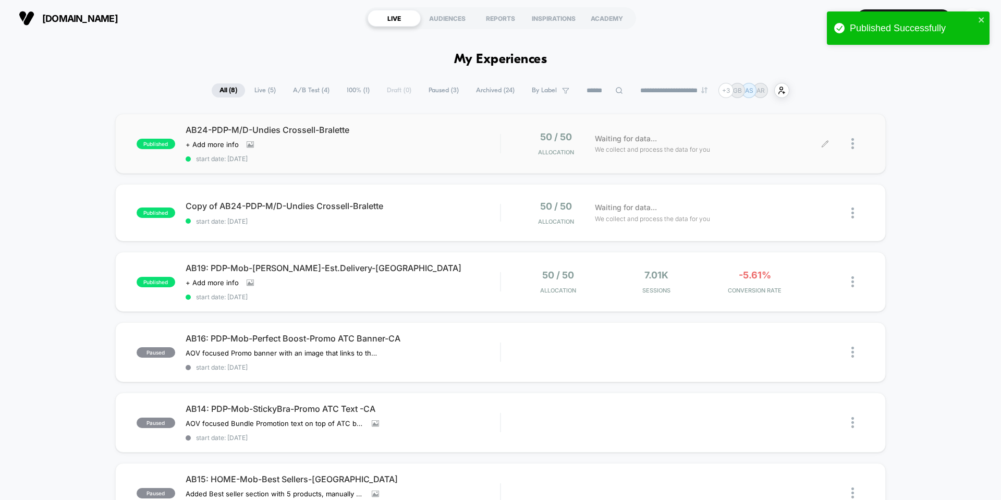
click at [826, 141] on icon at bounding box center [826, 144] width 8 height 8
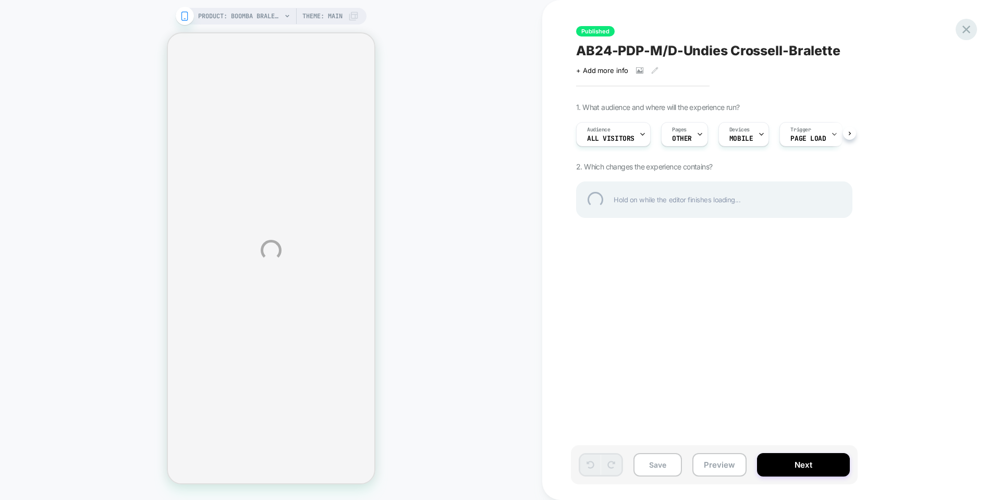
click at [964, 31] on div at bounding box center [966, 29] width 21 height 21
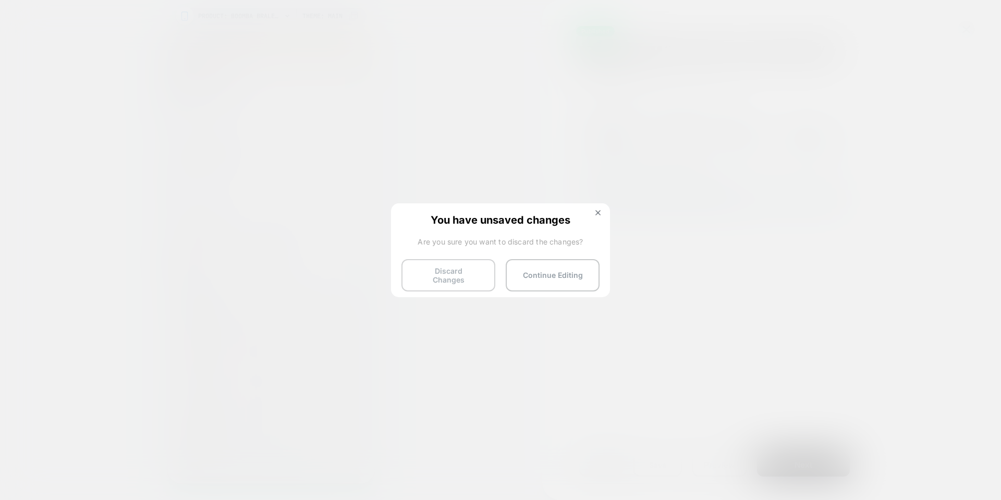
click at [470, 279] on button "Discard Changes" at bounding box center [449, 275] width 94 height 32
click at [468, 272] on button "Discard Changes" at bounding box center [449, 275] width 94 height 32
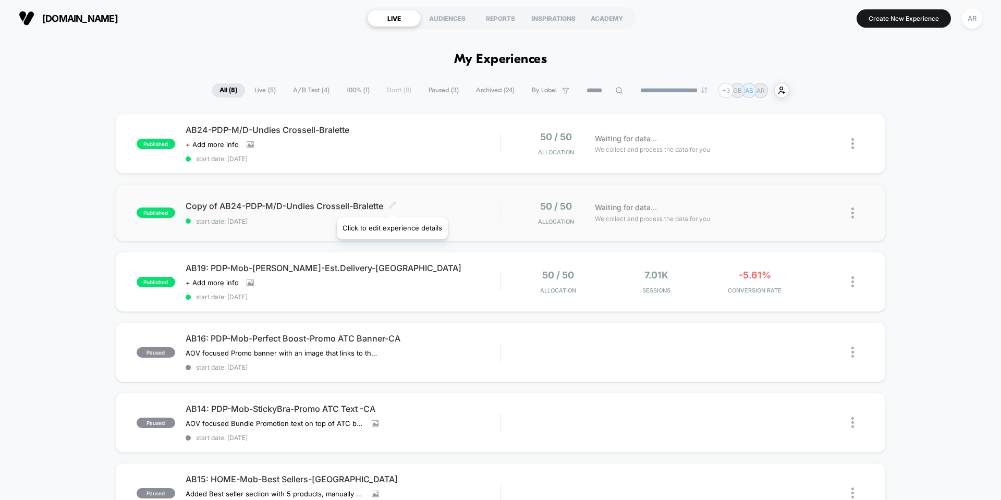
click at [392, 204] on icon at bounding box center [392, 205] width 6 height 6
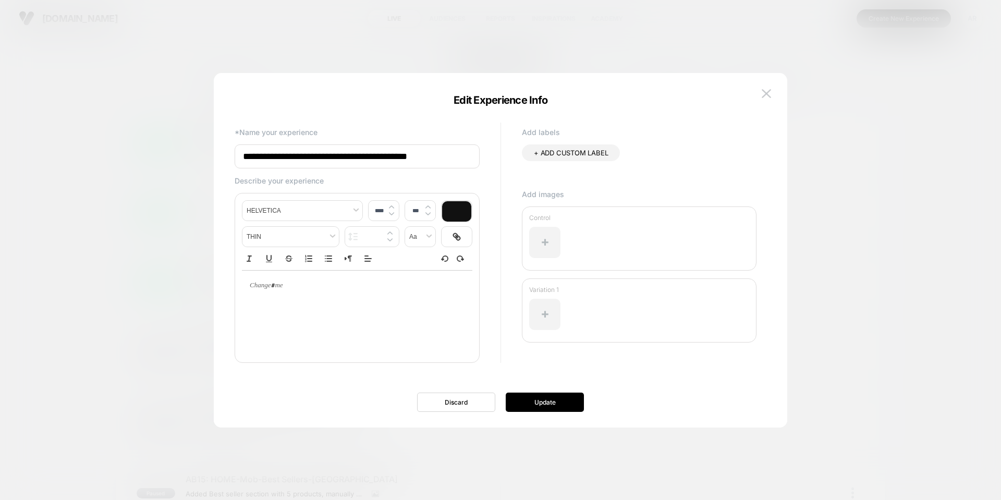
click at [88, 222] on div at bounding box center [500, 250] width 1001 height 500
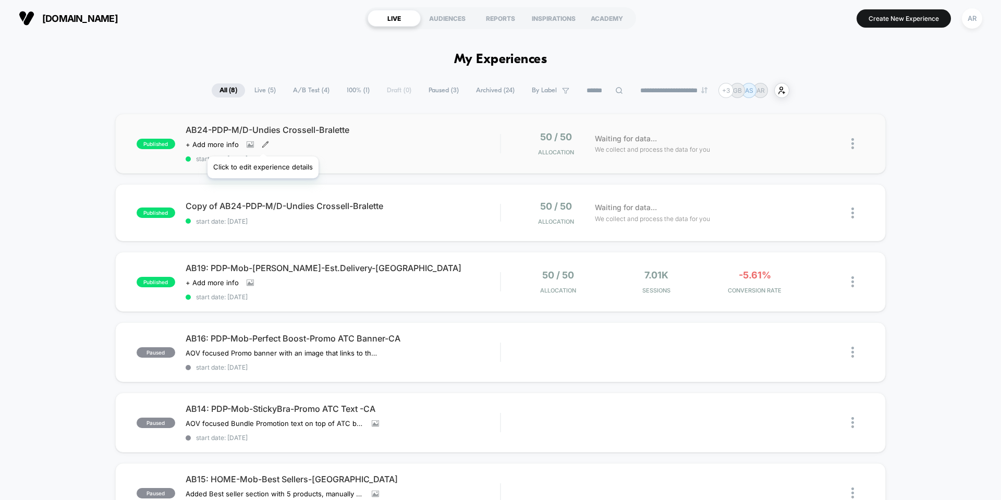
click at [262, 143] on icon at bounding box center [265, 144] width 7 height 7
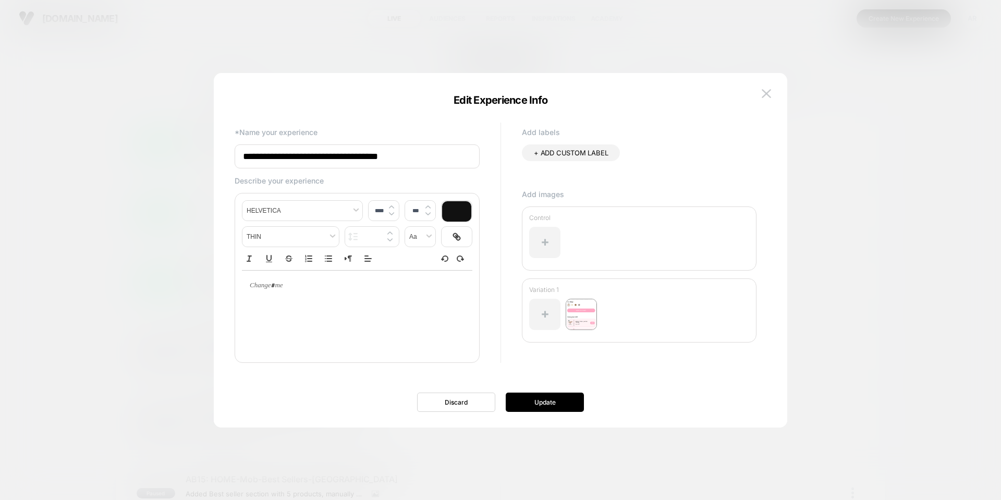
click at [310, 157] on input "**********" at bounding box center [357, 156] width 245 height 24
click at [323, 161] on input "**********" at bounding box center [357, 156] width 245 height 24
click at [556, 391] on div "**********" at bounding box center [495, 250] width 542 height 313
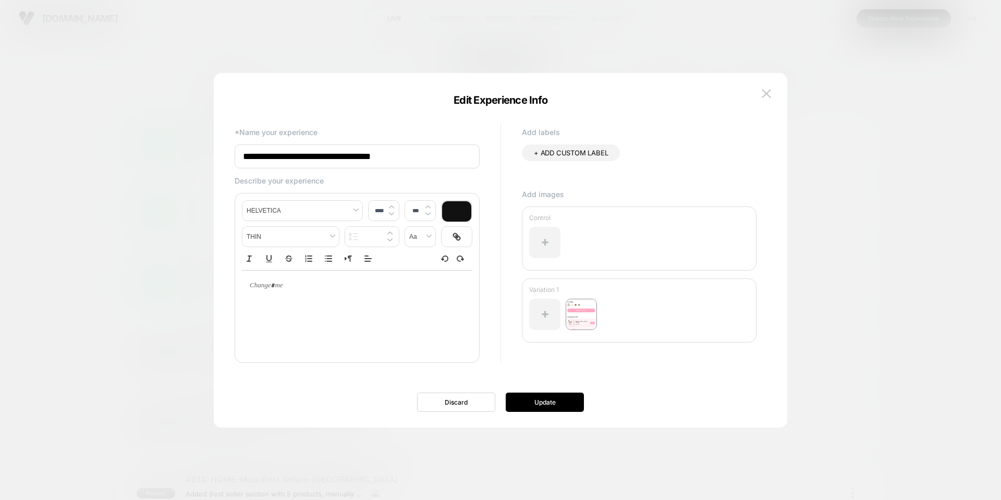
click at [362, 156] on input "**********" at bounding box center [357, 156] width 245 height 24
type input "**********"
click at [555, 395] on button "Update" at bounding box center [545, 402] width 78 height 19
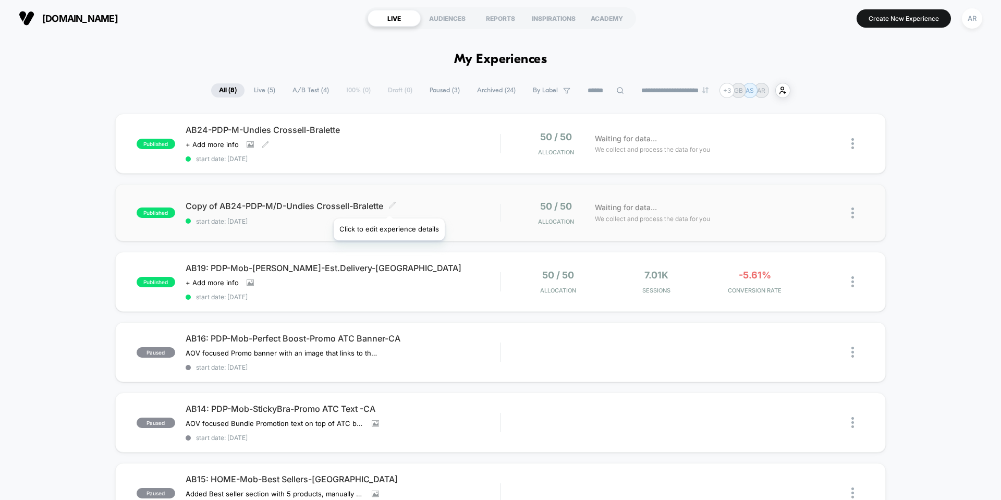
click at [389, 206] on icon at bounding box center [393, 205] width 8 height 8
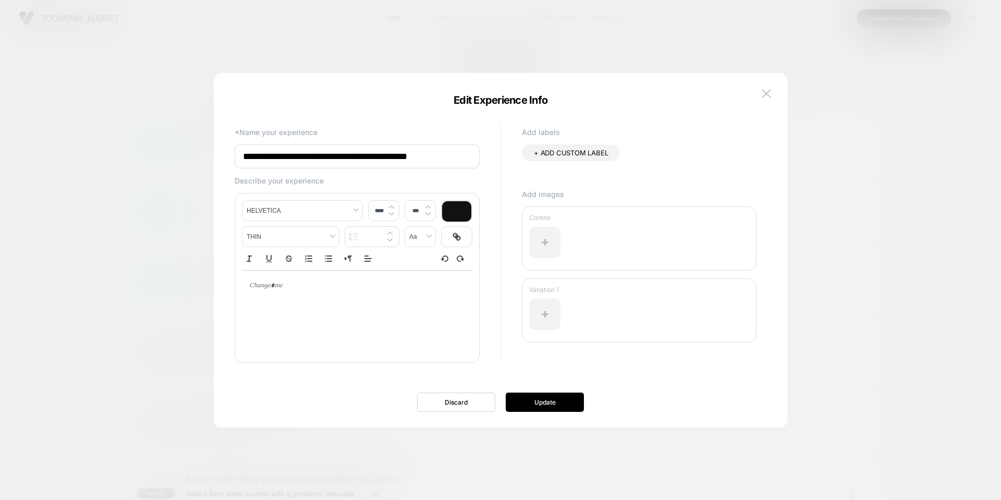
click at [383, 157] on input "**********" at bounding box center [357, 156] width 245 height 24
paste input
click at [398, 158] on input "**********" at bounding box center [357, 156] width 245 height 24
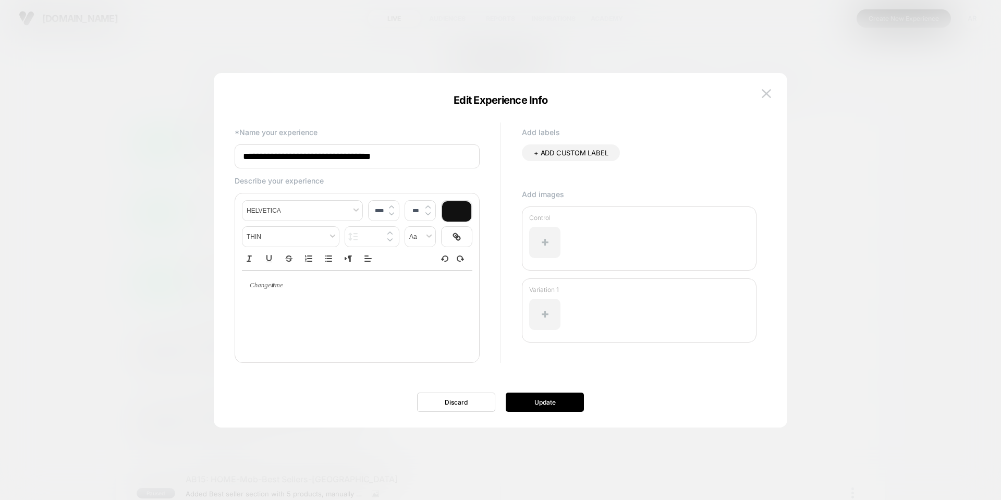
click at [398, 158] on input "**********" at bounding box center [357, 156] width 245 height 24
type input "**********"
click at [561, 400] on button "Update" at bounding box center [545, 402] width 78 height 19
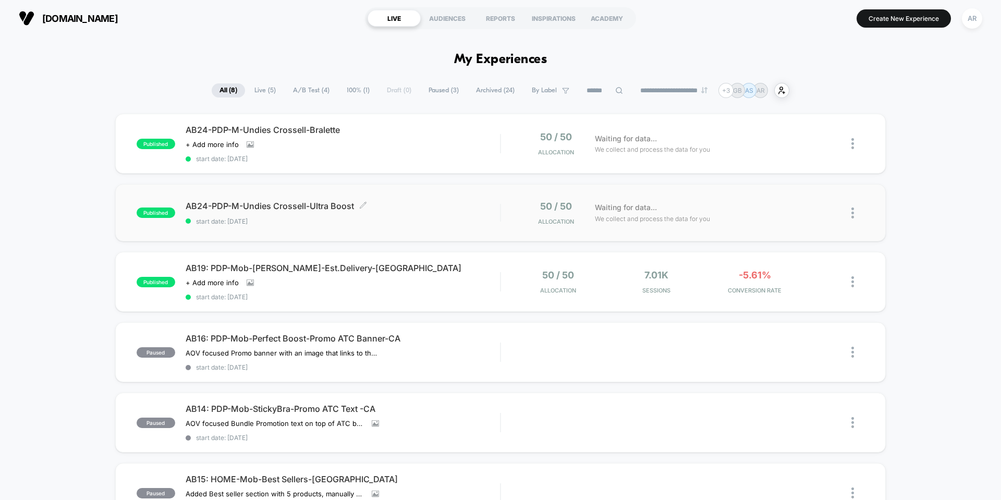
click at [160, 218] on div "published AB24-PDP-M-Undies Crossell-Ultra Boost Click to edit experience detai…" at bounding box center [319, 213] width 364 height 25
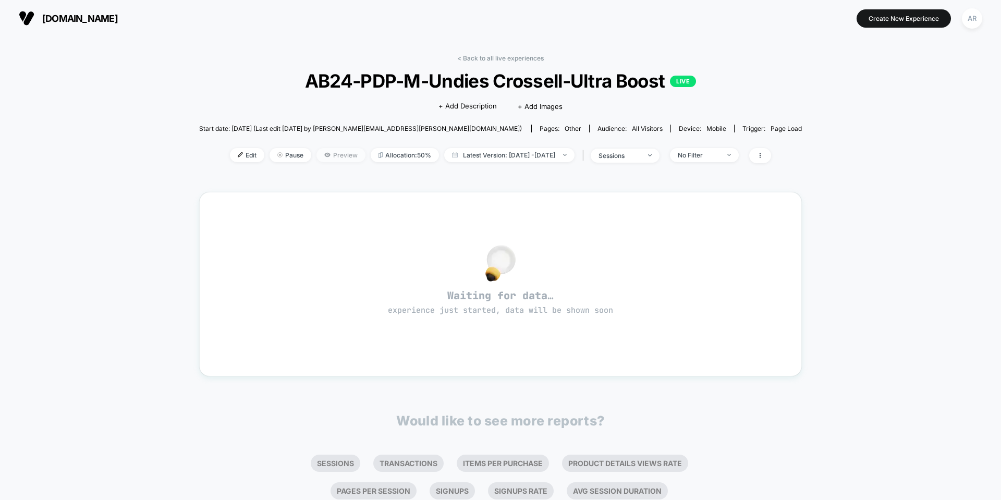
click at [317, 152] on span "Preview" at bounding box center [341, 155] width 49 height 14
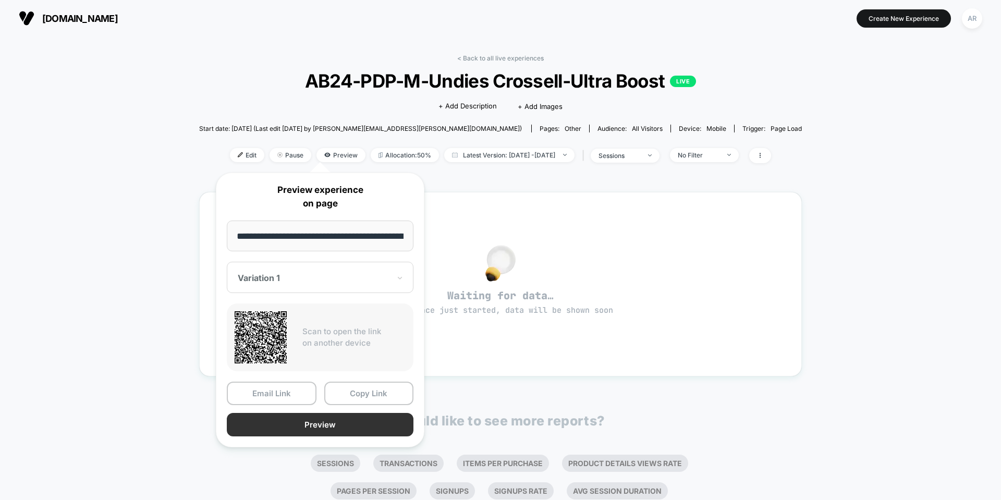
click at [276, 416] on button "Preview" at bounding box center [320, 424] width 187 height 23
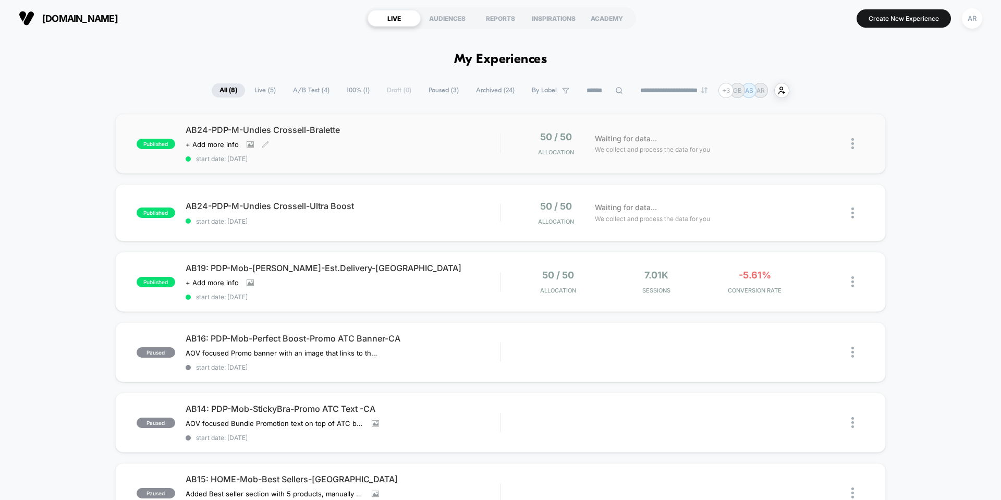
click at [318, 162] on span "start date: [DATE]" at bounding box center [343, 159] width 315 height 8
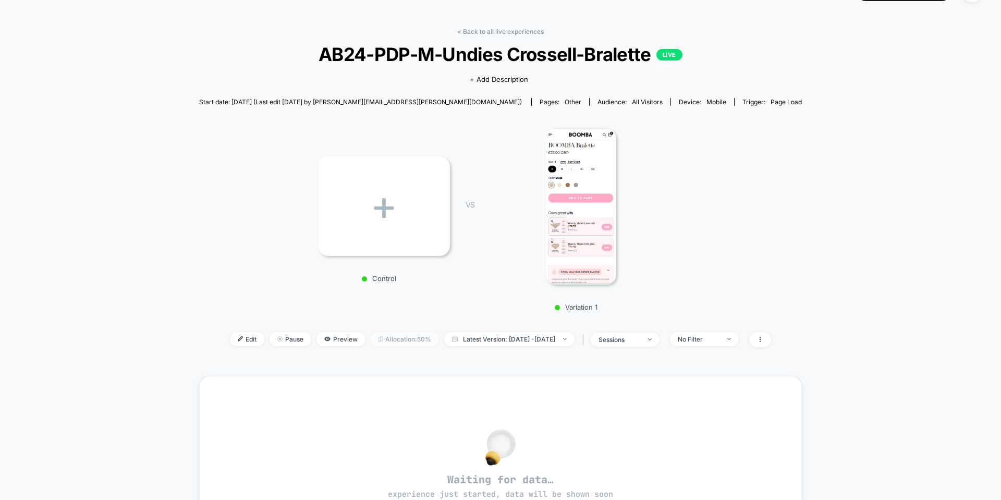
scroll to position [52, 0]
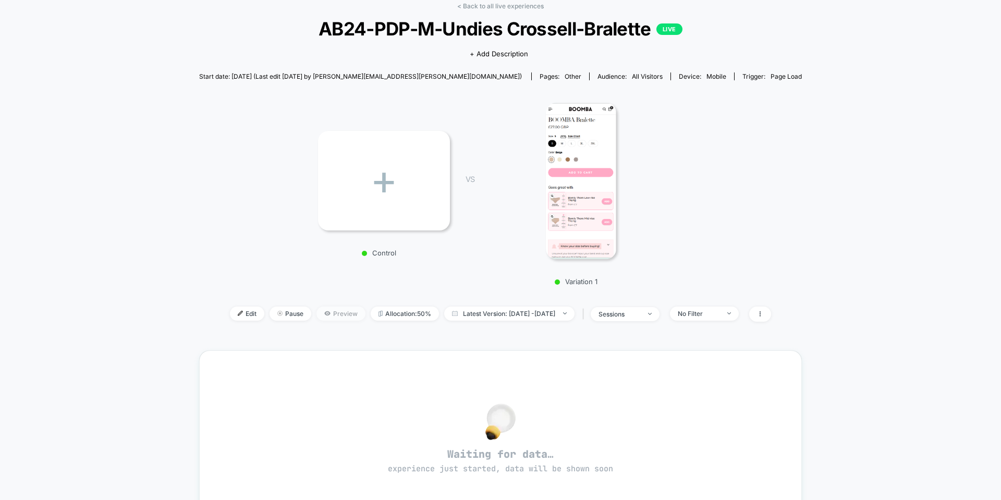
click at [317, 313] on span "Preview" at bounding box center [341, 314] width 49 height 14
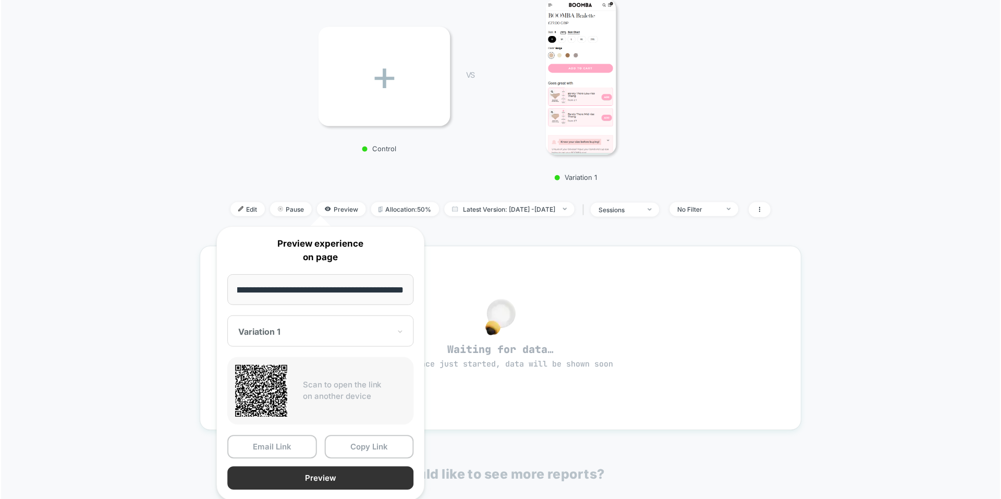
scroll to position [0, 0]
click at [294, 477] on button "Preview" at bounding box center [320, 478] width 187 height 23
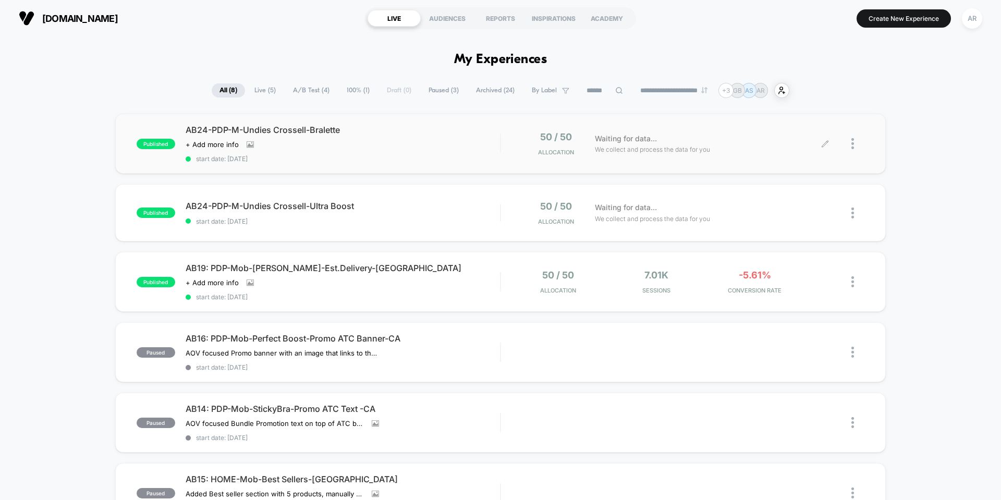
click at [858, 142] on div at bounding box center [858, 143] width 13 height 25
click at [863, 146] on div at bounding box center [858, 143] width 13 height 25
click at [854, 146] on img at bounding box center [853, 143] width 3 height 11
click at [855, 142] on div at bounding box center [858, 143] width 13 height 25
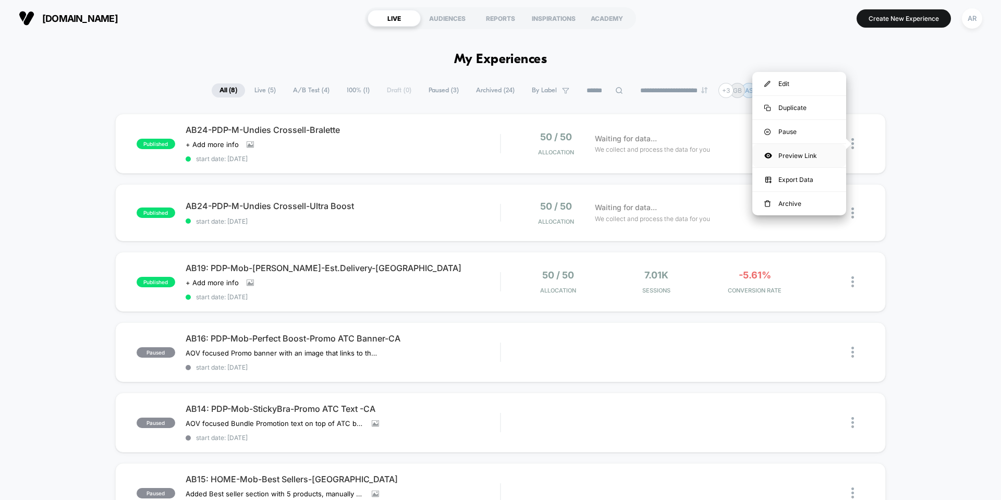
click at [810, 157] on div "Preview Link" at bounding box center [800, 155] width 94 height 23
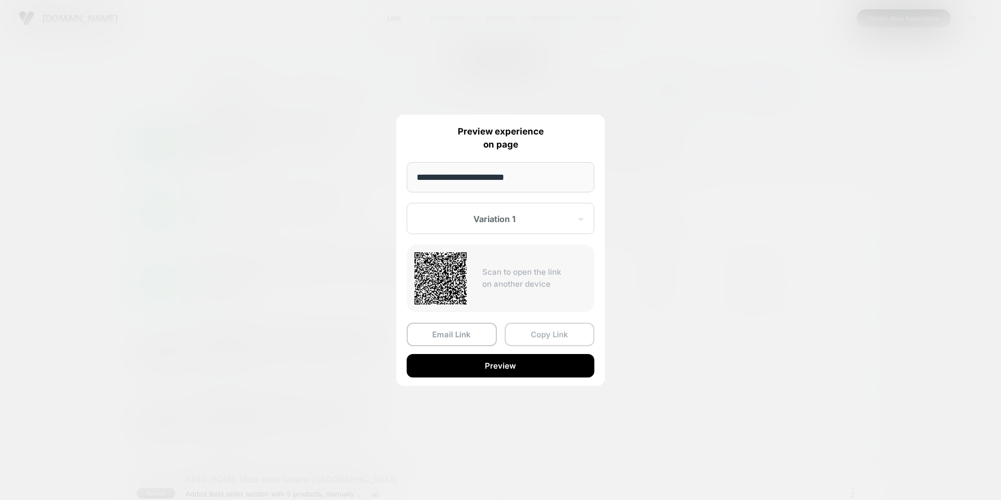
click at [546, 332] on button "Copy Link" at bounding box center [550, 334] width 90 height 23
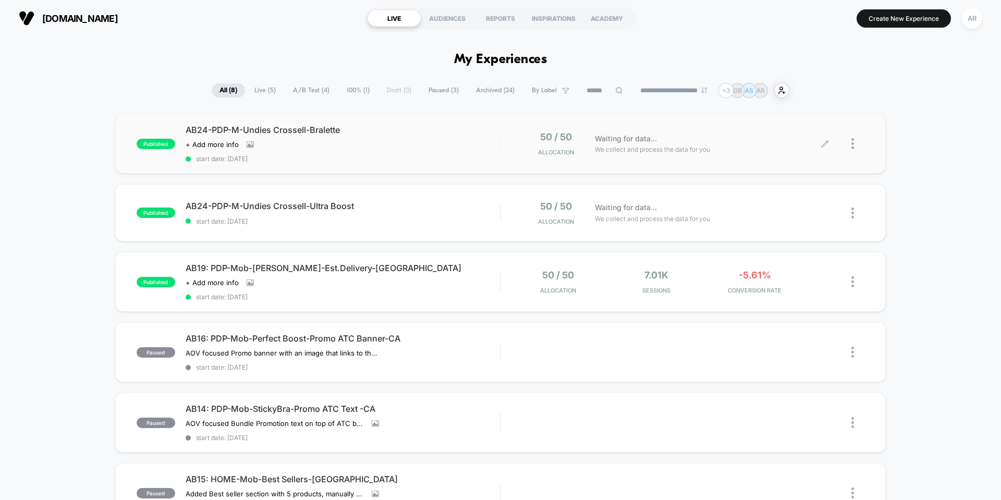
click at [825, 251] on div "published AB24-PDP-M-Undies Crossell-Bralette Click to view images Click to edi…" at bounding box center [500, 415] width 1001 height 602
click at [339, 276] on div "AB19: PDP-Mob-[PERSON_NAME]-Est.Delivery-[GEOGRAPHIC_DATA] Click to view images…" at bounding box center [343, 282] width 315 height 38
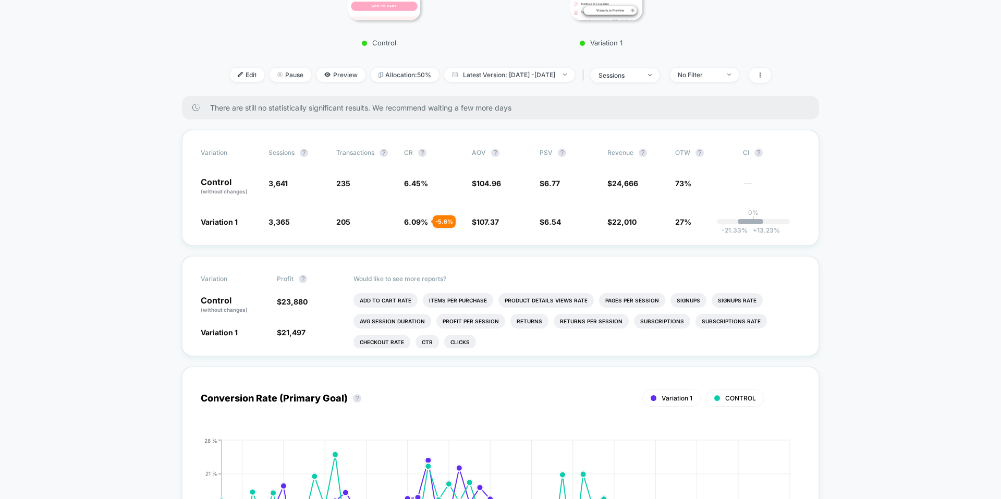
scroll to position [261, 0]
